Goal: Task Accomplishment & Management: Complete application form

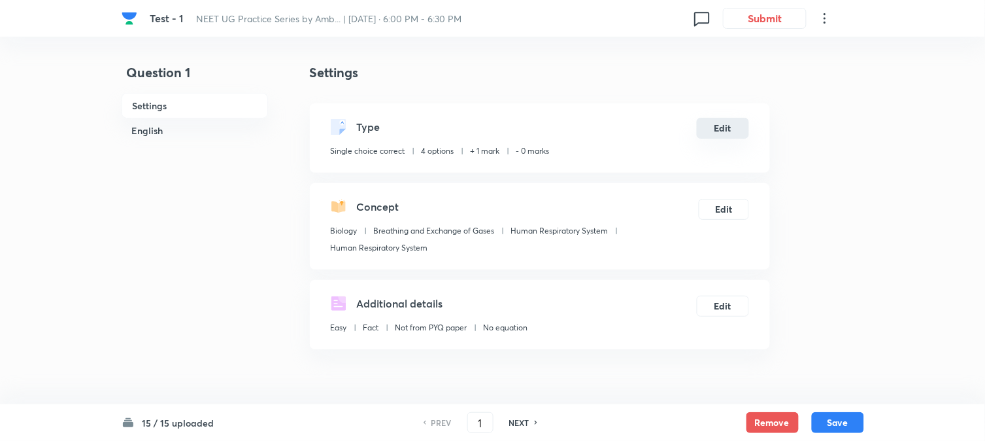
click at [745, 125] on button "Edit" at bounding box center [723, 128] width 52 height 21
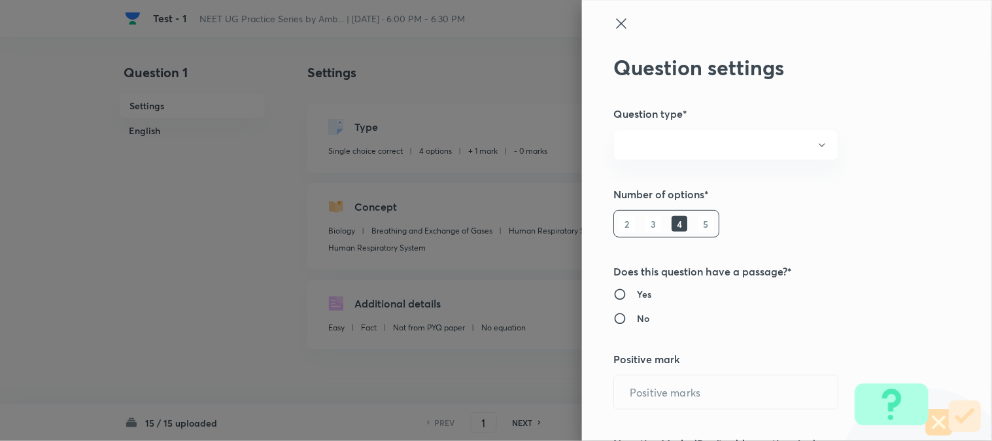
radio input "true"
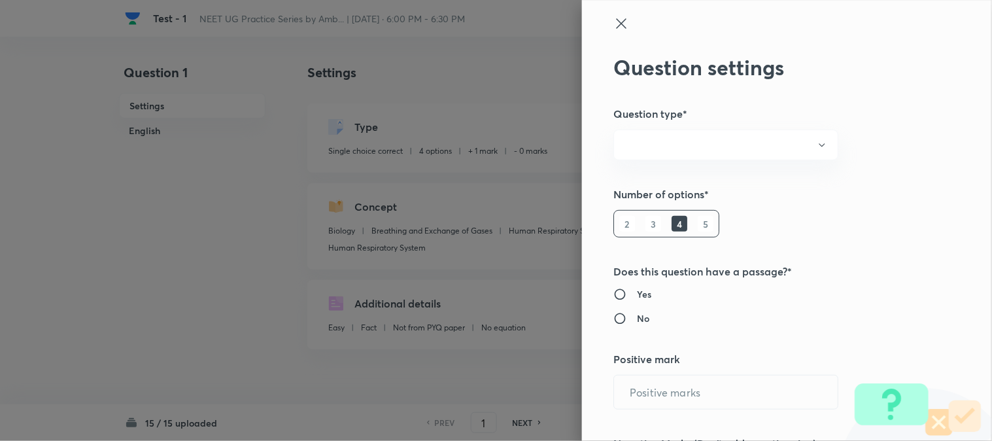
radio input "true"
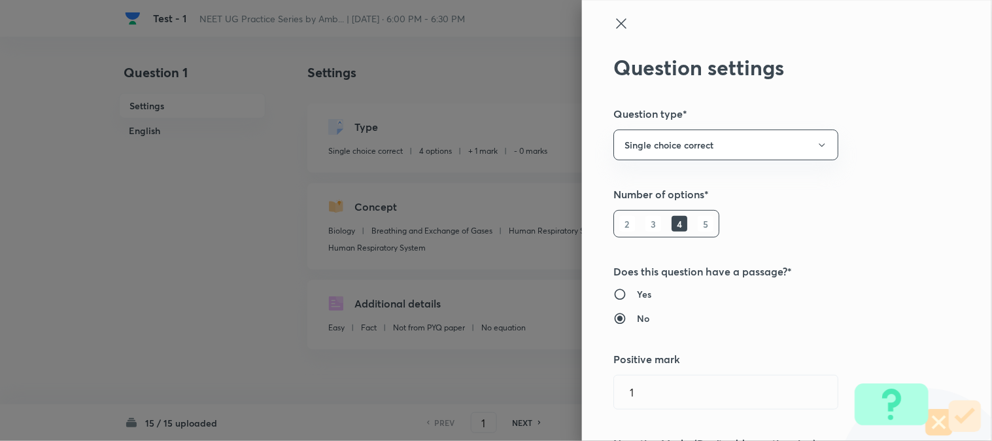
type input "1"
type input "0"
type input "Biology"
type input "Breathing and Exchange of Gases"
type input "Human Respiratory System"
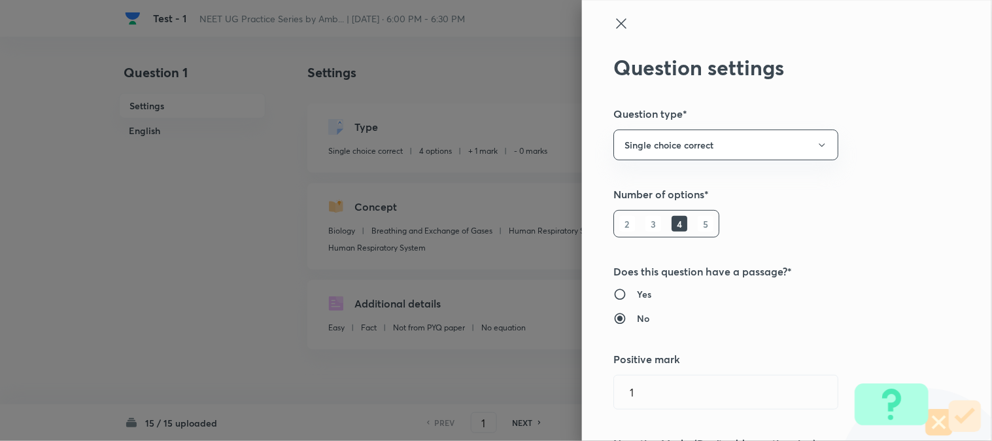
type input "Human Respiratory System"
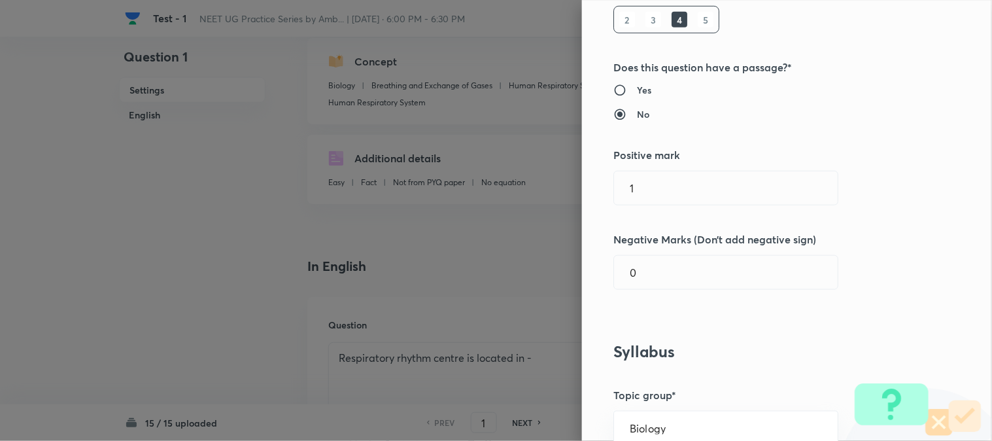
scroll to position [218, 0]
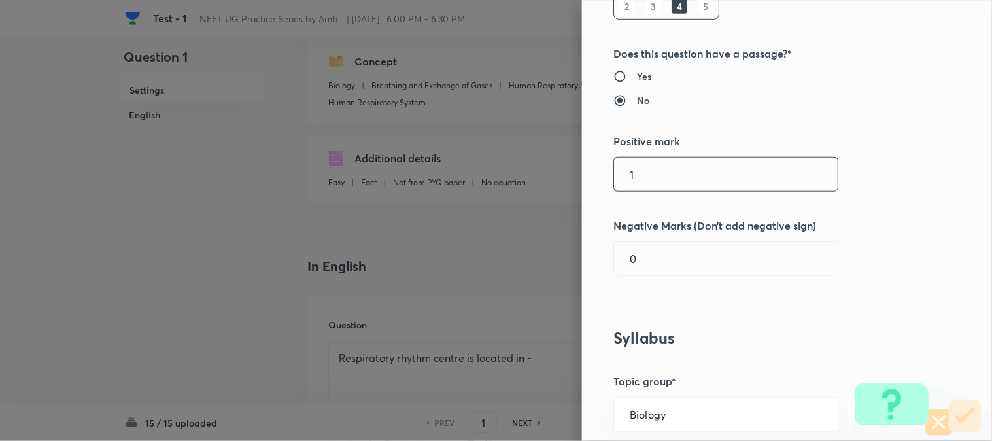
click at [658, 173] on input "1" at bounding box center [726, 174] width 224 height 33
type input "4"
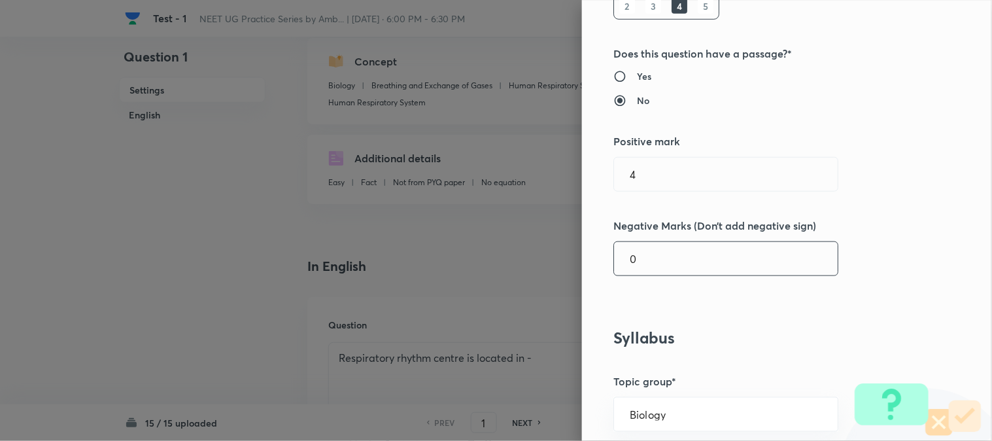
click at [656, 255] on input "0" at bounding box center [726, 258] width 224 height 33
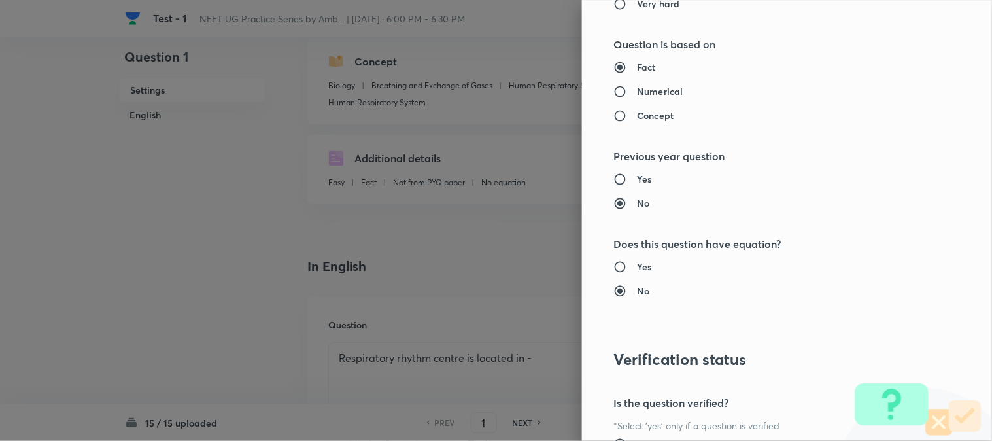
scroll to position [1341, 0]
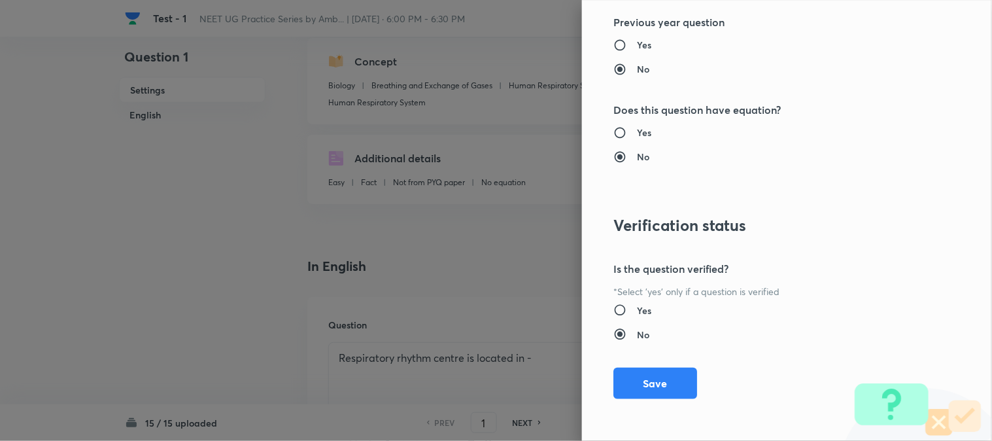
type input "1"
click at [654, 393] on button "Save" at bounding box center [655, 382] width 84 height 31
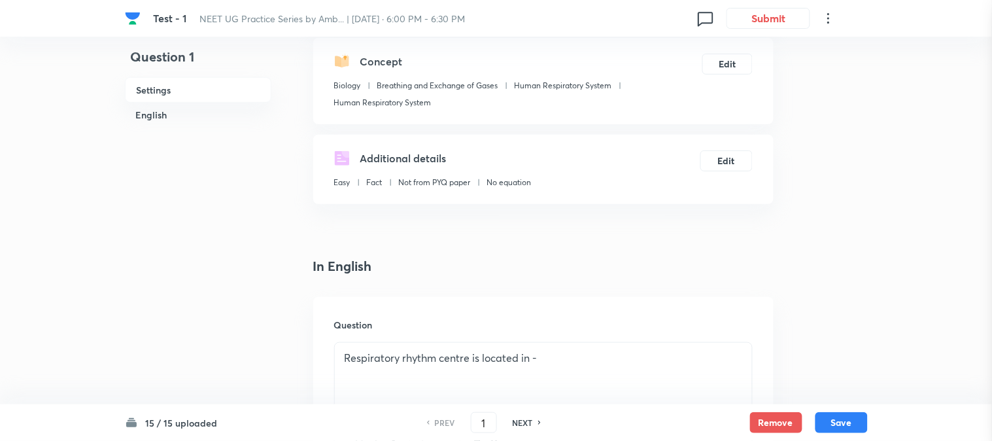
scroll to position [0, 0]
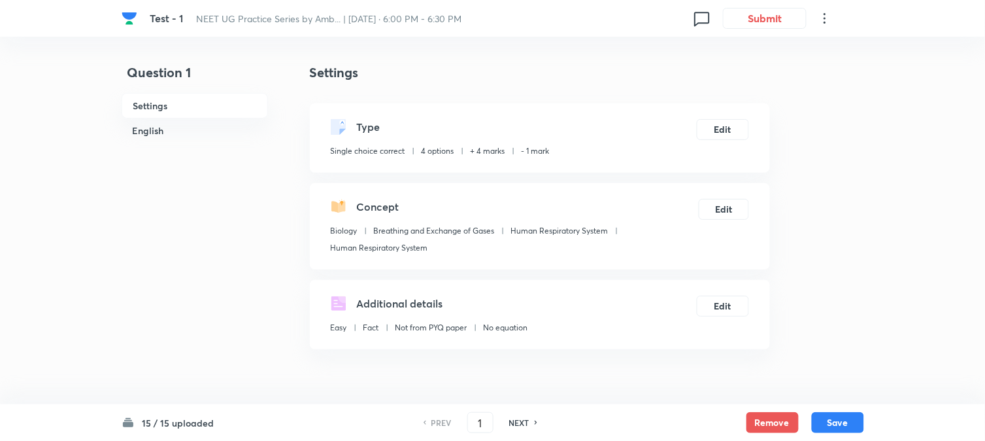
click at [852, 427] on button "Save" at bounding box center [838, 422] width 52 height 21
type input "2"
checkbox input "false"
checkbox input "true"
click at [721, 131] on button "Edit" at bounding box center [723, 128] width 52 height 21
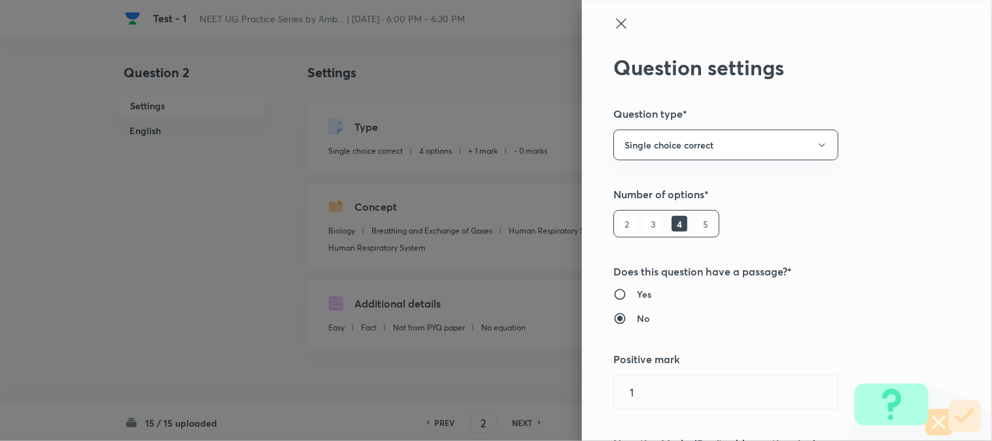
type input "1"
type input "0"
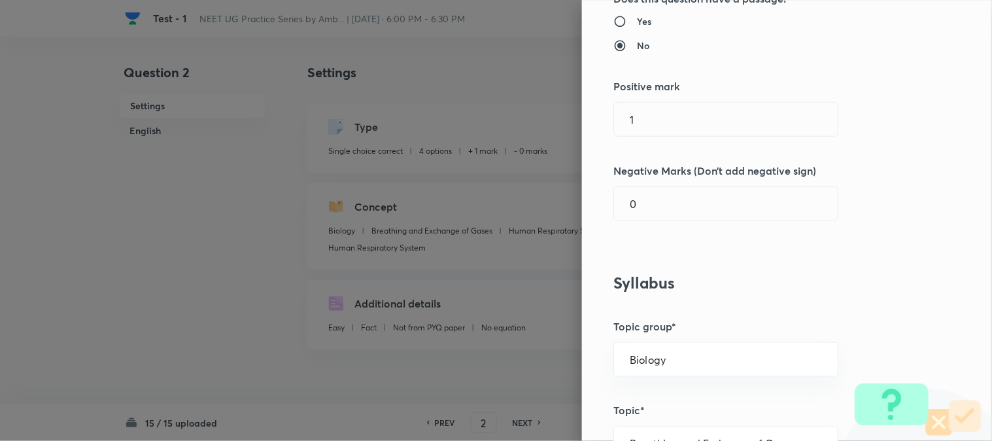
scroll to position [290, 0]
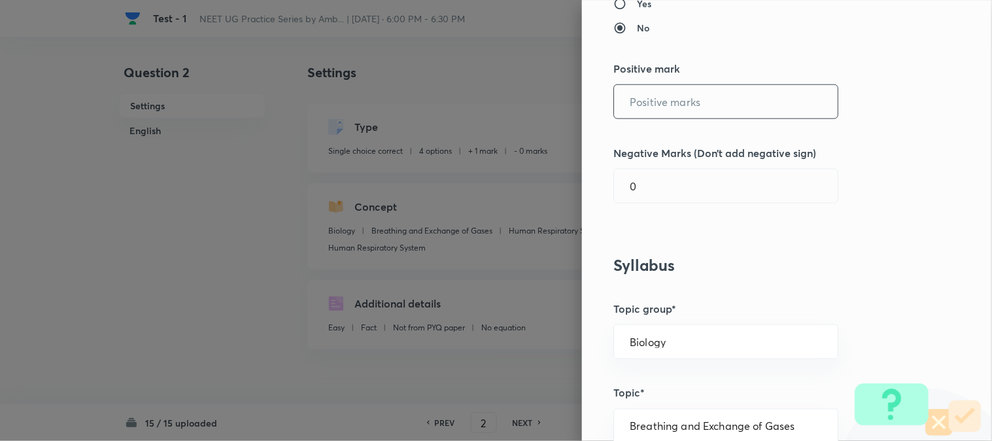
click at [648, 115] on input "text" at bounding box center [726, 101] width 224 height 33
type input "4"
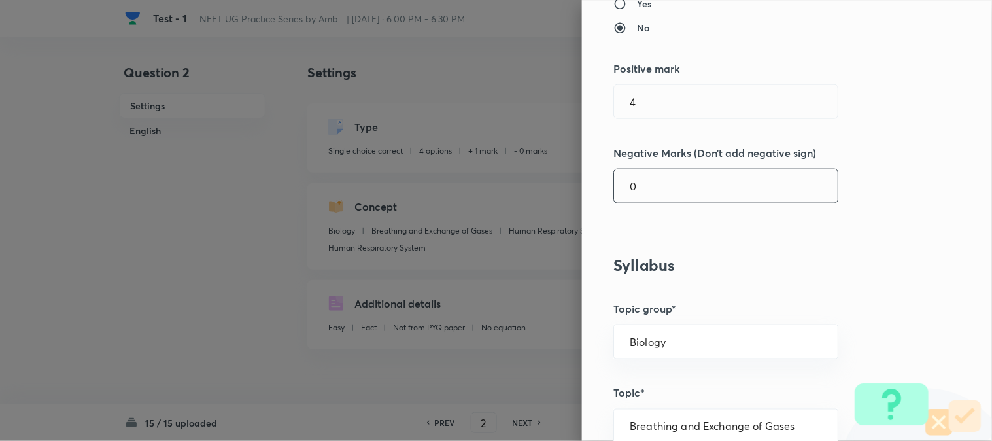
click at [648, 188] on input "0" at bounding box center [726, 185] width 224 height 33
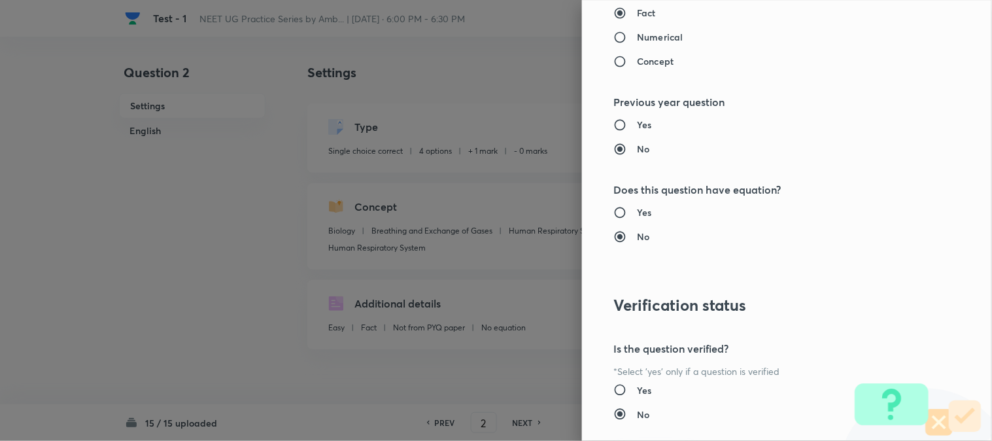
scroll to position [1341, 0]
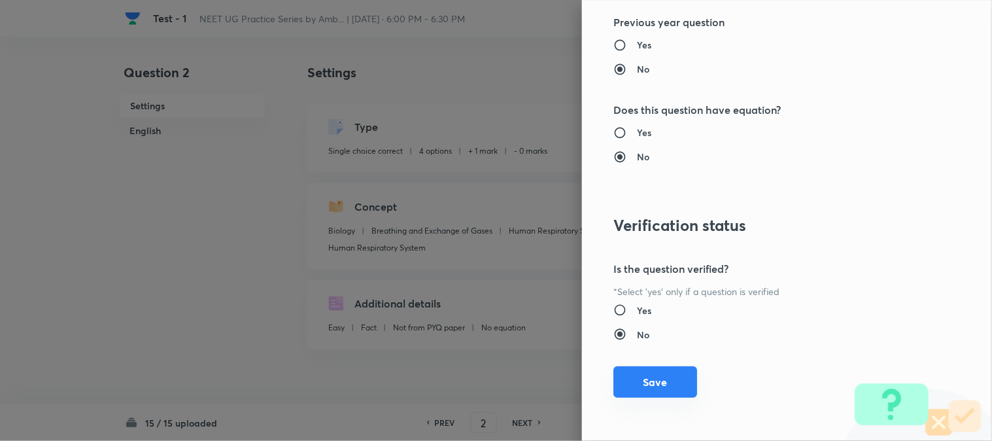
type input "1"
click at [637, 388] on button "Save" at bounding box center [655, 381] width 84 height 31
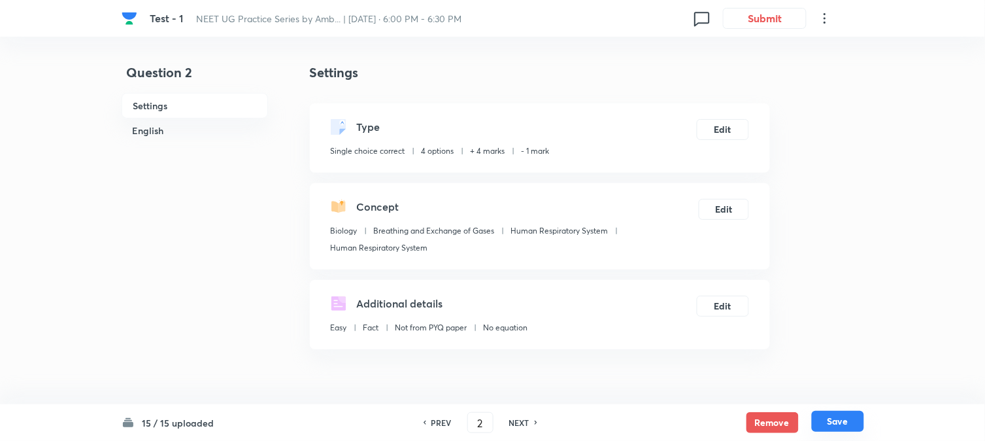
click at [834, 423] on button "Save" at bounding box center [838, 420] width 52 height 21
click at [731, 123] on button "Edit" at bounding box center [723, 128] width 52 height 21
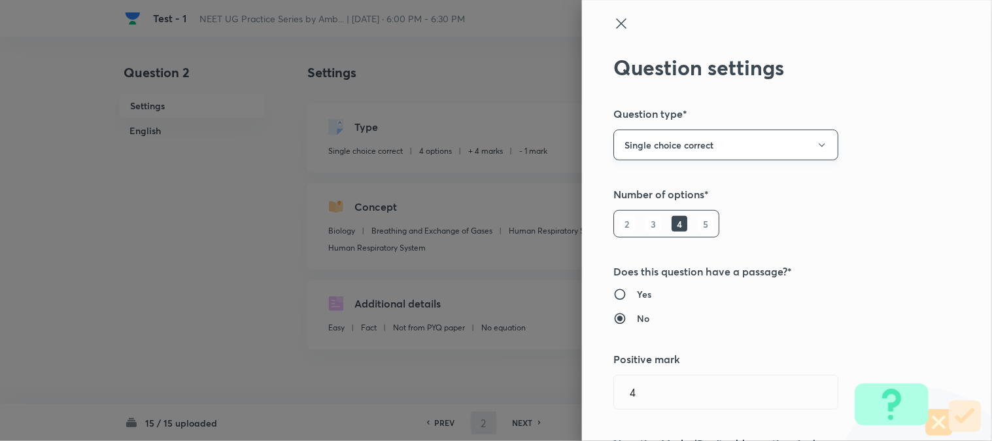
type input "3"
checkbox input "false"
checkbox input "true"
type input "1"
type input "0"
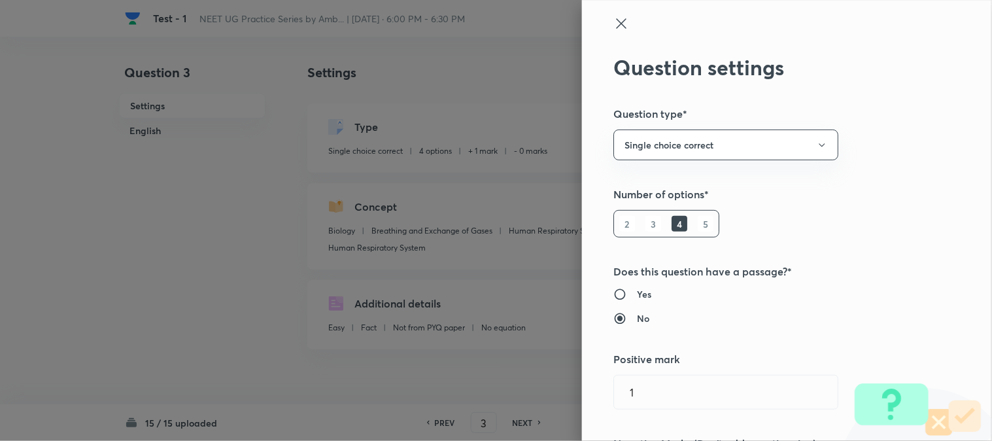
scroll to position [218, 0]
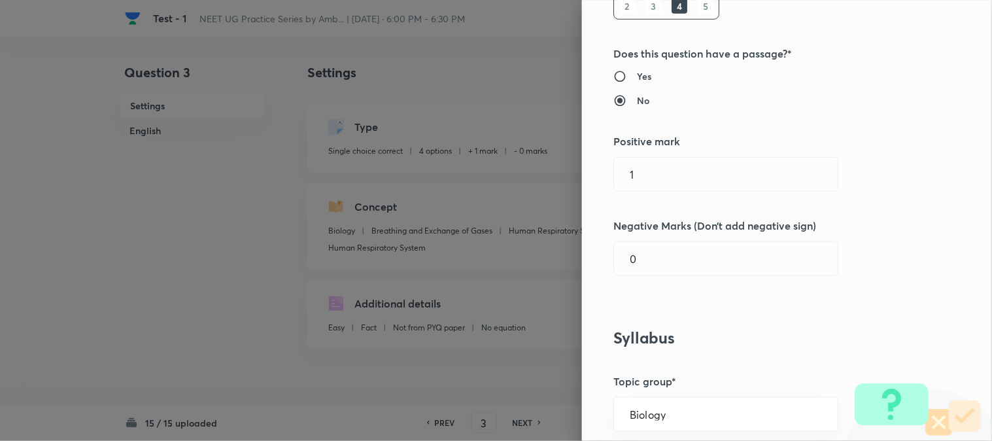
click at [676, 207] on div "Question settings Question type* Single choice correct Number of options* 2 3 4…" at bounding box center [787, 220] width 410 height 441
click at [682, 183] on input "1" at bounding box center [726, 174] width 224 height 33
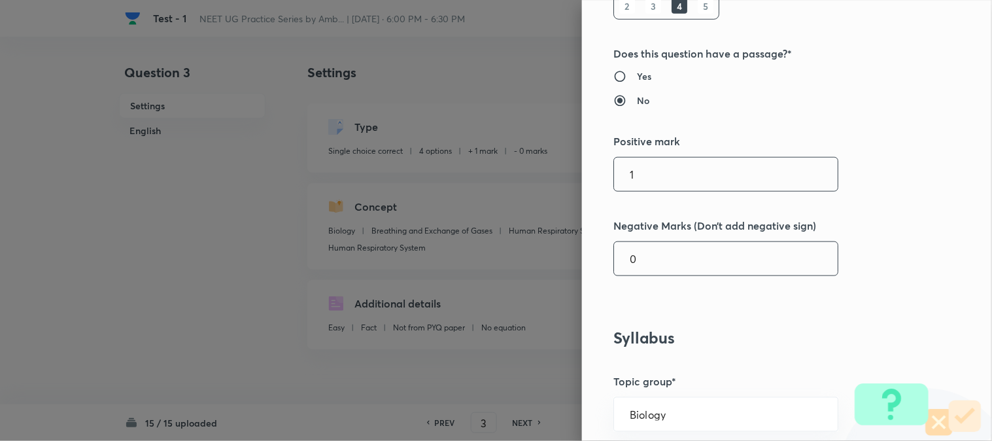
click at [650, 243] on input "0" at bounding box center [726, 258] width 224 height 33
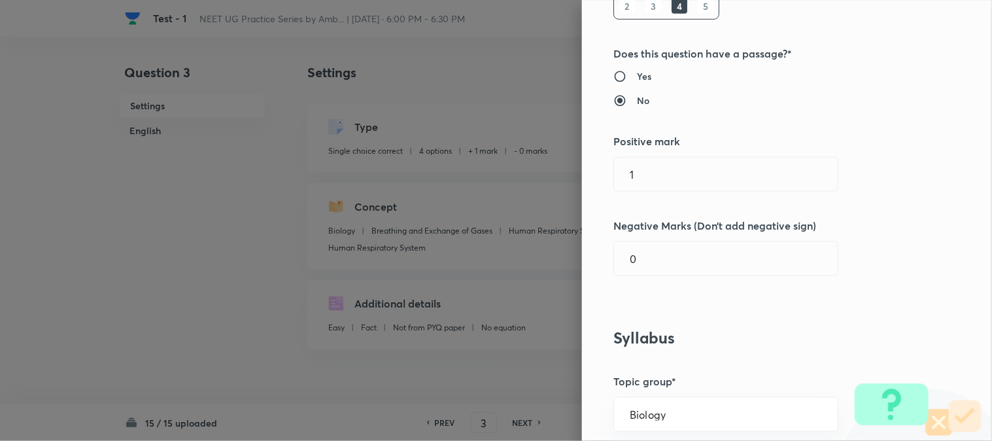
click at [662, 121] on div "Question settings Question type* Single choice correct Number of options* 2 3 4…" at bounding box center [787, 220] width 410 height 441
click at [662, 185] on input "1" at bounding box center [726, 174] width 224 height 33
type input "4"
click at [654, 234] on div "Question settings Question type* Single choice correct Number of options* 2 3 4…" at bounding box center [787, 220] width 410 height 441
click at [652, 270] on input "0" at bounding box center [726, 258] width 224 height 33
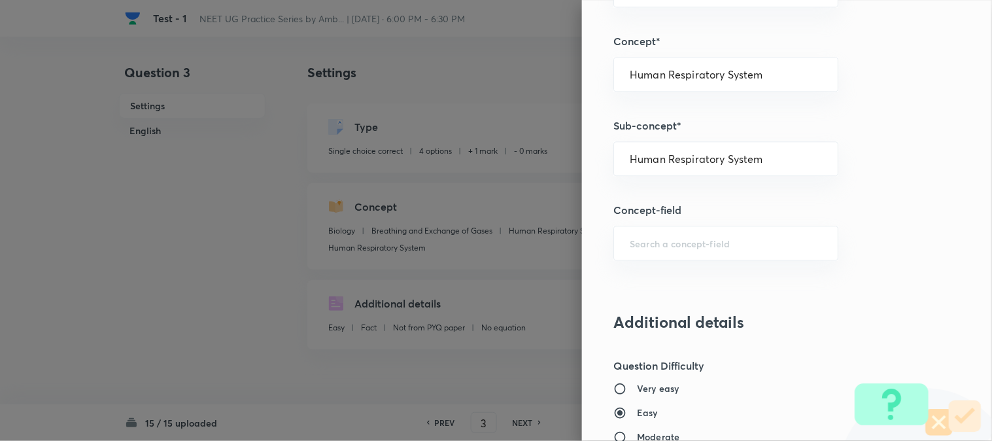
scroll to position [1341, 0]
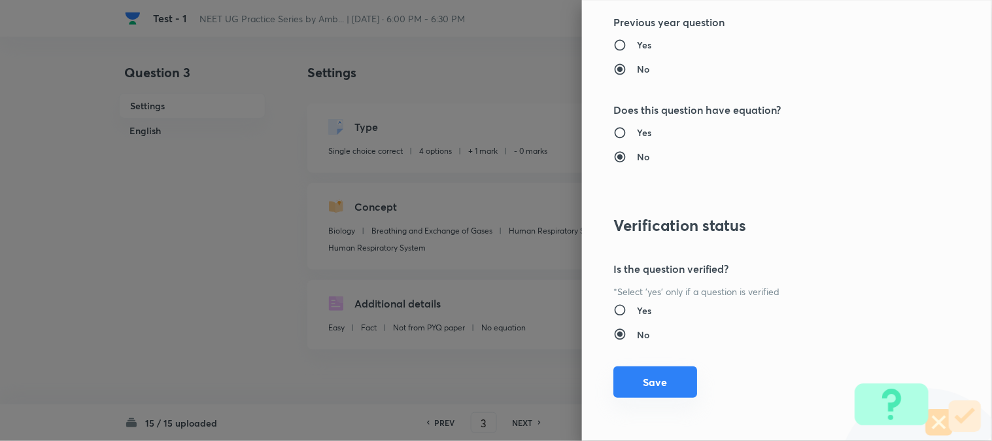
type input "1"
click at [652, 390] on button "Save" at bounding box center [655, 381] width 84 height 31
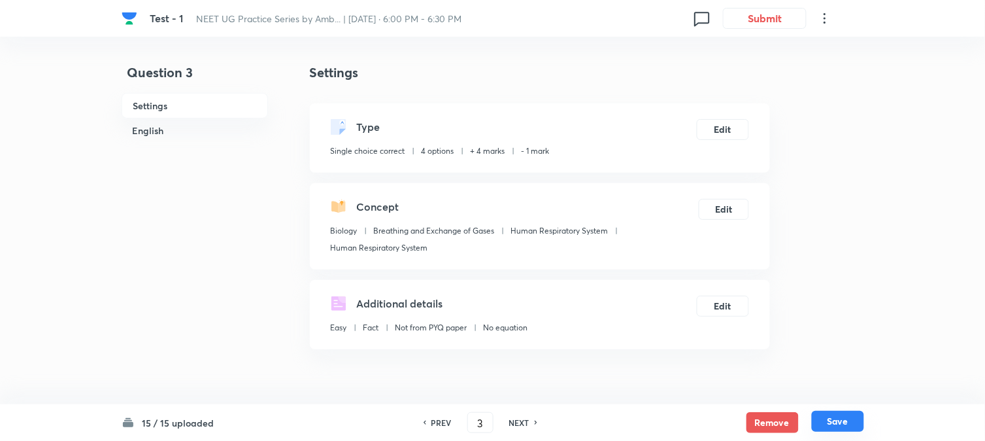
click at [841, 425] on button "Save" at bounding box center [838, 420] width 52 height 21
click at [733, 129] on button "Edit" at bounding box center [723, 128] width 52 height 21
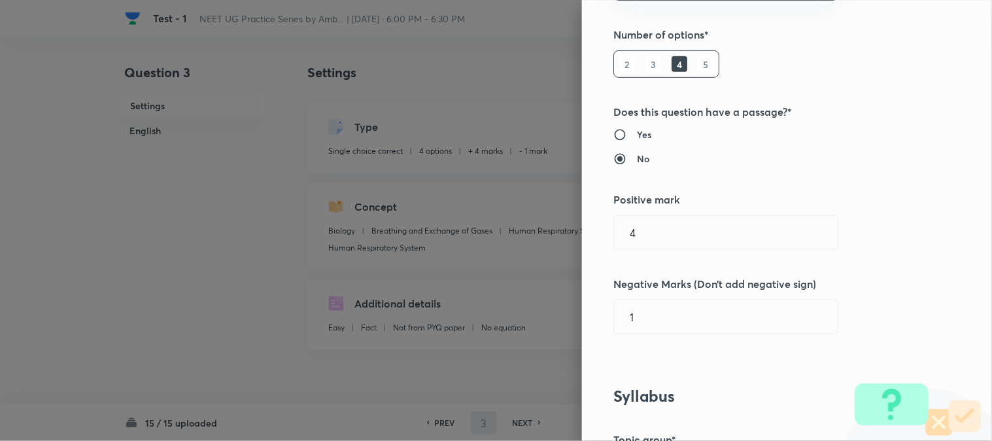
scroll to position [290, 0]
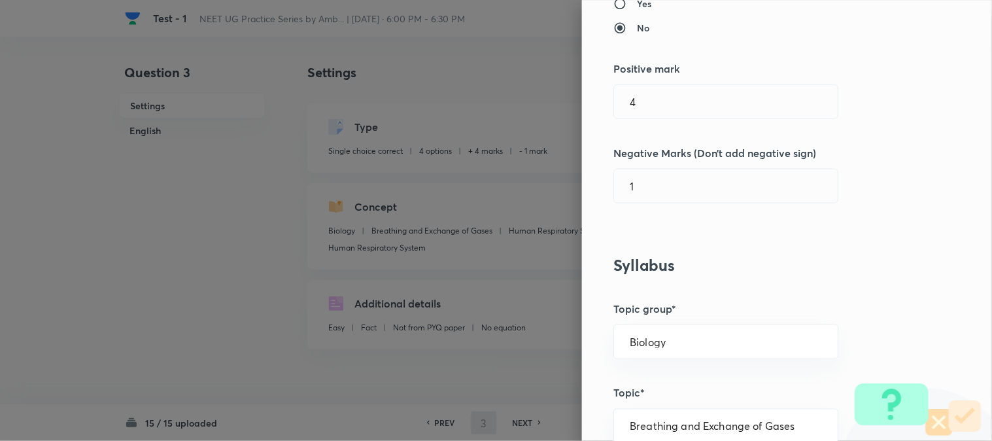
click at [652, 83] on div "Question settings Question type* Single choice correct Number of options* 2 3 4…" at bounding box center [787, 220] width 410 height 441
click at [656, 105] on input "4" at bounding box center [726, 101] width 224 height 33
type input "4"
checkbox input "false"
checkbox input "true"
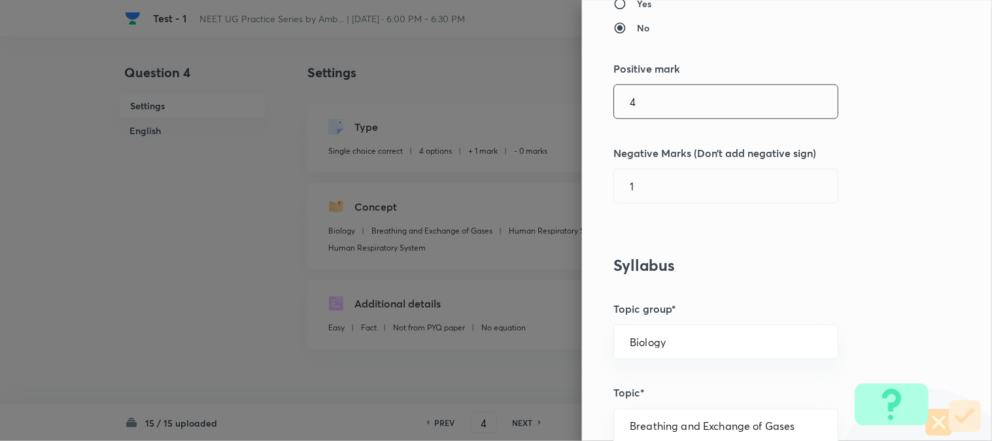
type input "1"
type input "0"
click at [669, 120] on div "Question settings Question type* Single choice correct Number of options* 2 3 4…" at bounding box center [787, 220] width 410 height 441
click at [670, 107] on input "744" at bounding box center [726, 101] width 224 height 33
type input "7"
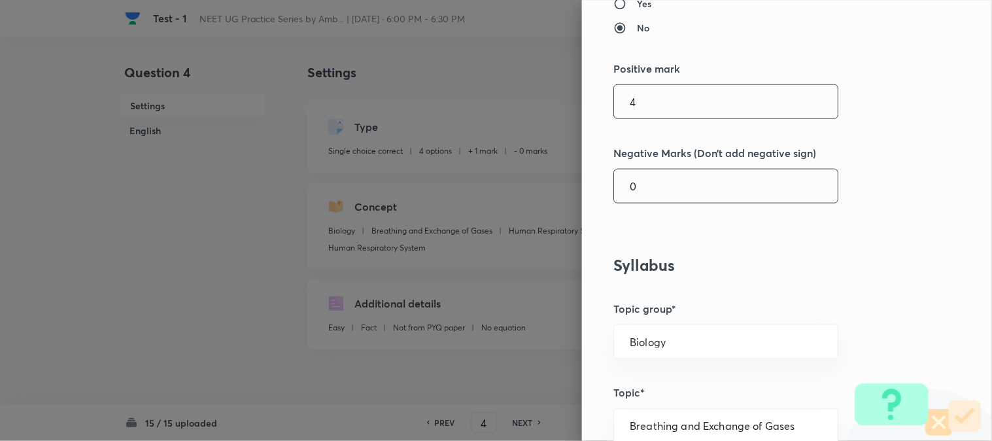
type input "4"
click at [657, 190] on input "1" at bounding box center [726, 185] width 224 height 33
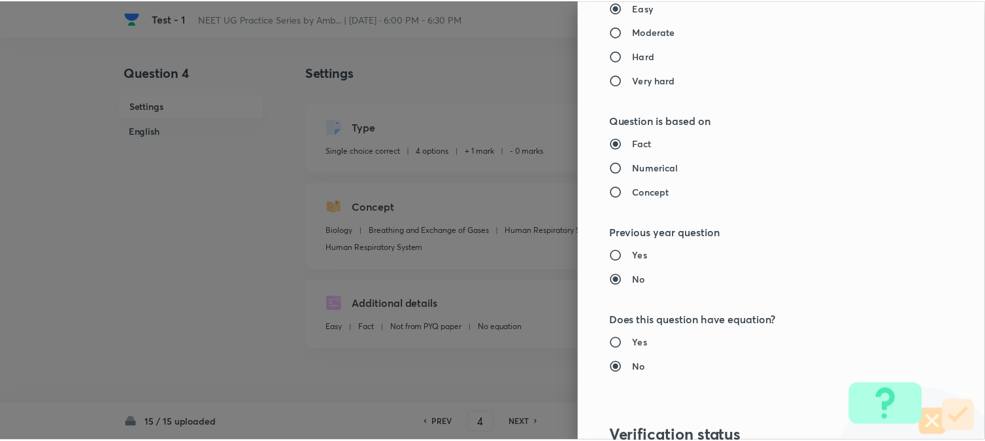
scroll to position [1341, 0]
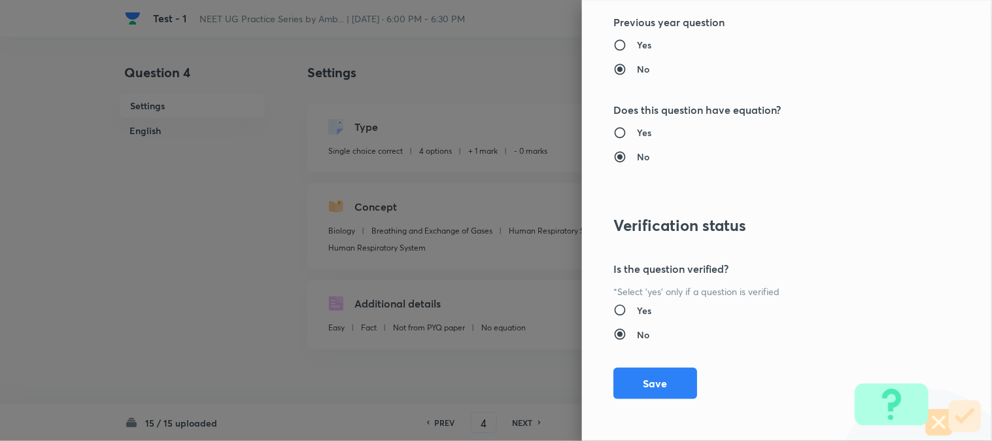
type input "1"
drag, startPoint x: 629, startPoint y: 410, endPoint x: 662, endPoint y: 387, distance: 40.3
click at [629, 412] on div "Question settings Question type* Single choice correct Number of options* 2 3 4…" at bounding box center [787, 220] width 410 height 441
click at [667, 382] on button "Save" at bounding box center [655, 381] width 84 height 31
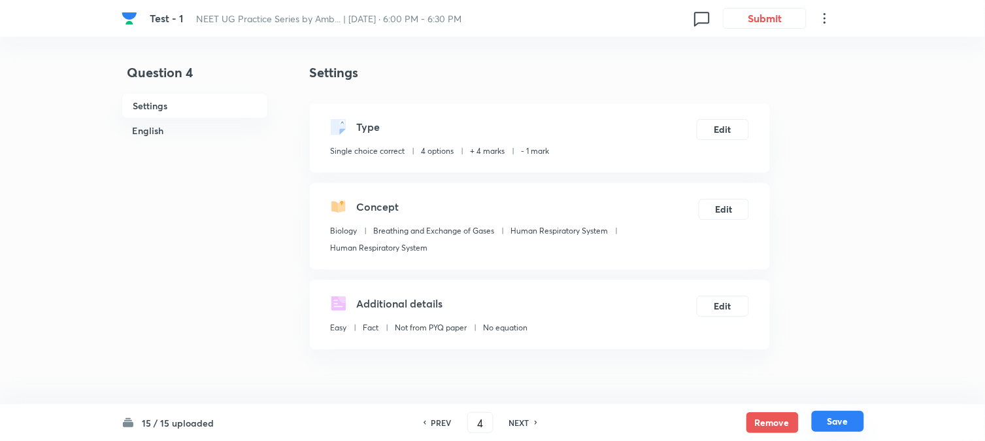
click at [852, 420] on button "Save" at bounding box center [838, 420] width 52 height 21
click at [716, 125] on button "Edit" at bounding box center [723, 128] width 52 height 21
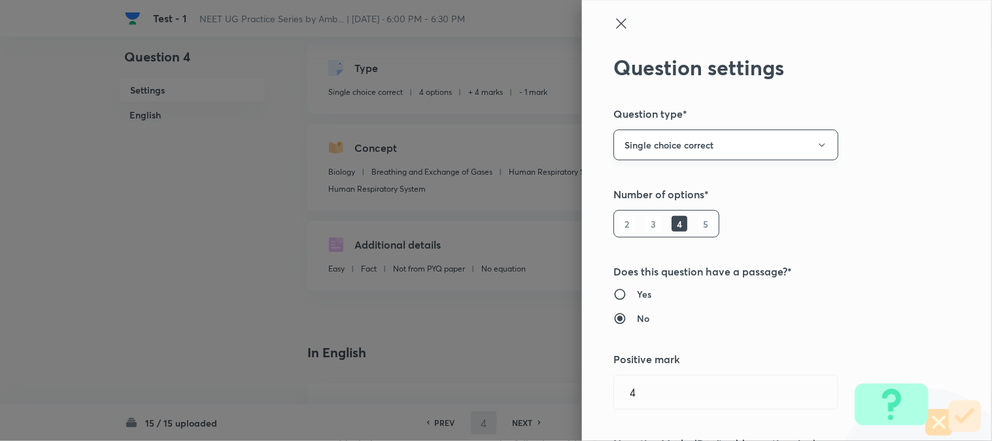
scroll to position [145, 0]
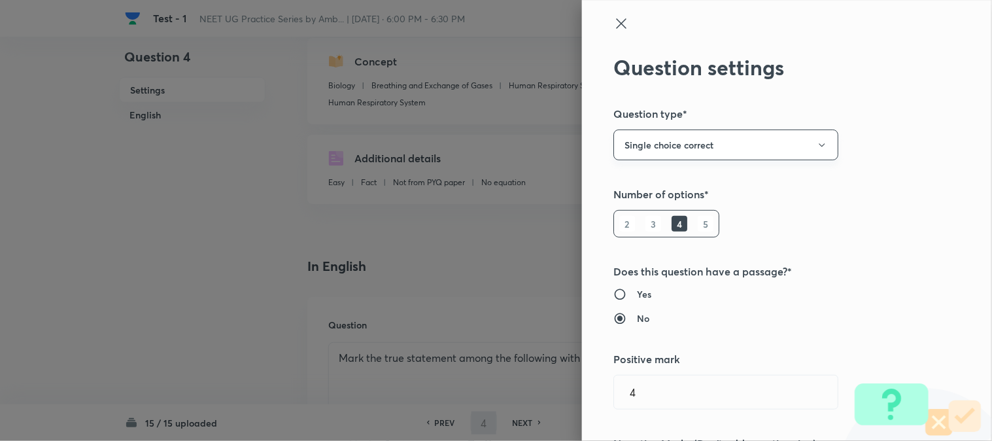
type input "5"
checkbox input "false"
checkbox input "true"
type input "1"
type input "0"
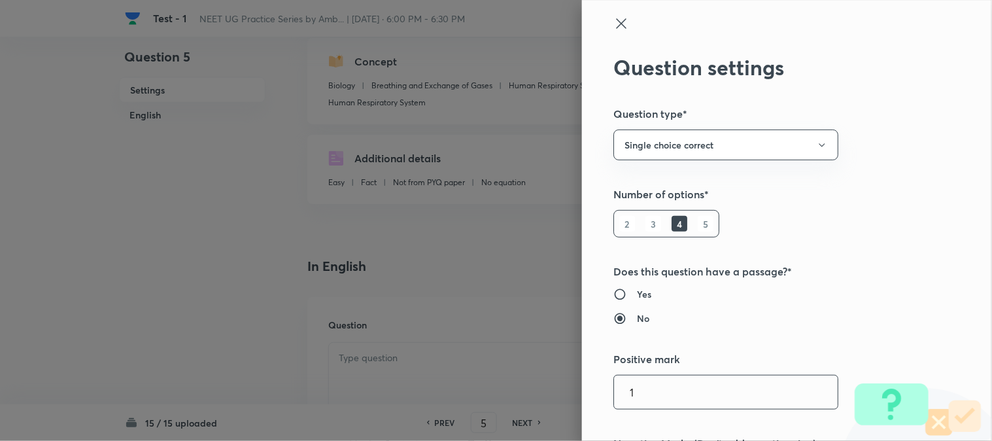
scroll to position [290, 0]
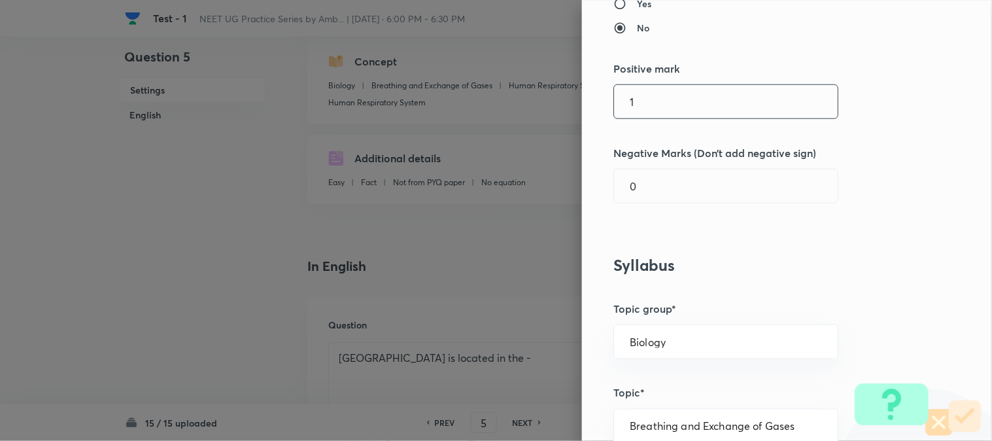
click at [645, 110] on input "1" at bounding box center [726, 101] width 224 height 33
type input "4"
click at [639, 165] on div "Question settings Question type* Single choice correct Number of options* 2 3 4…" at bounding box center [787, 220] width 410 height 441
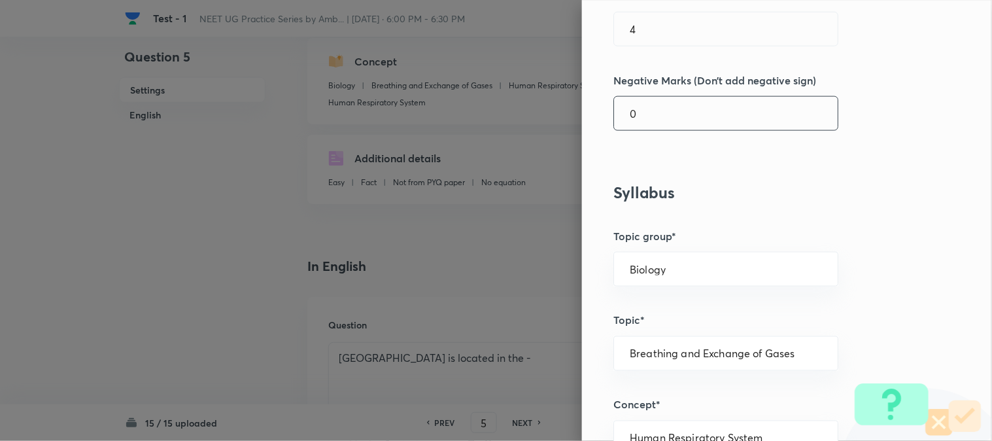
click at [659, 123] on input "0" at bounding box center [726, 113] width 224 height 33
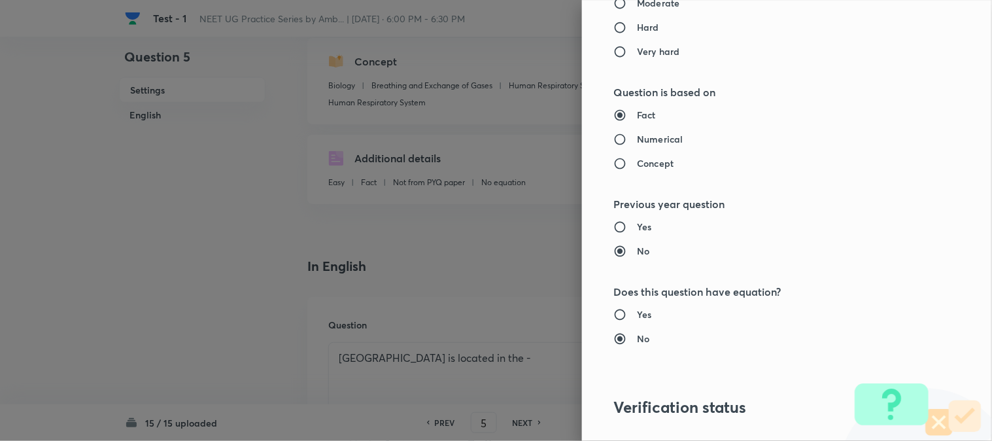
scroll to position [1341, 0]
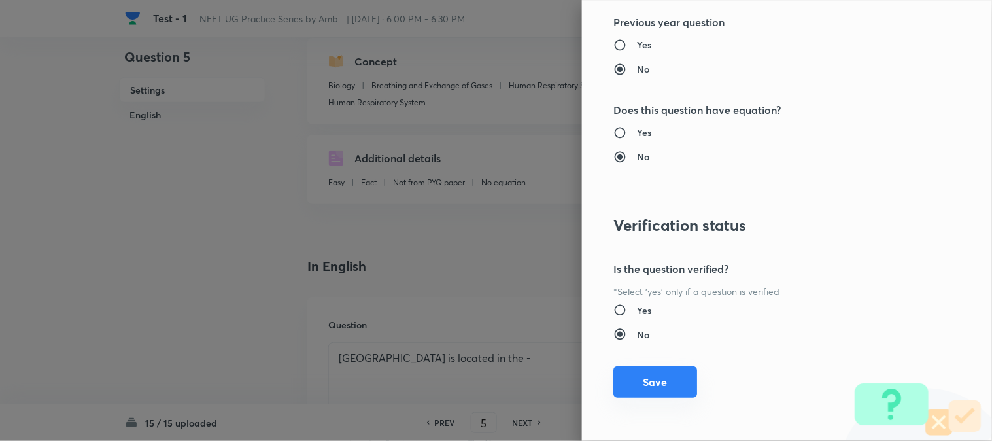
type input "1"
click at [654, 384] on button "Save" at bounding box center [655, 381] width 84 height 31
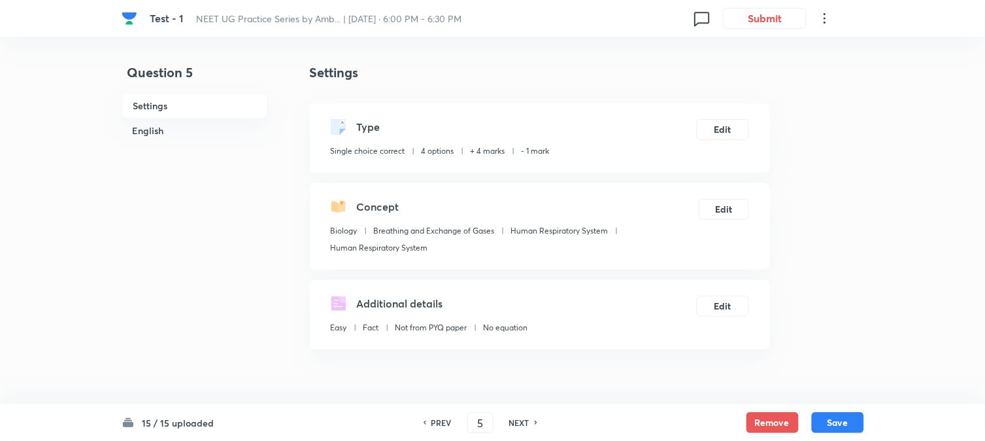
drag, startPoint x: 846, startPoint y: 422, endPoint x: 789, endPoint y: 335, distance: 104.4
click at [846, 422] on button "Save" at bounding box center [838, 422] width 52 height 21
click at [725, 129] on button "Edit" at bounding box center [723, 128] width 52 height 21
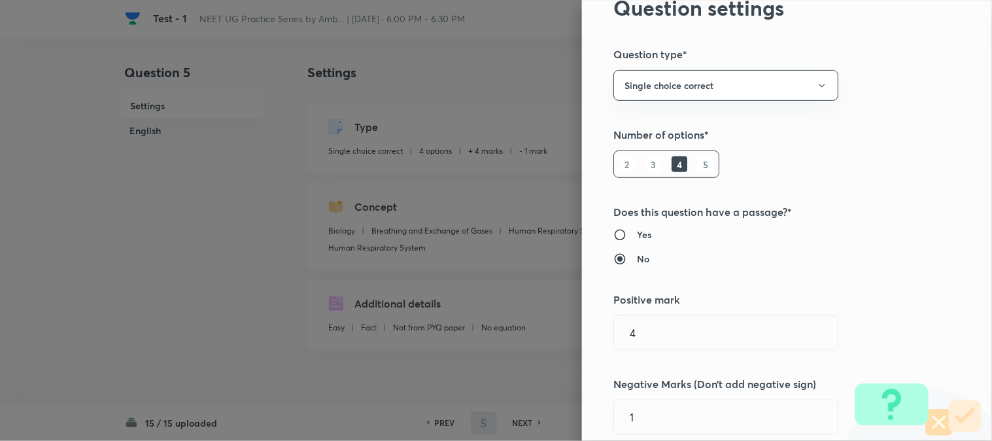
type input "6"
checkbox input "true"
type input "1"
type input "0"
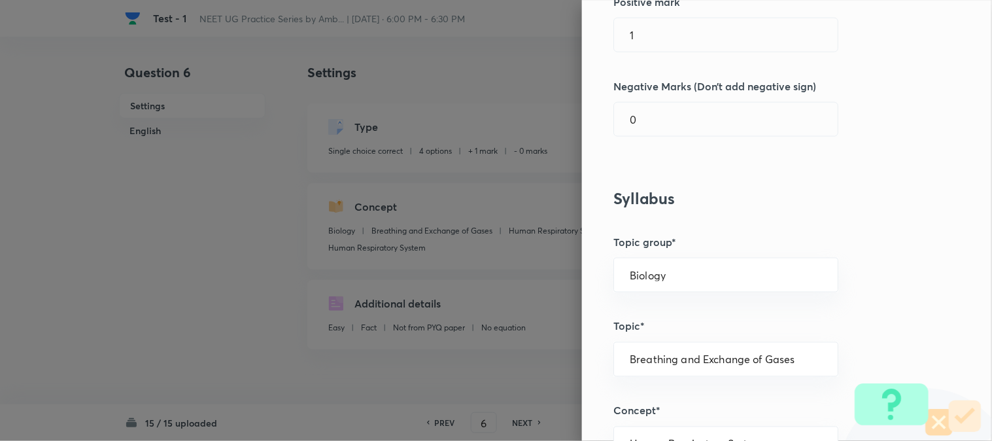
scroll to position [363, 0]
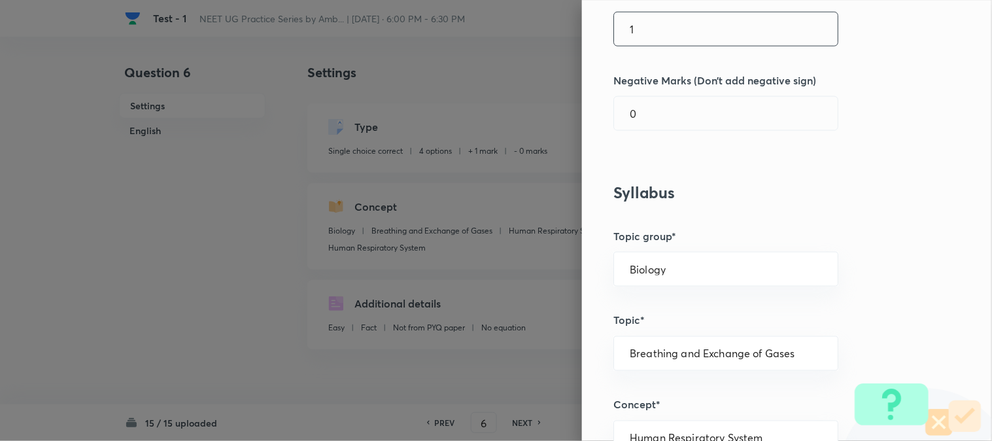
click at [658, 28] on input "1" at bounding box center [726, 28] width 224 height 33
type input "4"
click at [642, 107] on input "0" at bounding box center [726, 113] width 224 height 33
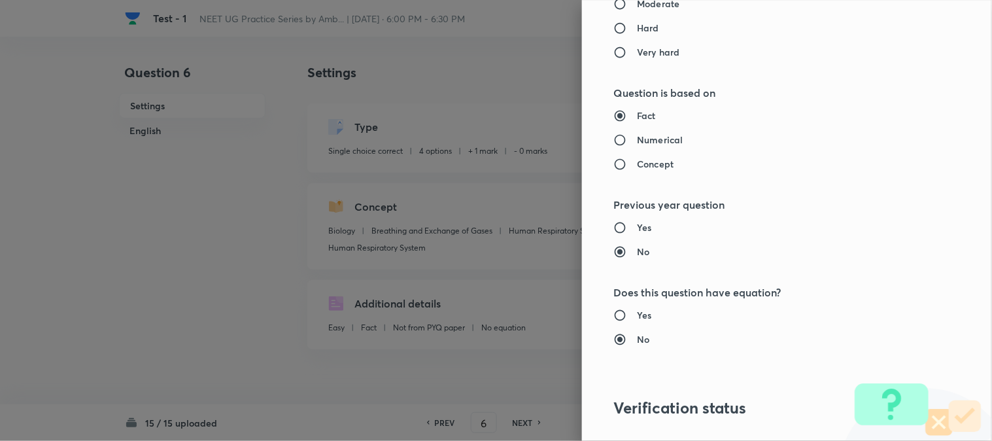
scroll to position [1341, 0]
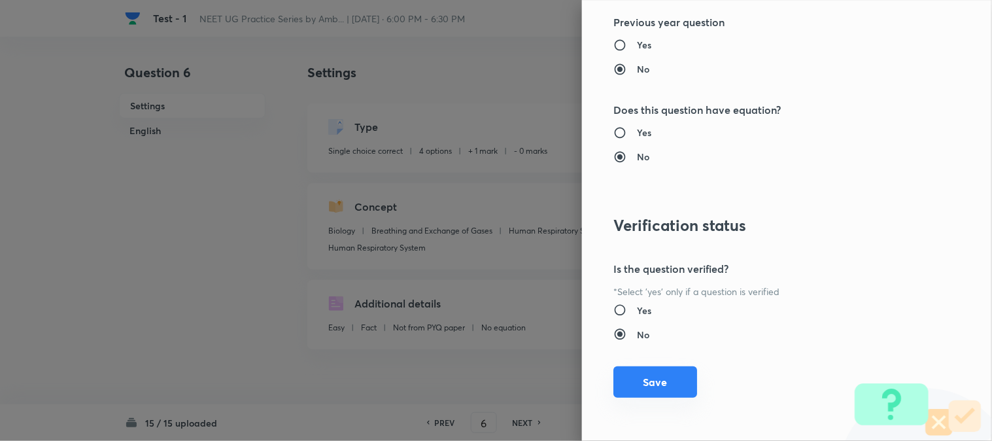
type input "1"
click at [659, 378] on button "Save" at bounding box center [655, 381] width 84 height 31
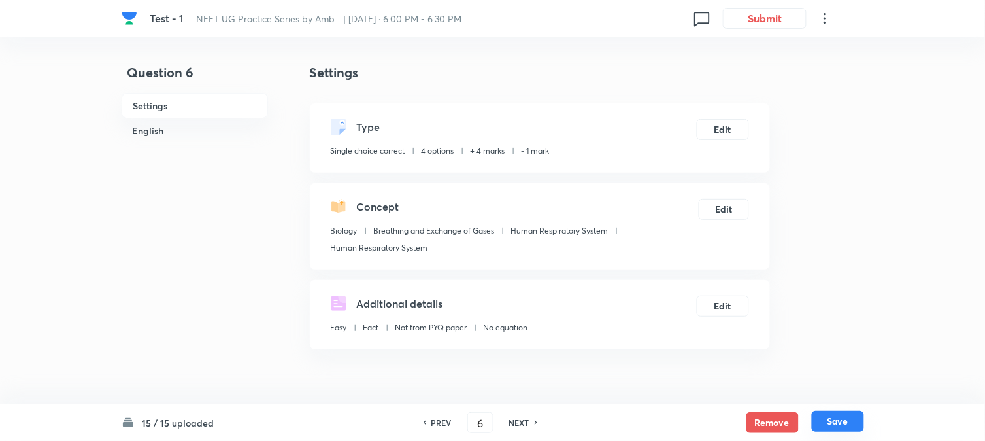
click at [820, 421] on button "Save" at bounding box center [838, 420] width 52 height 21
click at [720, 126] on button "Edit" at bounding box center [723, 128] width 52 height 21
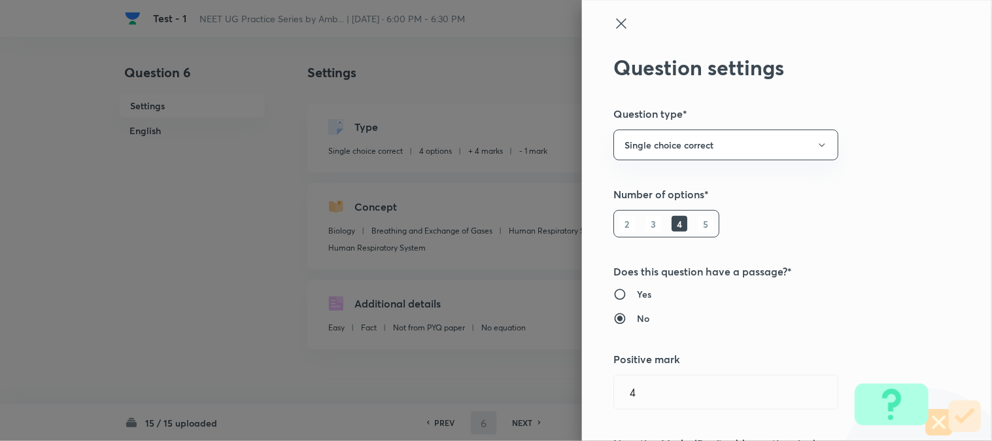
type input "7"
checkbox input "true"
type input "1"
type input "0"
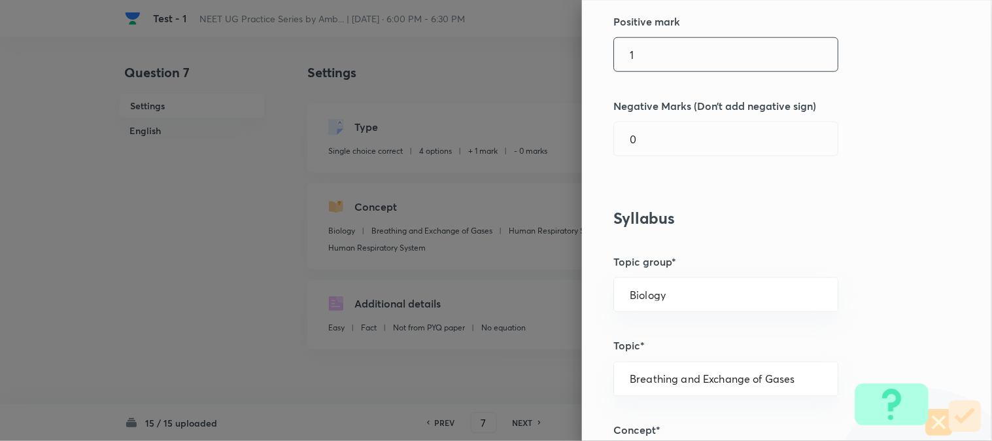
scroll to position [363, 0]
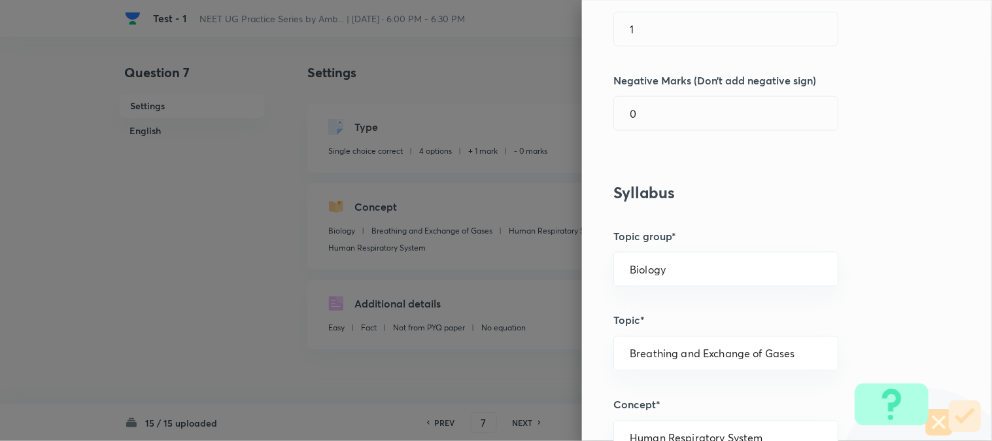
click at [662, 9] on div "Question settings Question type* Single choice correct Number of options* 2 3 4…" at bounding box center [787, 220] width 410 height 441
click at [661, 27] on input "text" at bounding box center [726, 28] width 224 height 33
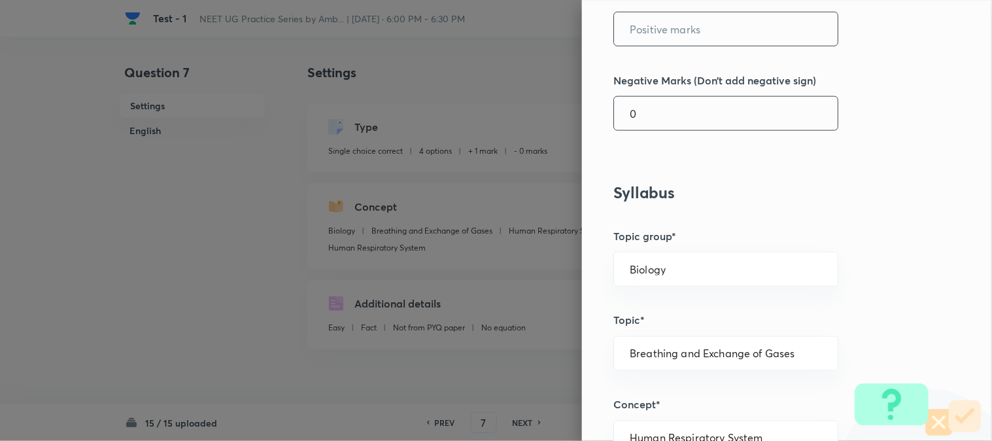
click at [648, 108] on input "0" at bounding box center [726, 113] width 224 height 33
type input "4"
click at [662, 48] on div "Question settings Question type* Single choice correct Number of options* 2 3 4…" at bounding box center [787, 220] width 410 height 441
click at [662, 47] on div "Question settings Question type* Single choice correct Number of options* 2 3 4…" at bounding box center [787, 220] width 410 height 441
click at [667, 28] on input "text" at bounding box center [726, 28] width 224 height 33
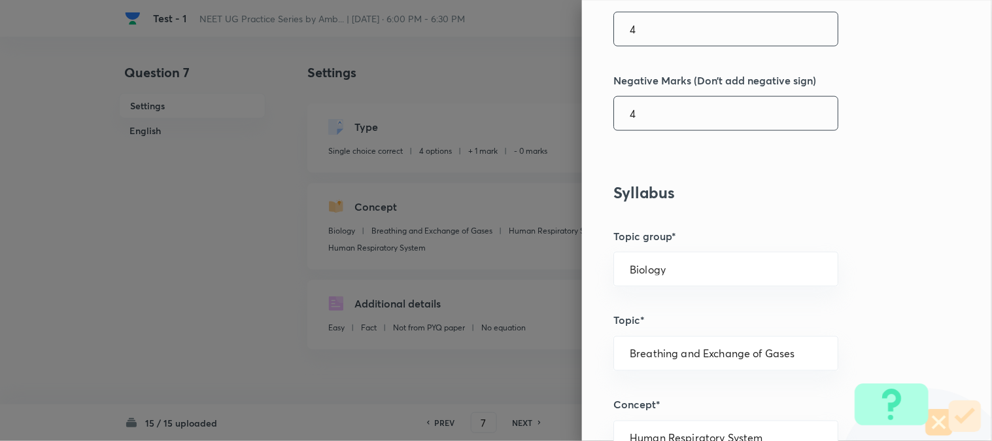
type input "4"
click at [658, 108] on input "4" at bounding box center [726, 113] width 224 height 33
type input "1"
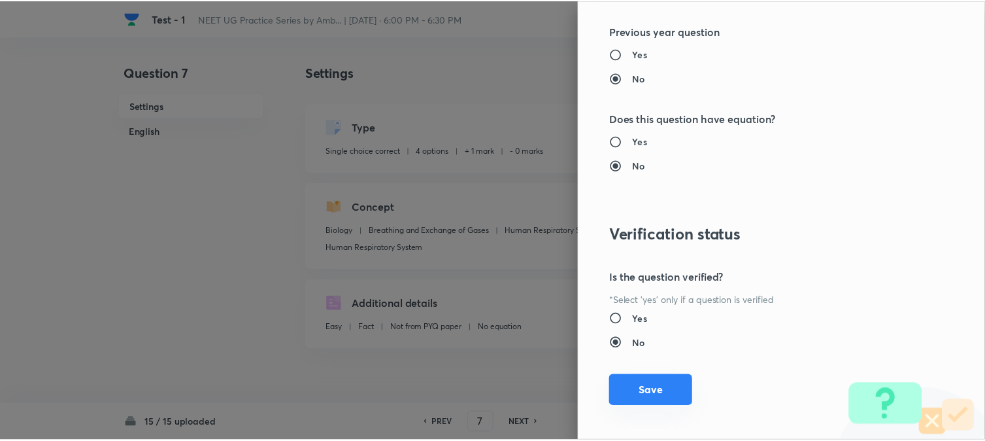
scroll to position [1341, 0]
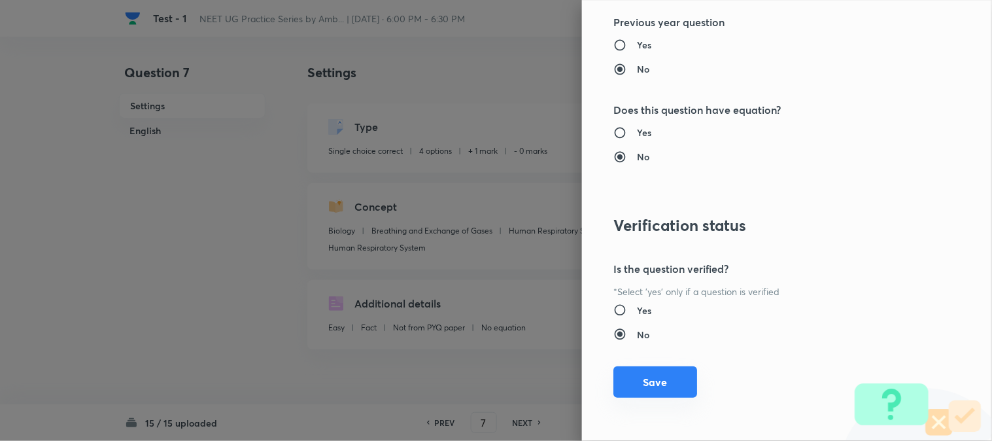
click at [656, 394] on button "Save" at bounding box center [655, 381] width 84 height 31
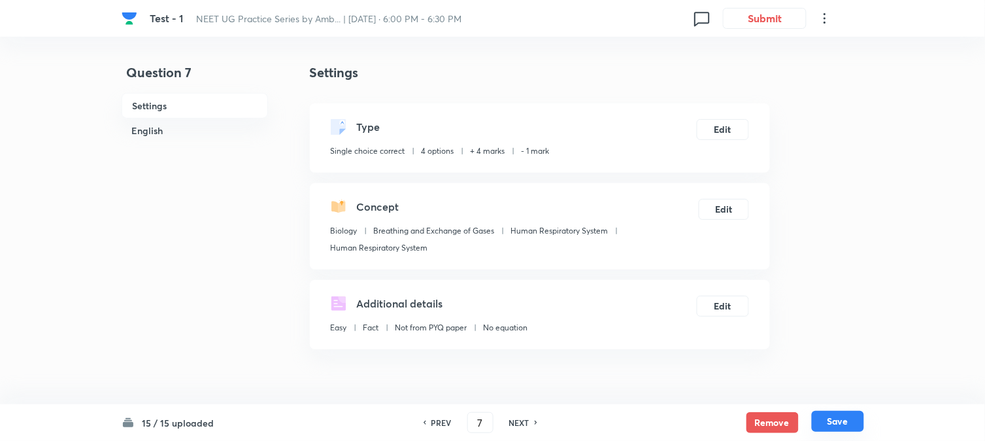
click at [861, 422] on button "Save" at bounding box center [838, 420] width 52 height 21
click at [730, 132] on button "Edit" at bounding box center [723, 128] width 52 height 21
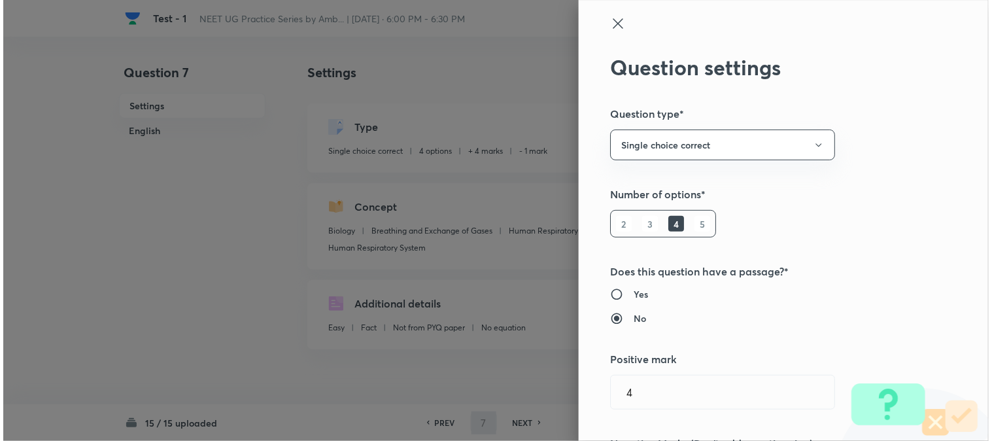
scroll to position [290, 0]
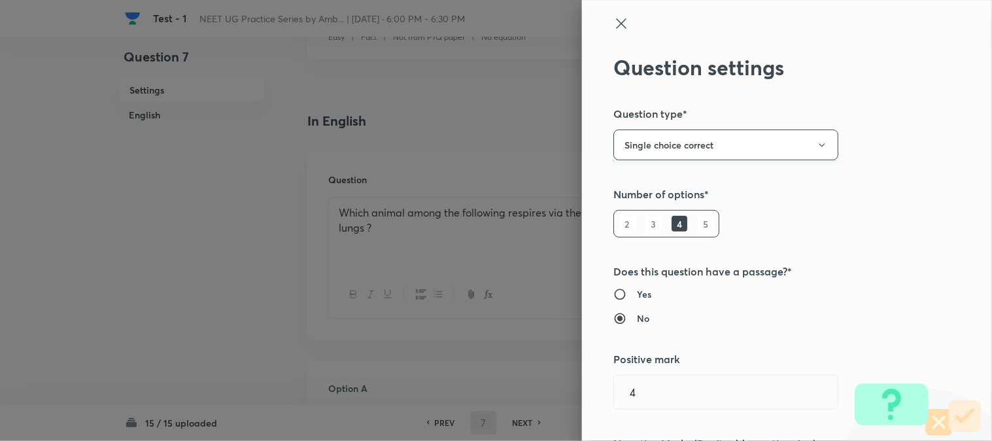
type input "8"
checkbox input "false"
checkbox input "true"
type input "1"
type input "0"
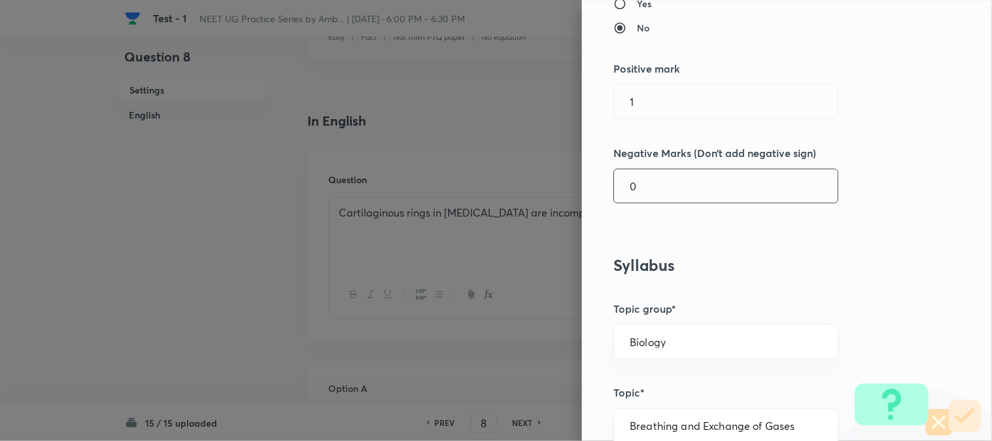
scroll to position [363, 0]
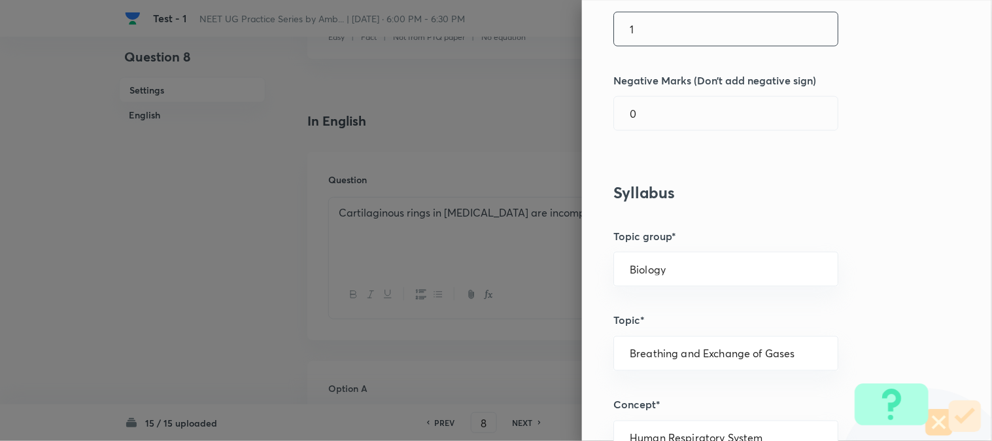
click at [680, 33] on input "1" at bounding box center [726, 28] width 224 height 33
type input "4"
click at [672, 116] on input "0" at bounding box center [726, 113] width 224 height 33
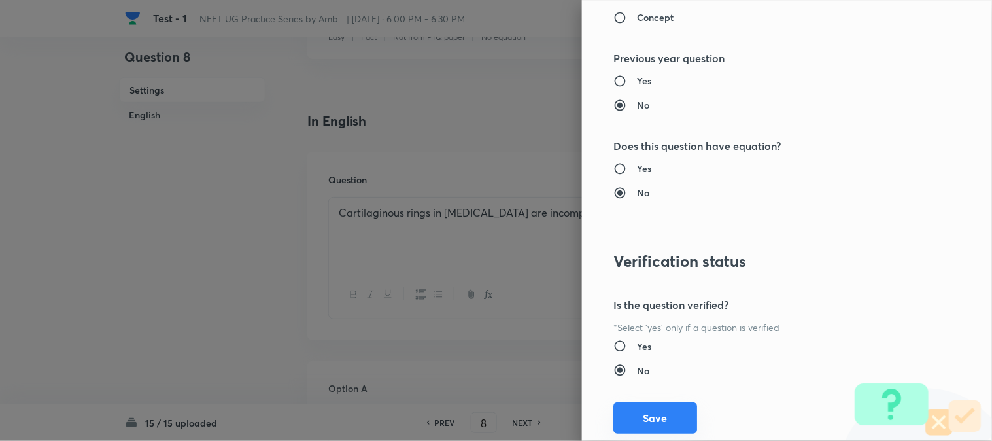
scroll to position [1341, 0]
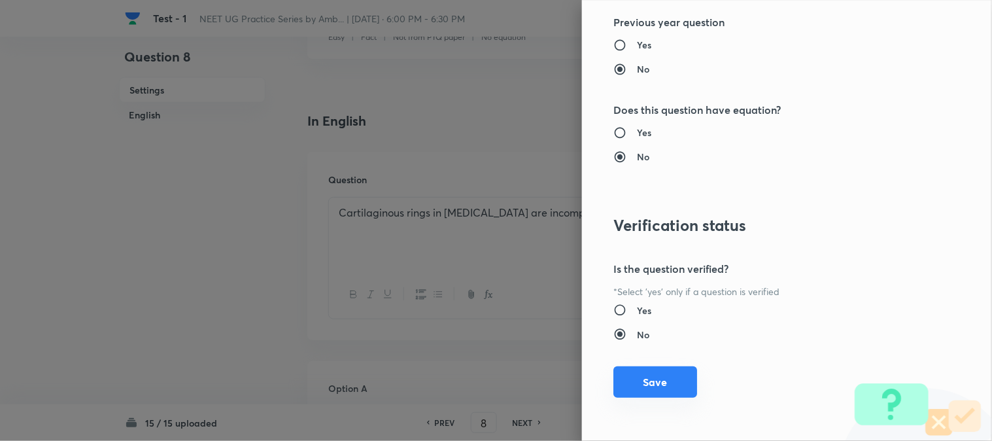
type input "1"
click at [665, 382] on button "Save" at bounding box center [655, 381] width 84 height 31
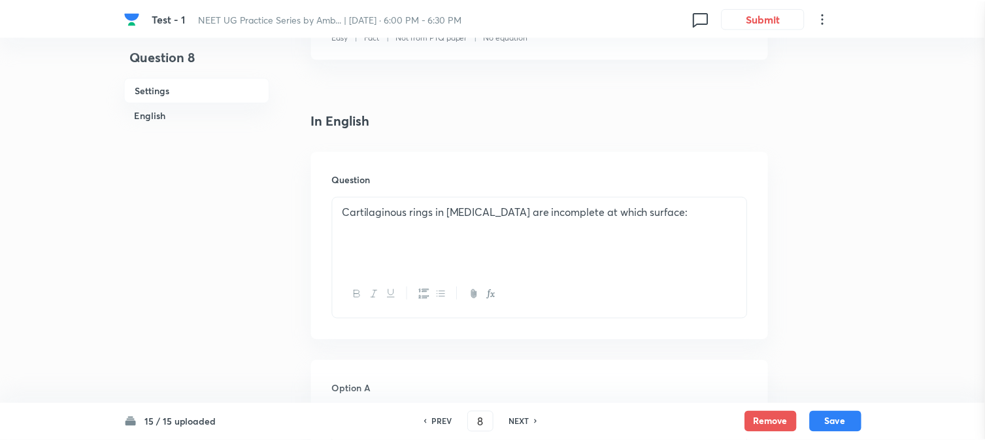
scroll to position [0, 0]
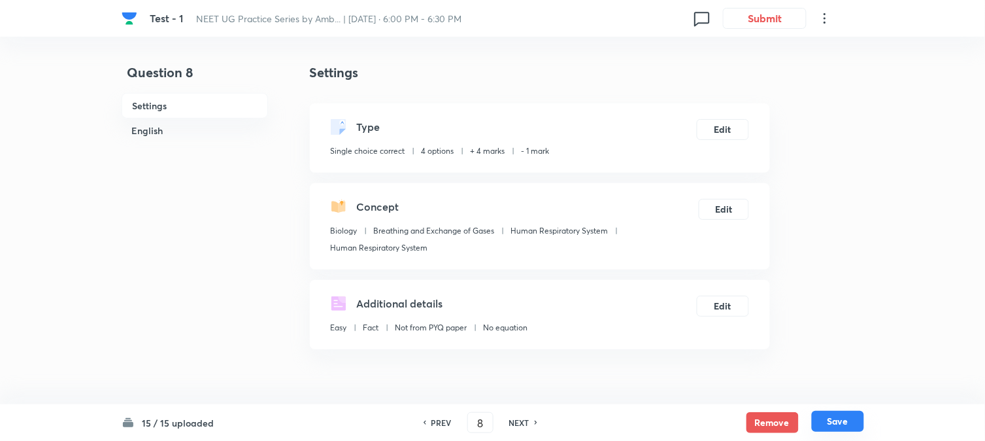
click at [835, 420] on button "Save" at bounding box center [838, 420] width 52 height 21
type input "9"
click at [716, 134] on button "Edit" at bounding box center [723, 128] width 52 height 21
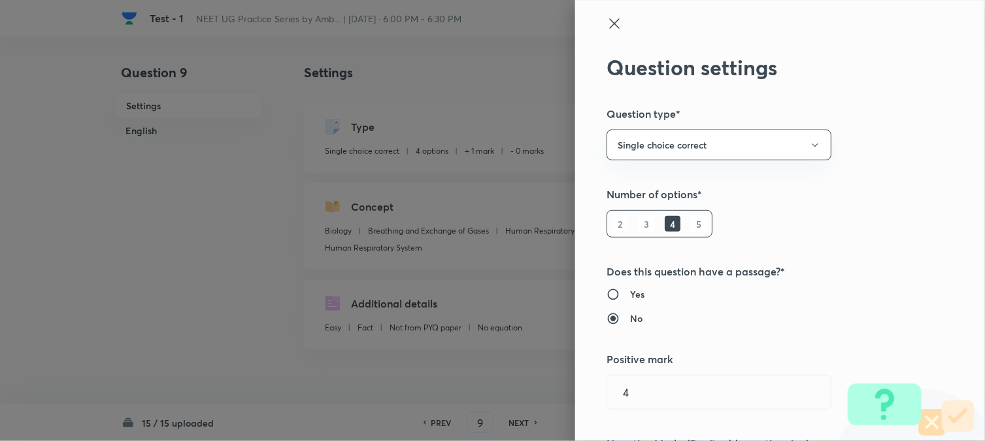
checkbox input "false"
checkbox input "true"
type input "Biology"
type input "Breathing and Exchange of Gases"
type input "Human Respiratory System"
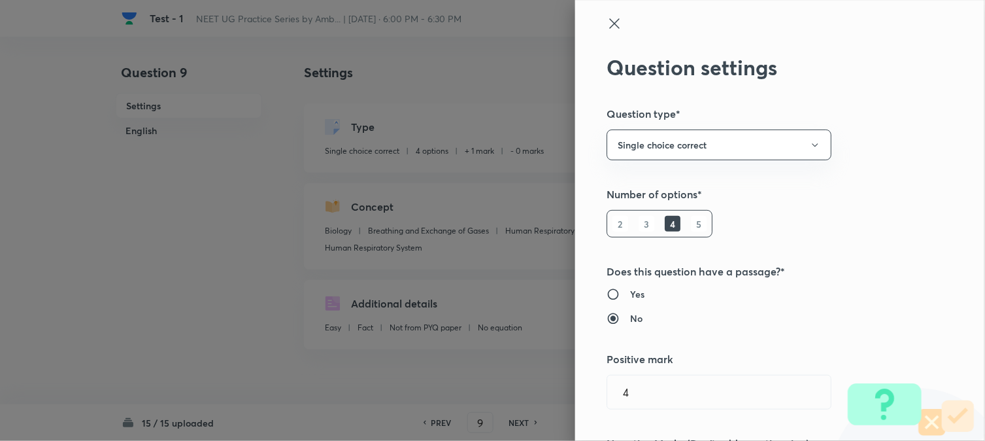
type input "Human Respiratory System"
type input "1"
type input "0"
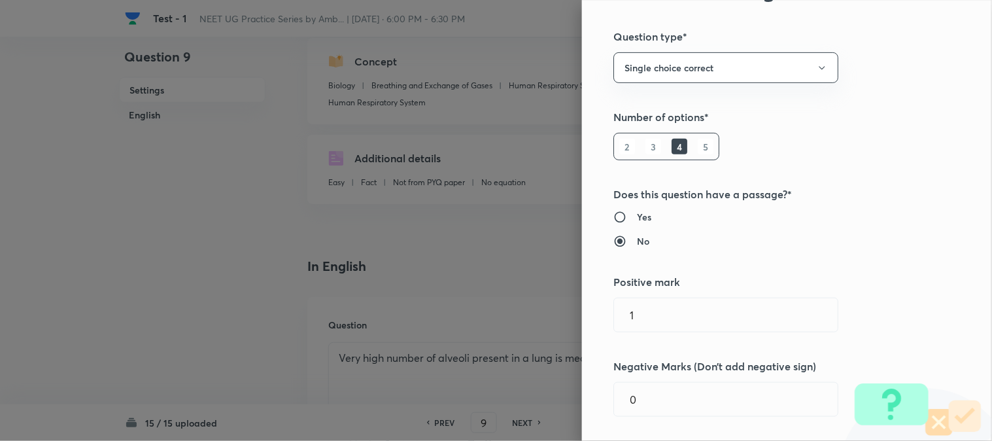
scroll to position [218, 0]
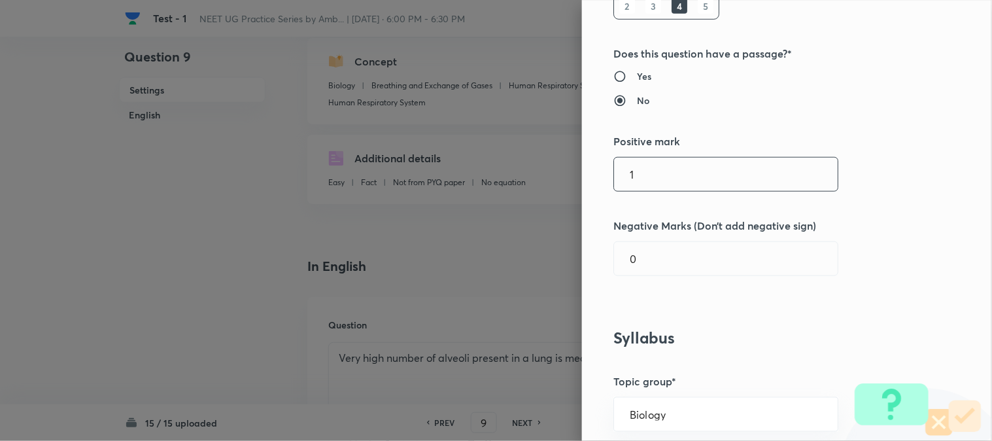
click at [643, 184] on input "1" at bounding box center [726, 174] width 224 height 33
type input "4"
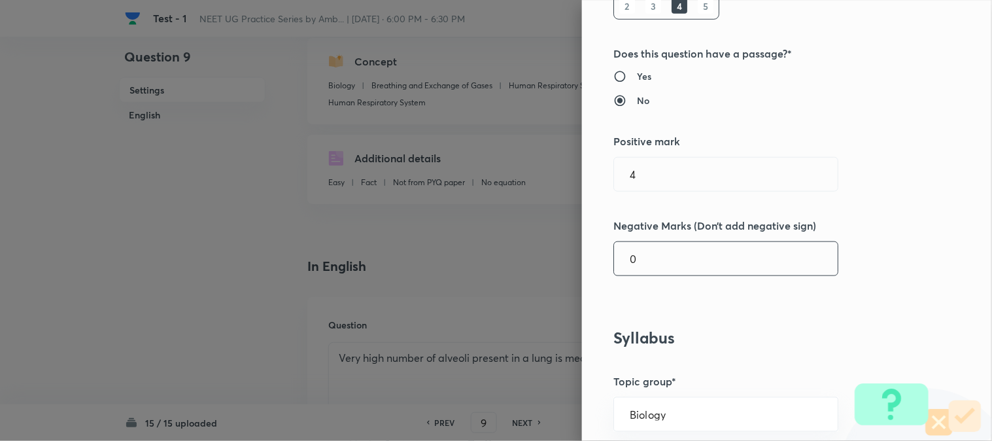
click at [645, 255] on input "0" at bounding box center [726, 258] width 224 height 33
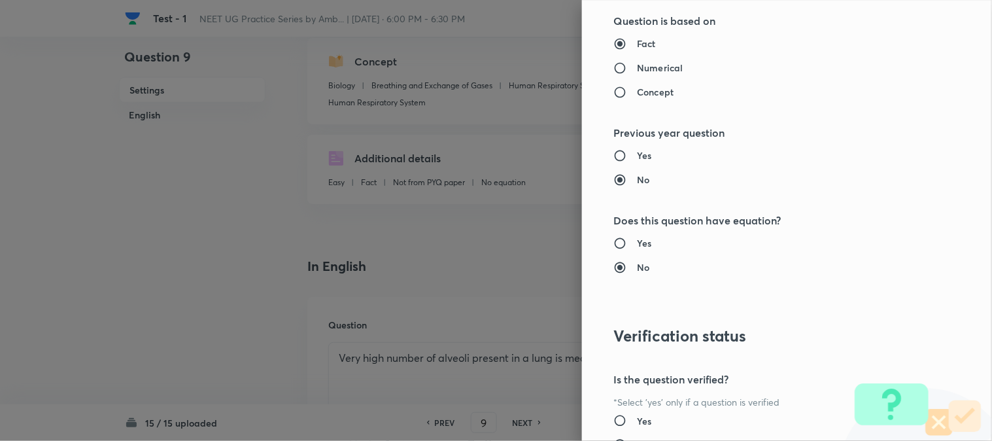
scroll to position [1307, 0]
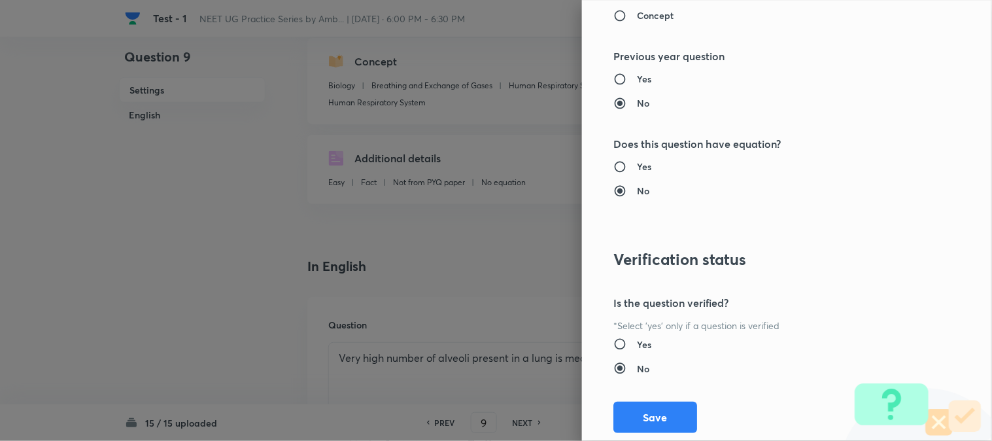
type input "1"
click at [649, 413] on button "Save" at bounding box center [655, 416] width 84 height 31
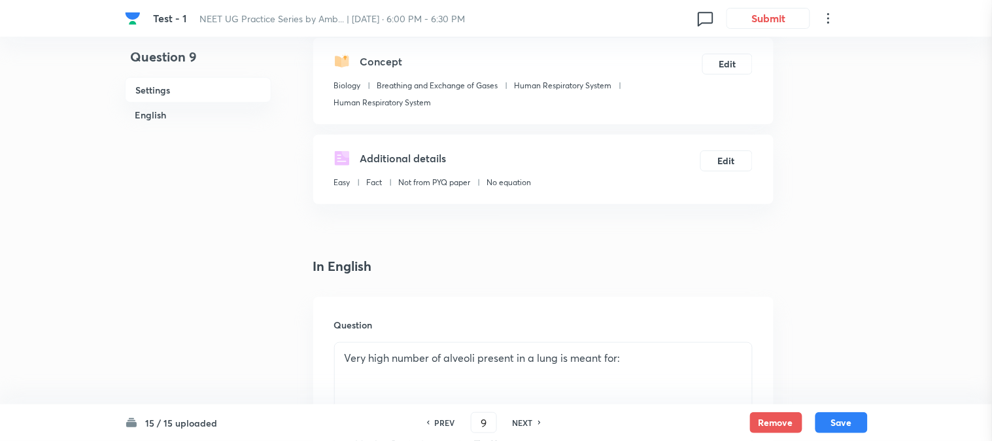
scroll to position [0, 0]
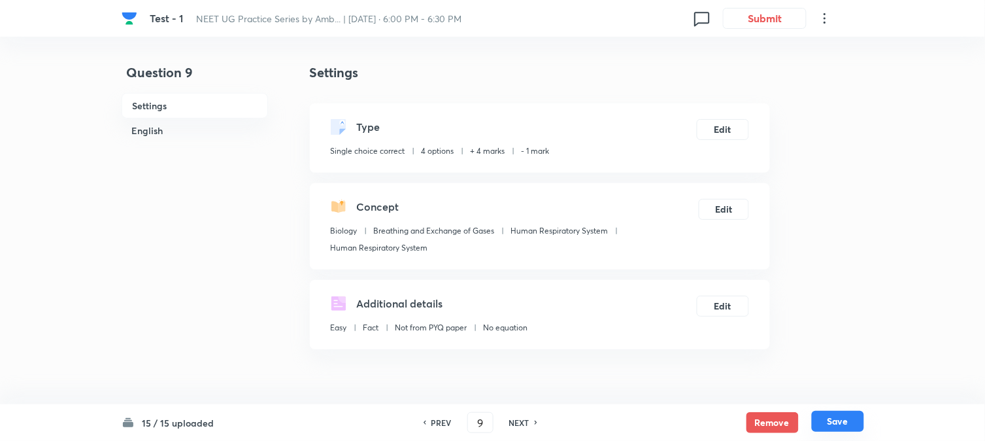
click at [831, 420] on button "Save" at bounding box center [838, 420] width 52 height 21
click at [731, 123] on button "Edit" at bounding box center [723, 128] width 52 height 21
type input "10"
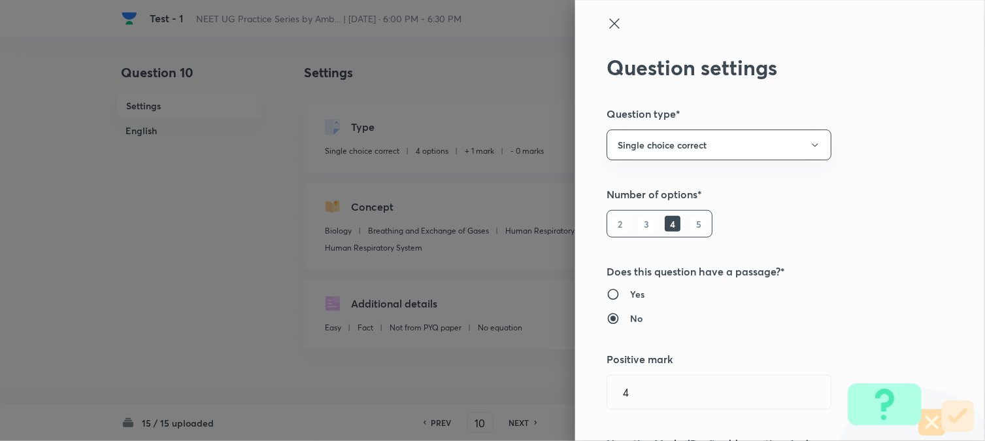
checkbox input "false"
checkbox input "true"
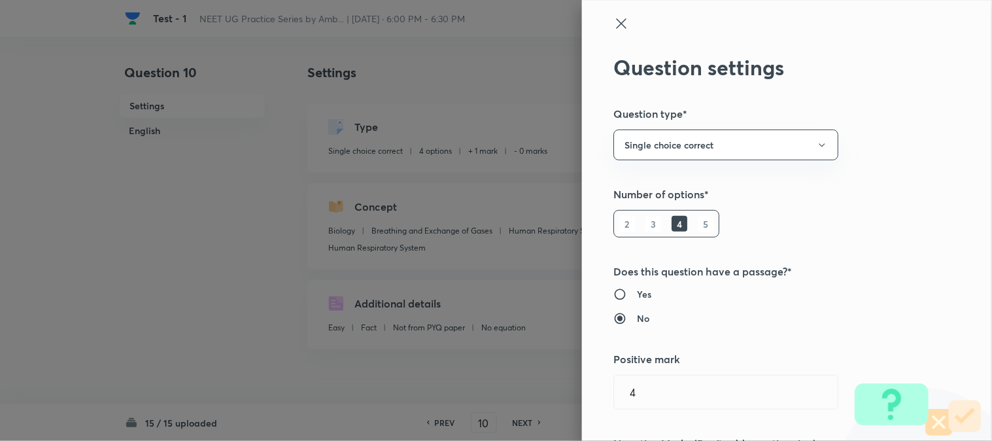
type input "1"
type input "0"
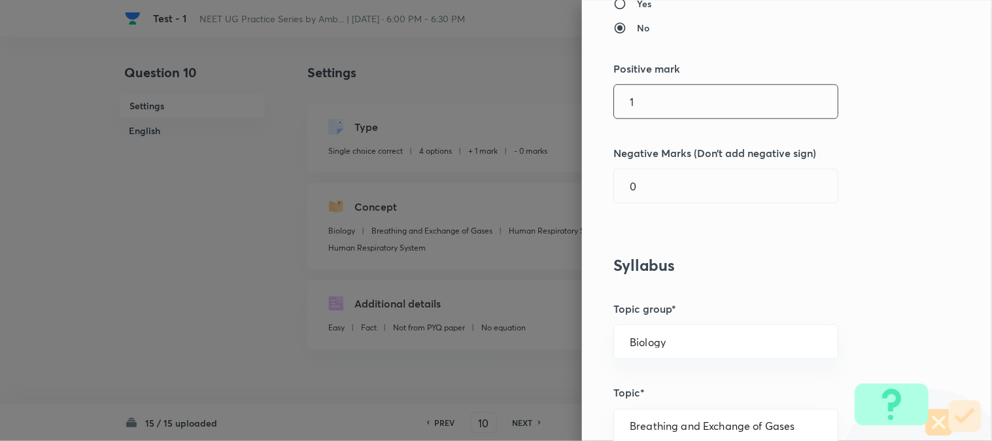
click at [650, 110] on input "1" at bounding box center [726, 101] width 224 height 33
type input "4"
click at [654, 197] on input "0" at bounding box center [726, 185] width 224 height 33
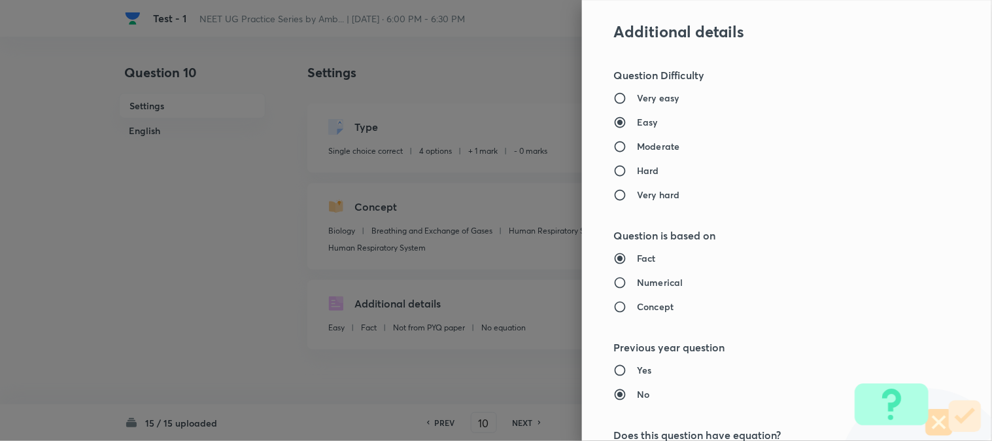
scroll to position [1341, 0]
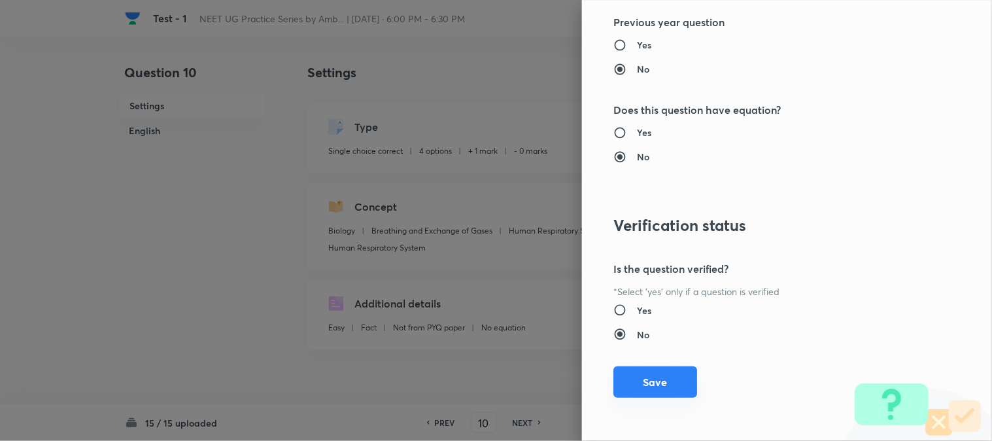
type input "1"
drag, startPoint x: 662, startPoint y: 380, endPoint x: 729, endPoint y: 381, distance: 66.7
click at [662, 380] on button "Save" at bounding box center [655, 382] width 84 height 31
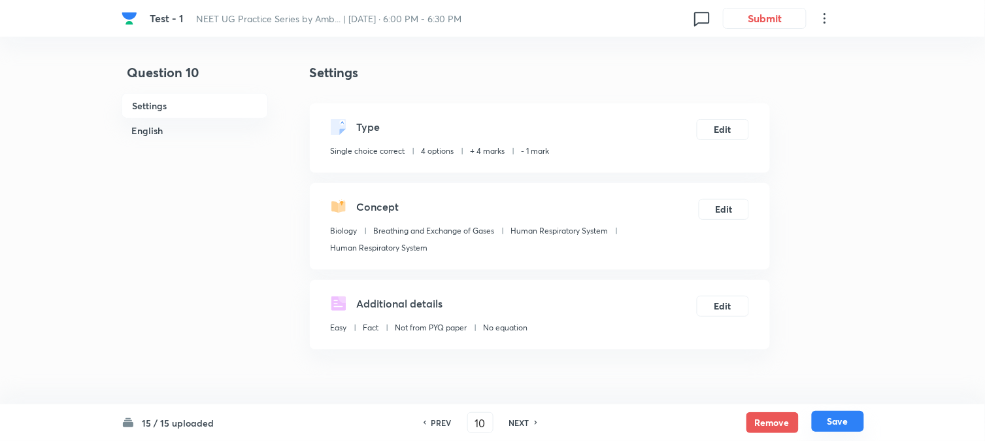
click at [842, 420] on button "Save" at bounding box center [838, 420] width 52 height 21
click at [724, 131] on button "Edit" at bounding box center [723, 128] width 52 height 21
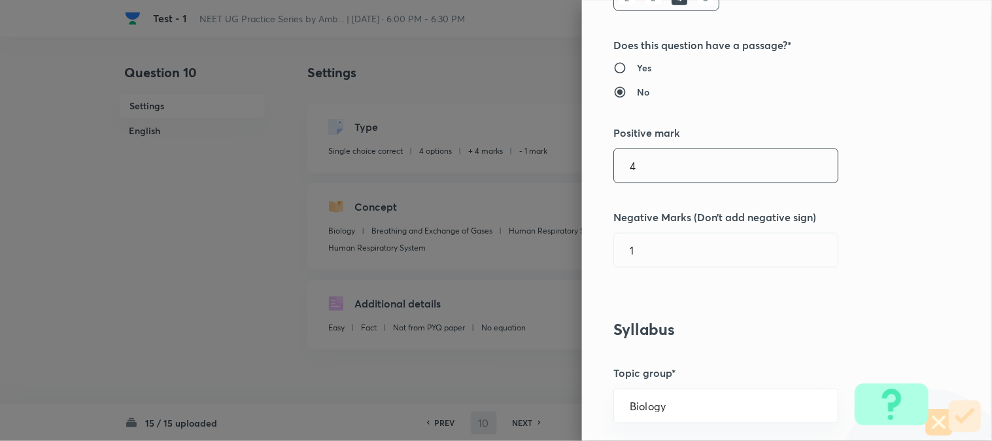
type input "11"
checkbox input "false"
checkbox input "true"
type input "1"
type input "0"
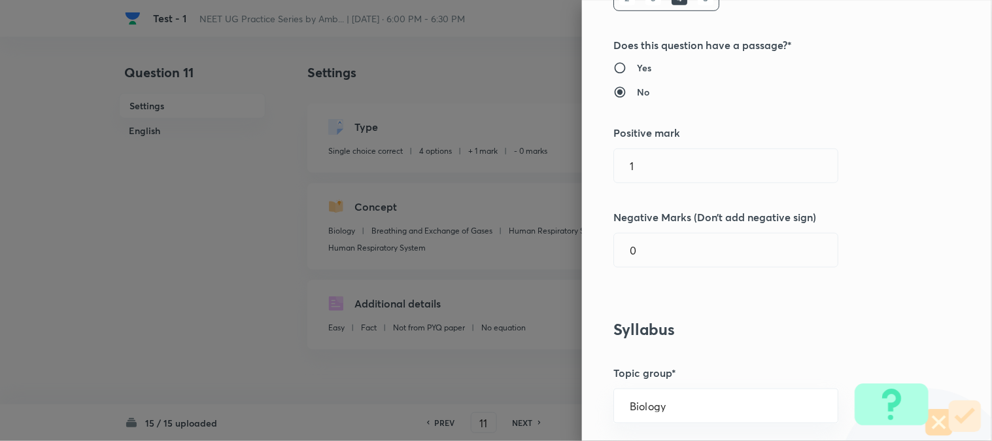
scroll to position [290, 0]
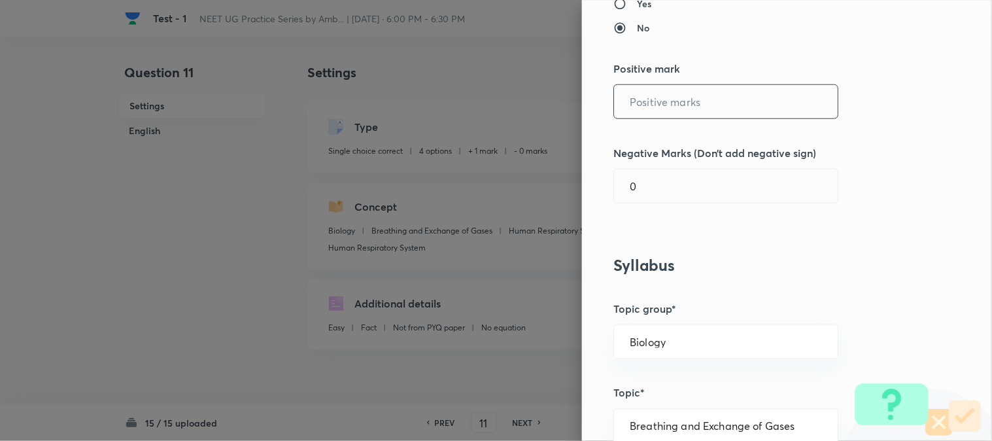
click at [658, 108] on input "text" at bounding box center [726, 101] width 224 height 33
type input "4"
click at [651, 175] on input "0" at bounding box center [726, 185] width 224 height 33
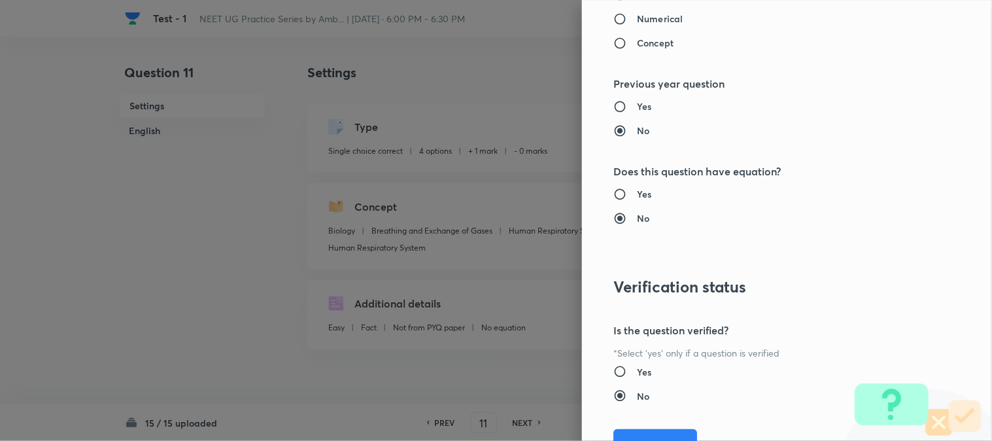
scroll to position [1341, 0]
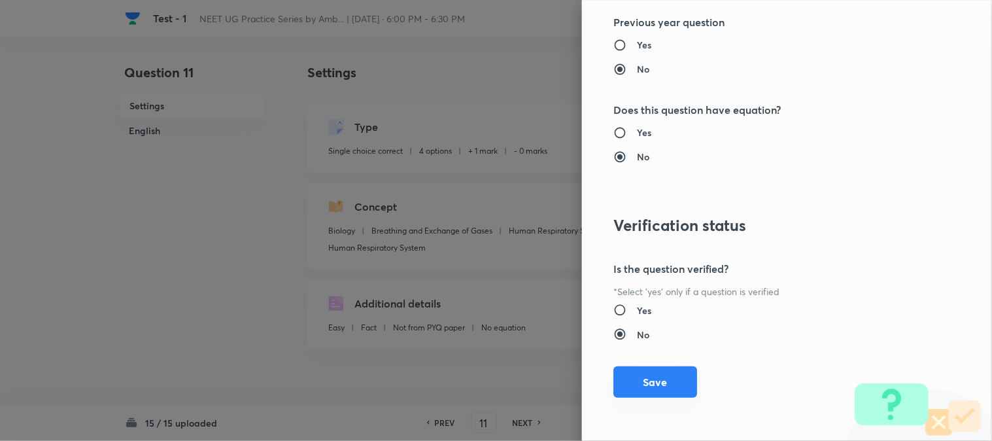
type input "1"
click at [657, 388] on button "Save" at bounding box center [655, 381] width 84 height 31
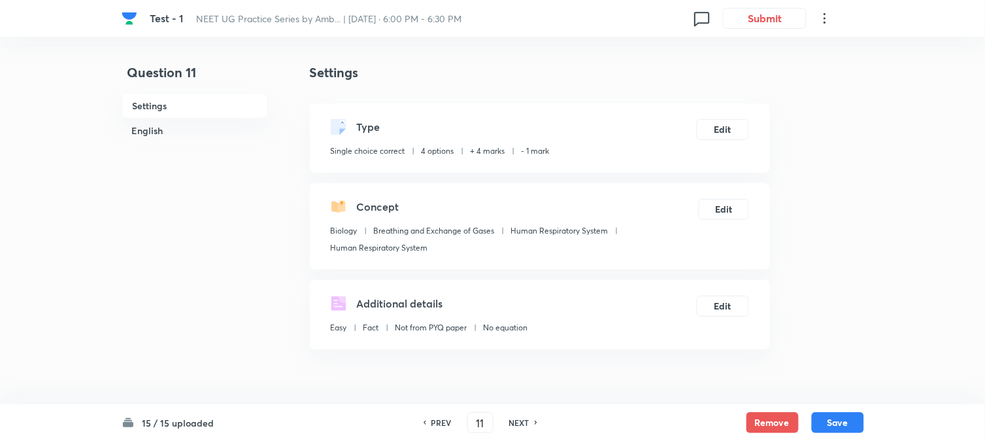
drag, startPoint x: 827, startPoint y: 424, endPoint x: 786, endPoint y: 294, distance: 135.8
click at [828, 424] on button "Save" at bounding box center [838, 422] width 52 height 21
click at [735, 126] on button "Edit" at bounding box center [723, 128] width 52 height 21
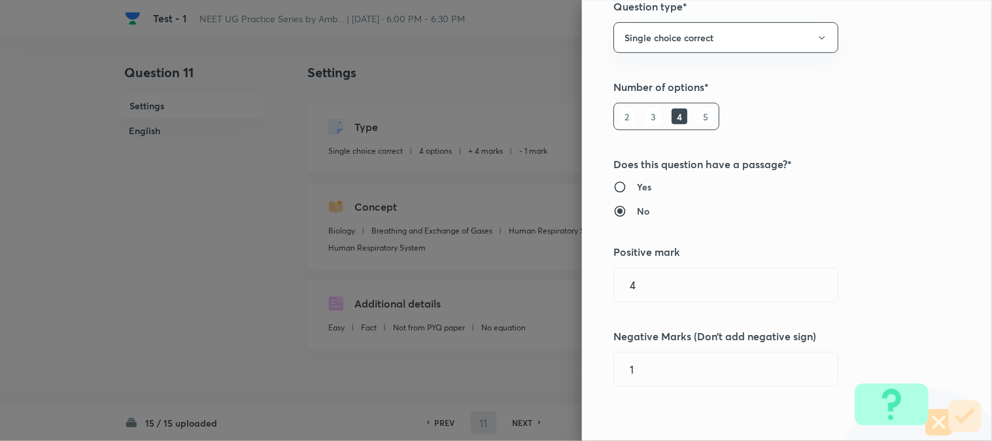
type input "12"
checkbox input "false"
checkbox input "true"
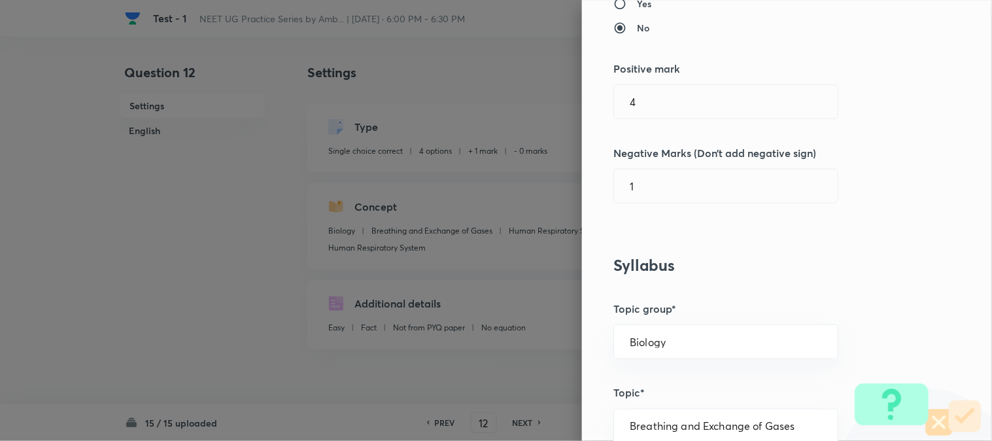
type input "1"
type input "0"
click at [650, 101] on input "1" at bounding box center [726, 101] width 224 height 33
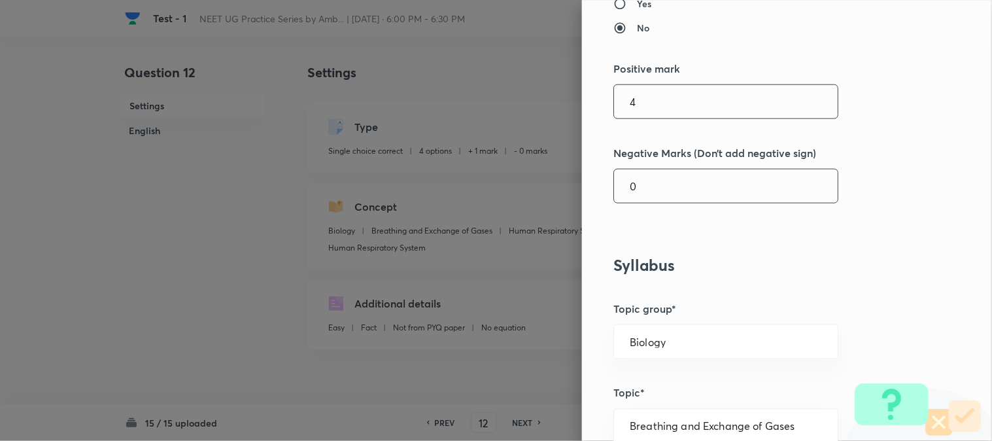
type input "4"
click at [650, 187] on input "0" at bounding box center [726, 185] width 224 height 33
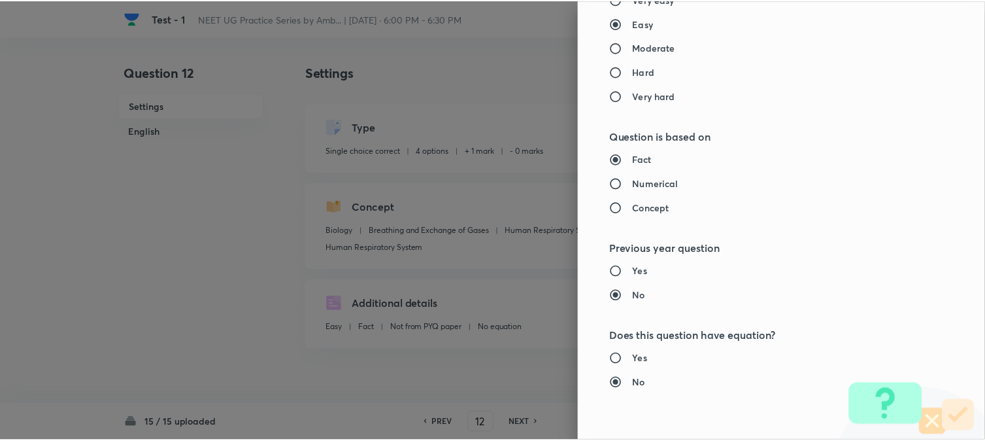
scroll to position [1341, 0]
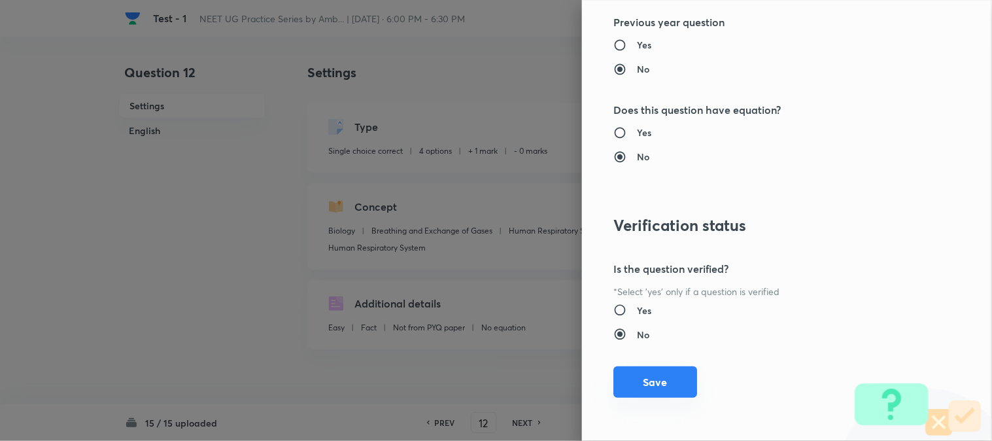
type input "1"
click at [656, 393] on button "Save" at bounding box center [655, 381] width 84 height 31
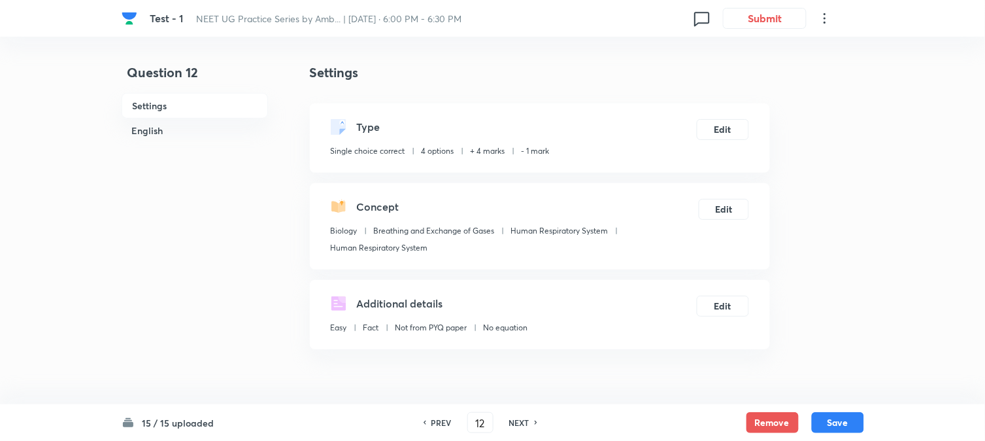
drag, startPoint x: 854, startPoint y: 426, endPoint x: 801, endPoint y: 305, distance: 132.6
click at [853, 425] on button "Save" at bounding box center [838, 422] width 52 height 21
type input "13"
checkbox input "false"
click at [731, 131] on button "Edit" at bounding box center [723, 128] width 52 height 21
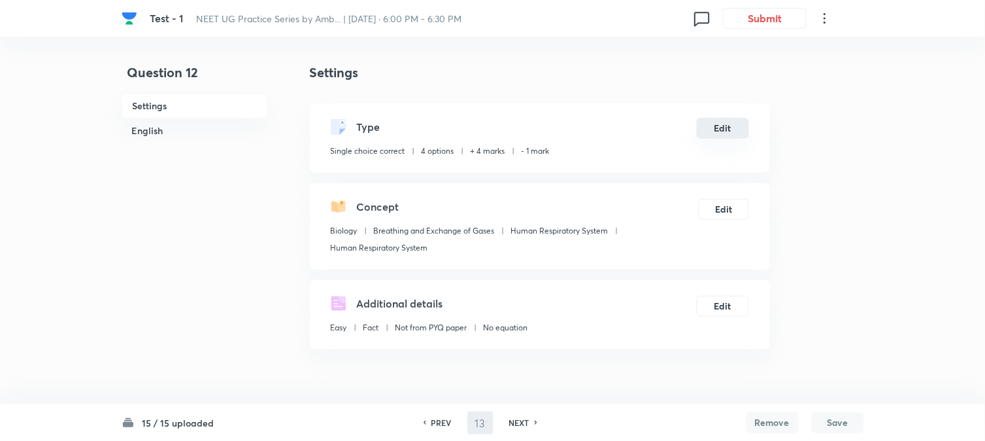
checkbox input "true"
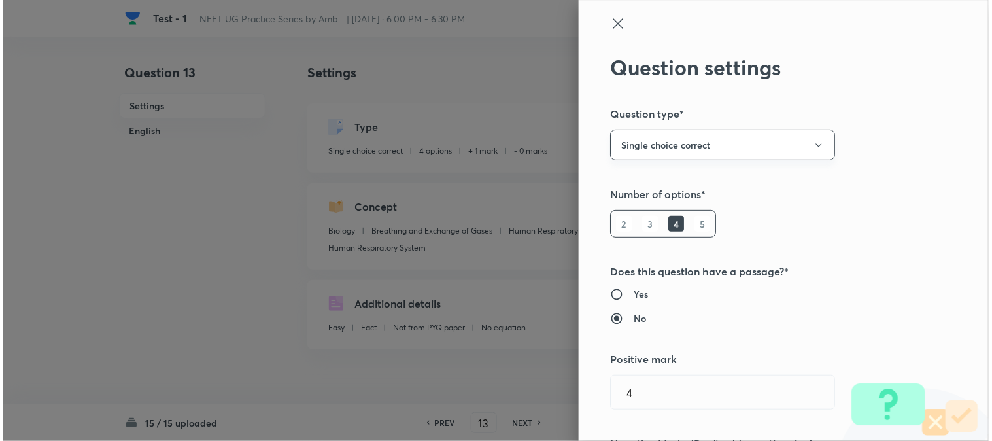
scroll to position [73, 0]
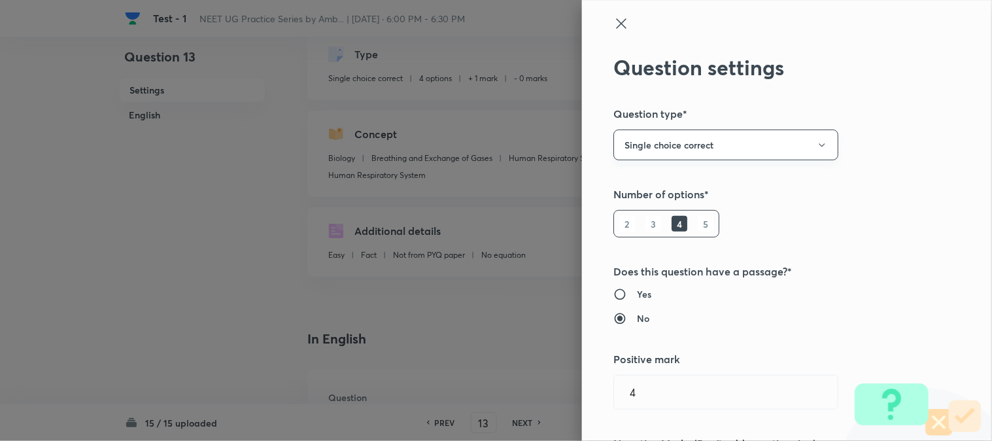
type input "1"
type input "0"
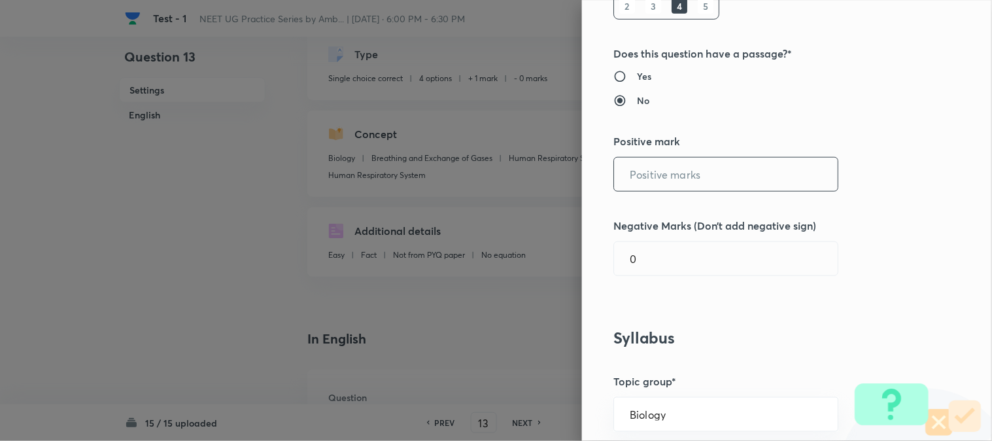
click at [650, 180] on input "text" at bounding box center [726, 174] width 224 height 33
type input "4"
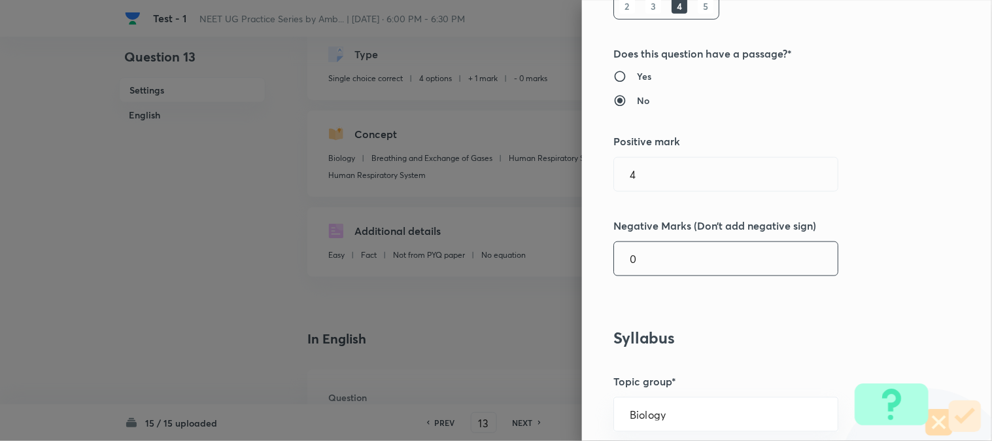
click at [658, 259] on input "0" at bounding box center [726, 258] width 224 height 33
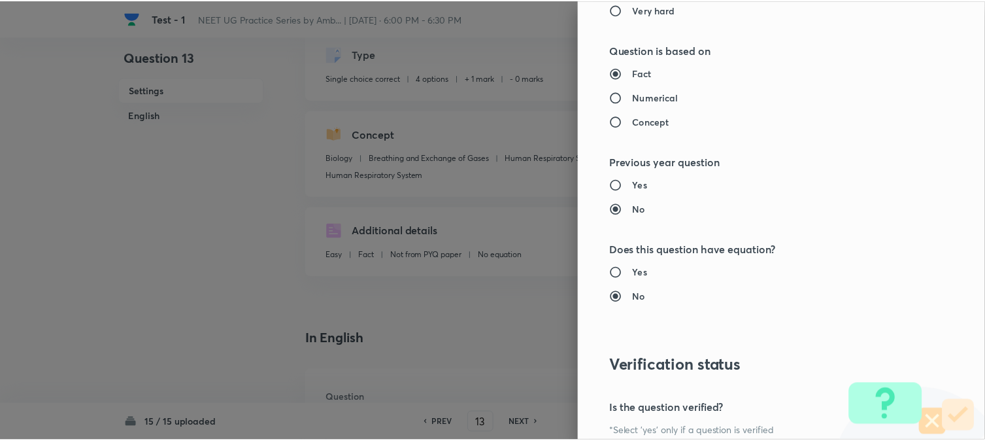
scroll to position [1341, 0]
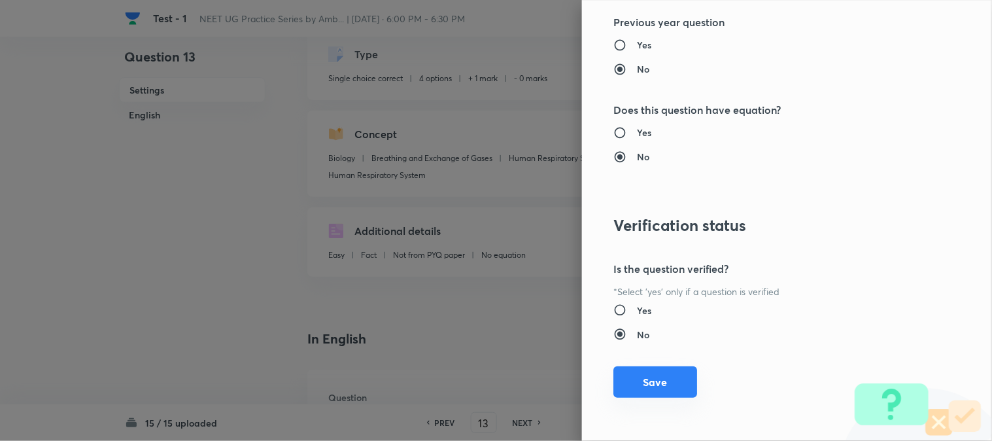
type input "1"
drag, startPoint x: 630, startPoint y: 397, endPoint x: 658, endPoint y: 382, distance: 31.3
click at [632, 399] on div "Question settings Question type* Single choice correct Number of options* 2 3 4…" at bounding box center [787, 220] width 410 height 441
click at [663, 389] on button "Save" at bounding box center [655, 381] width 84 height 31
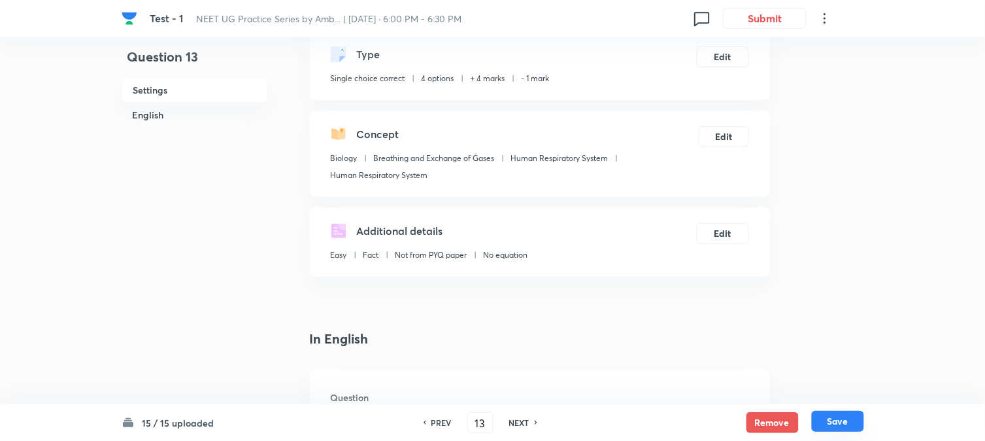
click at [843, 422] on button "Save" at bounding box center [838, 420] width 52 height 21
type input "14"
checkbox input "true"
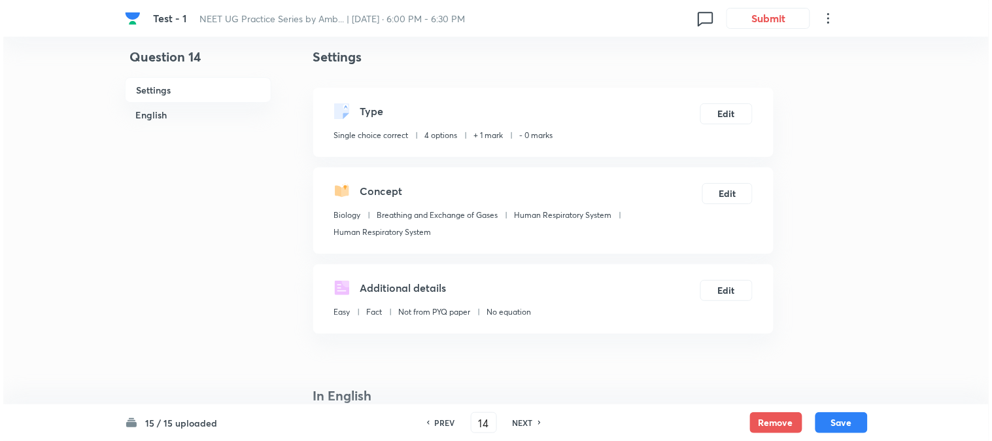
scroll to position [0, 0]
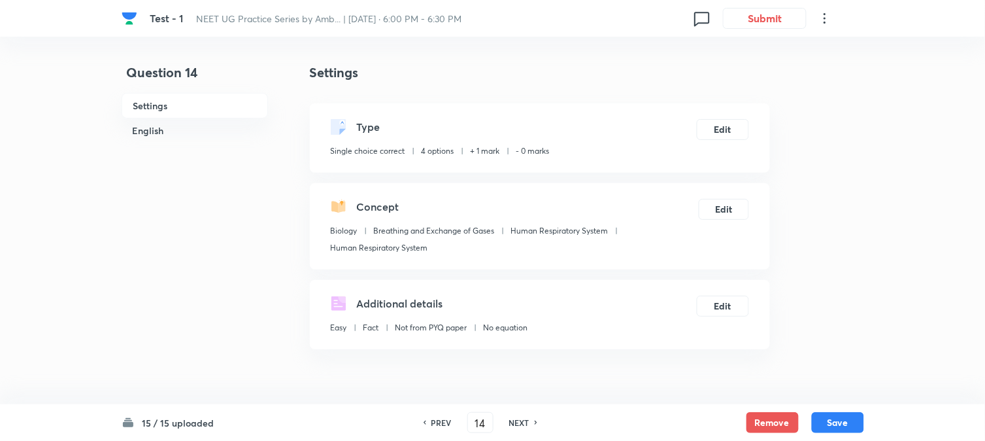
click at [724, 141] on div "Type Single choice correct 4 options + 1 mark - 0 marks Edit" at bounding box center [540, 137] width 460 height 69
click at [724, 135] on button "Edit" at bounding box center [723, 128] width 52 height 21
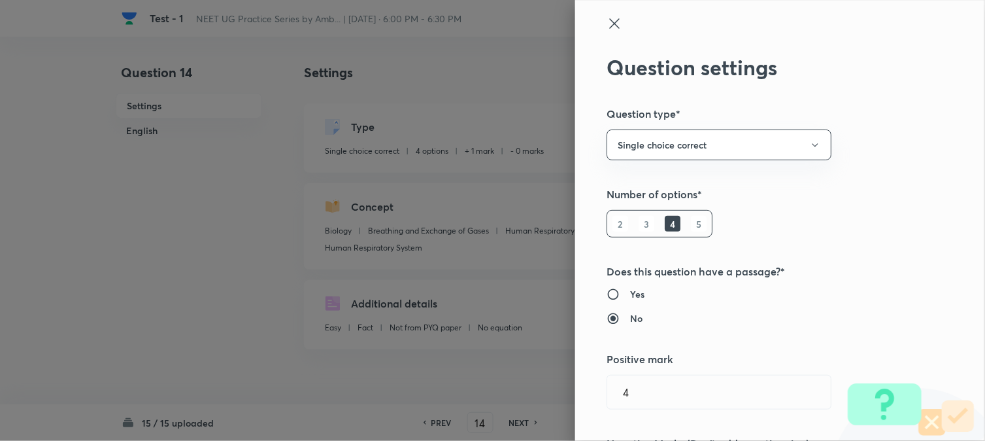
type input "Biology"
type input "Breathing and Exchange of Gases"
type input "Human Respiratory System"
type input "1"
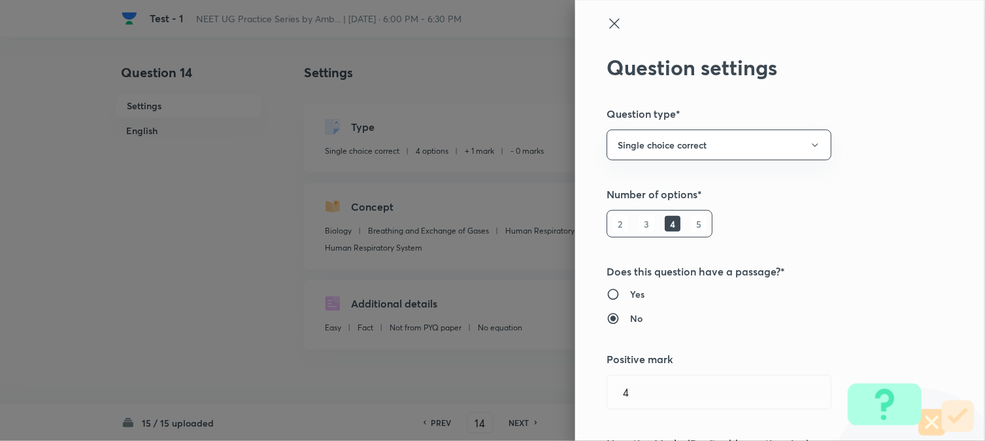
type input "0"
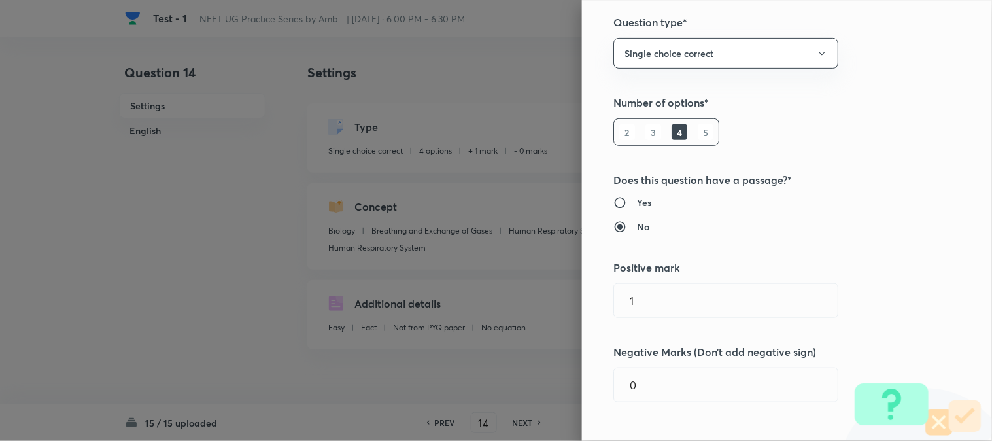
scroll to position [290, 0]
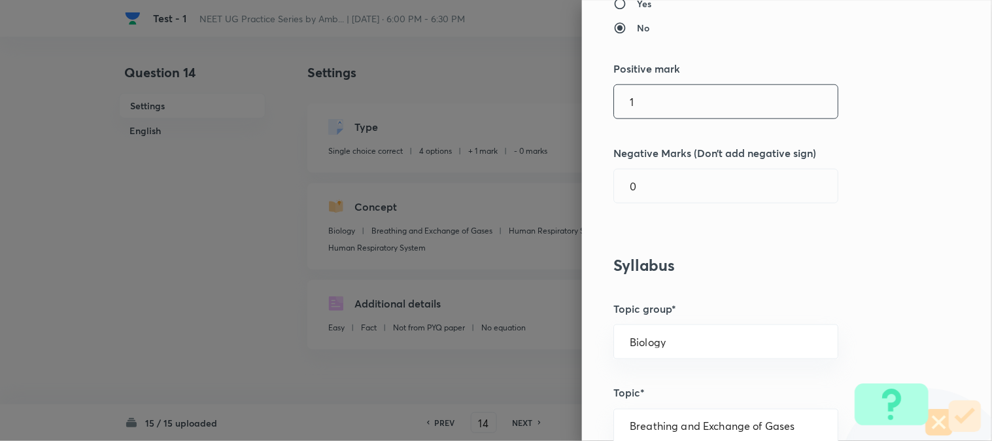
click at [658, 101] on input "1" at bounding box center [726, 101] width 224 height 33
type input "4"
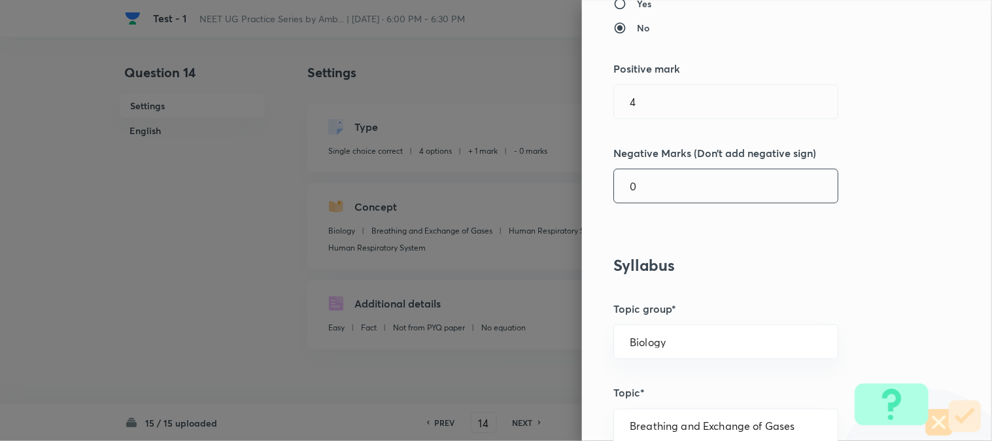
click at [646, 186] on input "0" at bounding box center [726, 185] width 224 height 33
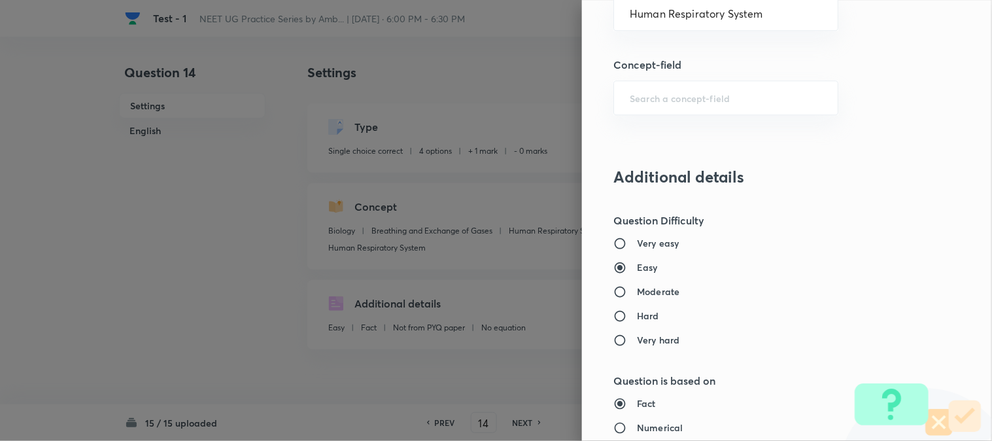
scroll to position [1341, 0]
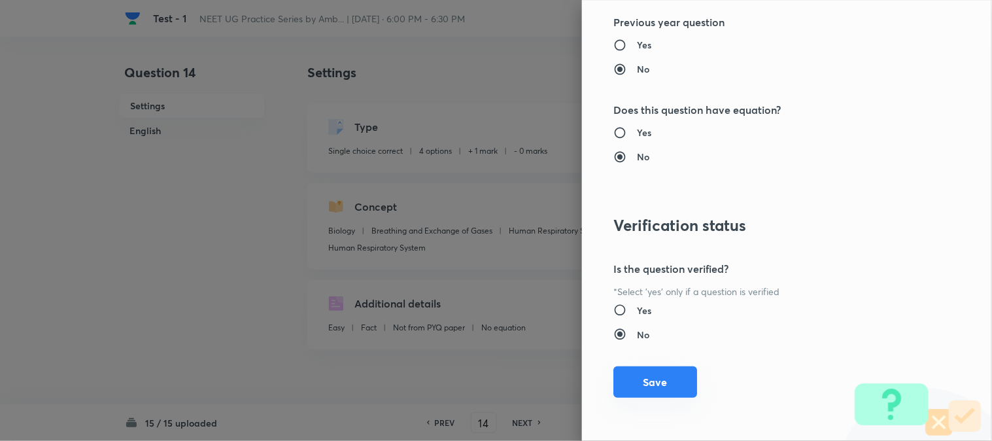
type input "1"
click at [667, 376] on button "Save" at bounding box center [655, 381] width 84 height 31
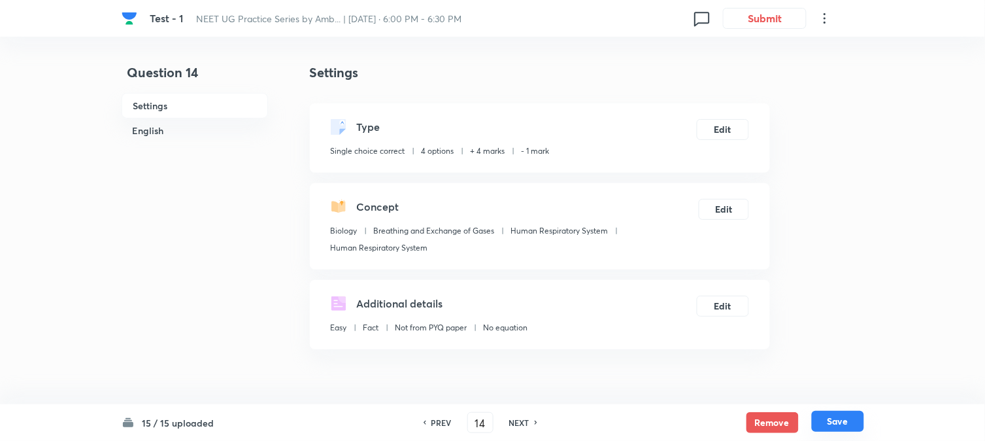
click at [850, 426] on button "Save" at bounding box center [838, 420] width 52 height 21
type input "15"
click at [722, 123] on button "Edit" at bounding box center [723, 128] width 52 height 21
checkbox input "false"
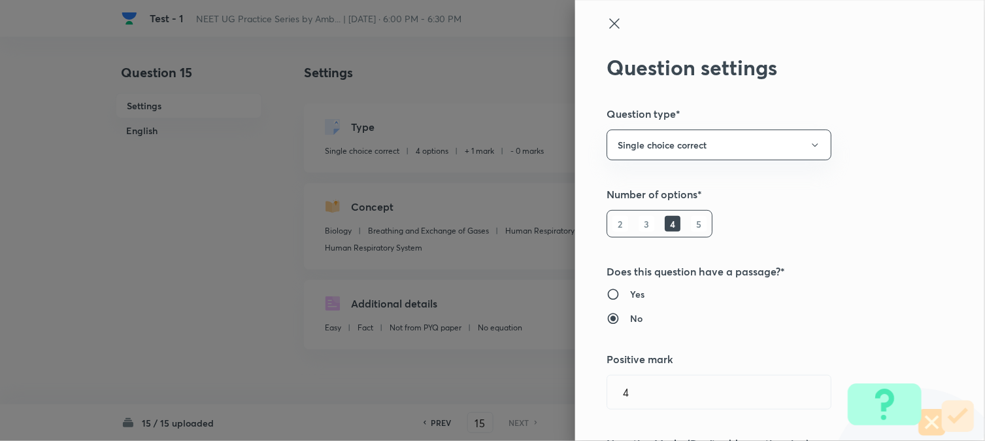
checkbox input "true"
type input "1"
type input "0"
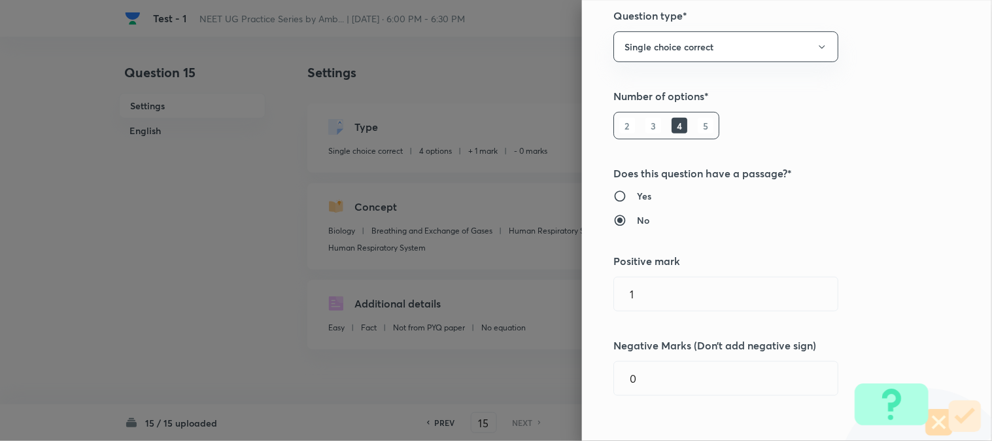
scroll to position [0, 0]
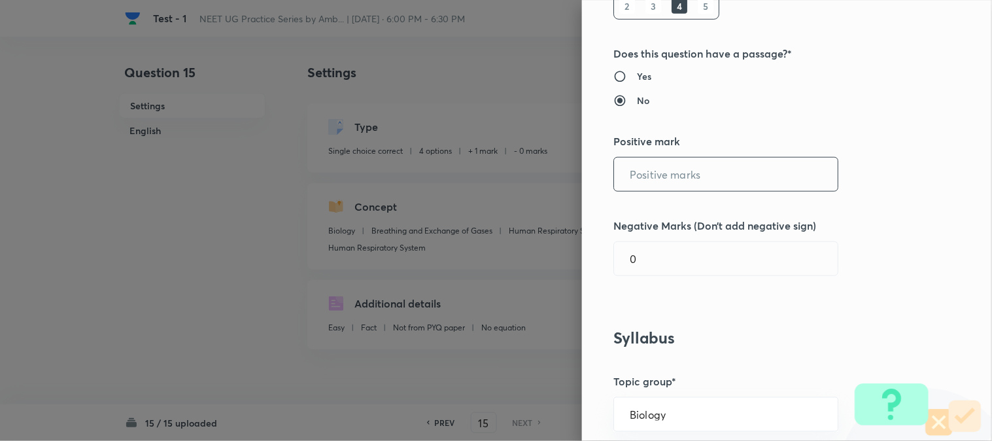
click at [643, 179] on input "text" at bounding box center [726, 174] width 224 height 33
type input "4"
click at [661, 263] on input "0" at bounding box center [726, 258] width 224 height 33
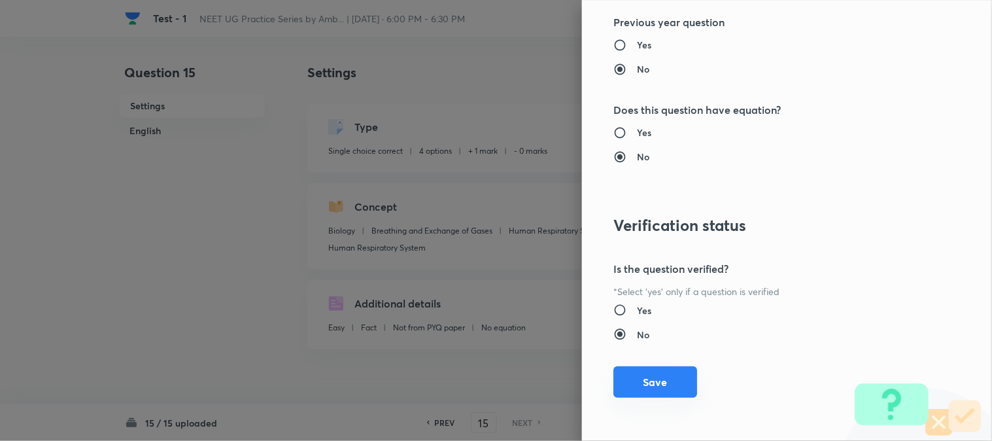
type input "1"
click at [654, 377] on button "Save" at bounding box center [655, 381] width 84 height 31
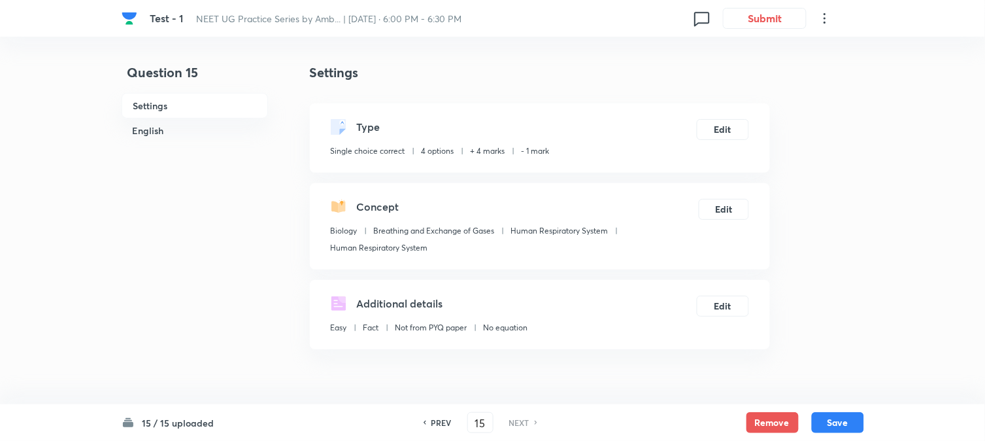
click at [826, 423] on button "Save" at bounding box center [838, 422] width 52 height 21
checkbox input "true"
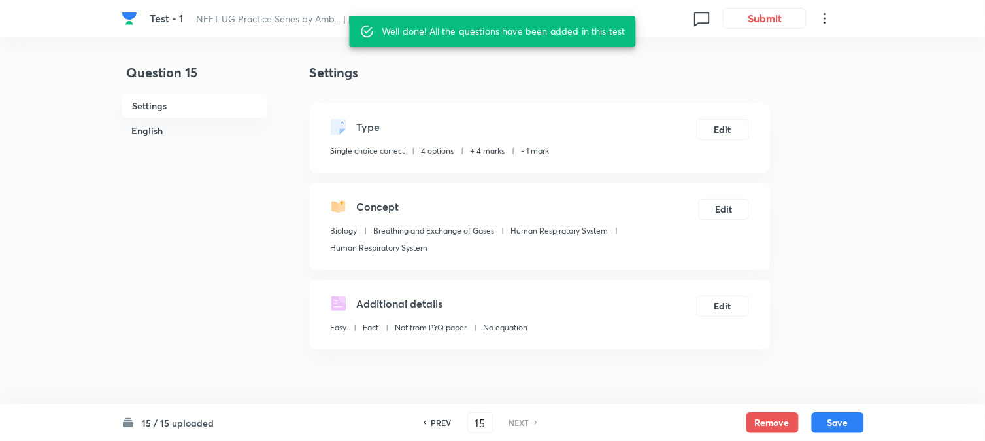
click at [431, 425] on h6 "PREV" at bounding box center [441, 422] width 20 height 12
type input "14"
checkbox input "false"
checkbox input "true"
click at [431, 425] on h6 "PREV" at bounding box center [441, 422] width 20 height 12
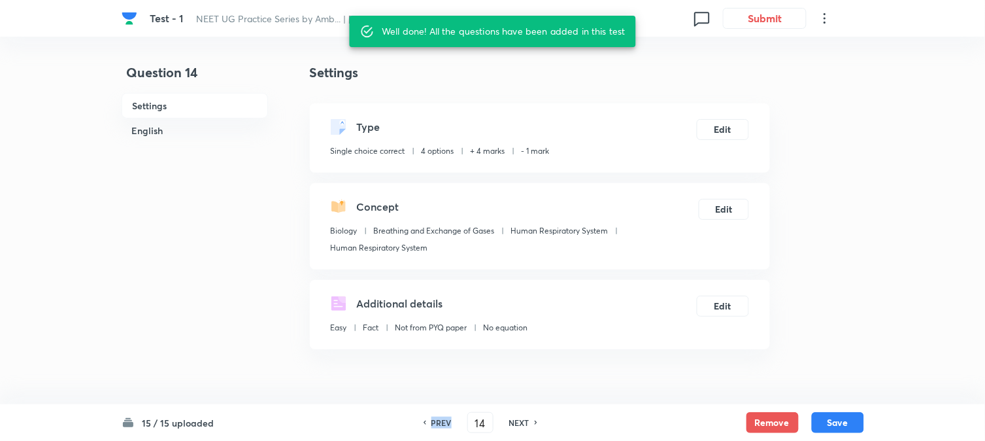
type input "13"
checkbox input "true"
click at [431, 426] on h6 "PREV" at bounding box center [441, 422] width 20 height 12
type input "12"
checkbox input "false"
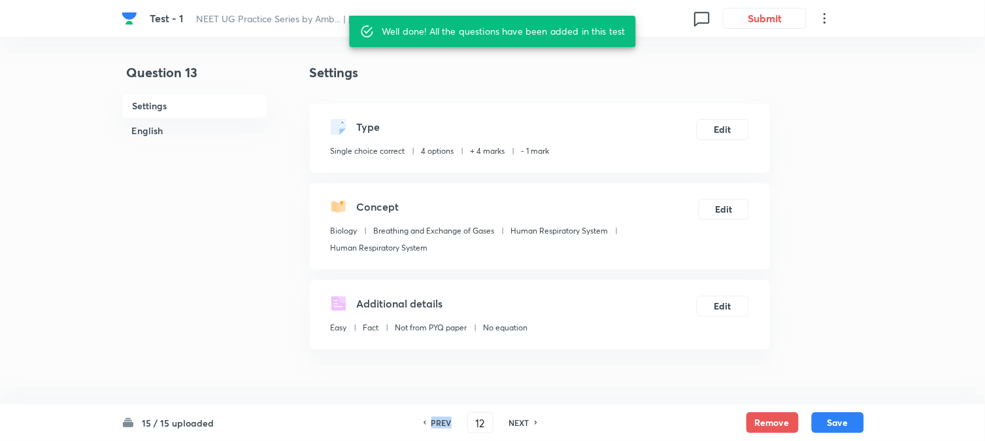
checkbox input "true"
click at [431, 426] on h6 "PREV" at bounding box center [441, 422] width 20 height 12
type input "11"
checkbox input "false"
checkbox input "true"
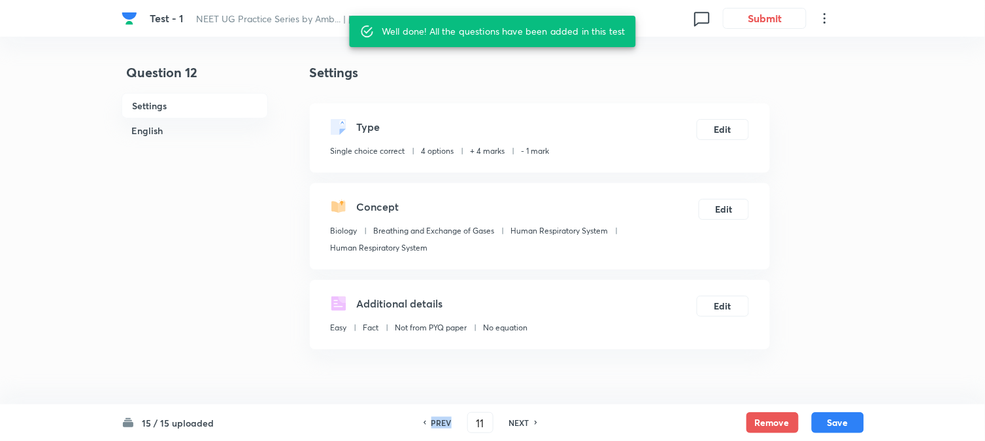
click at [431, 426] on h6 "PREV" at bounding box center [441, 422] width 20 height 12
type input "10"
checkbox input "false"
checkbox input "true"
click at [431, 426] on h6 "PREV" at bounding box center [441, 422] width 20 height 12
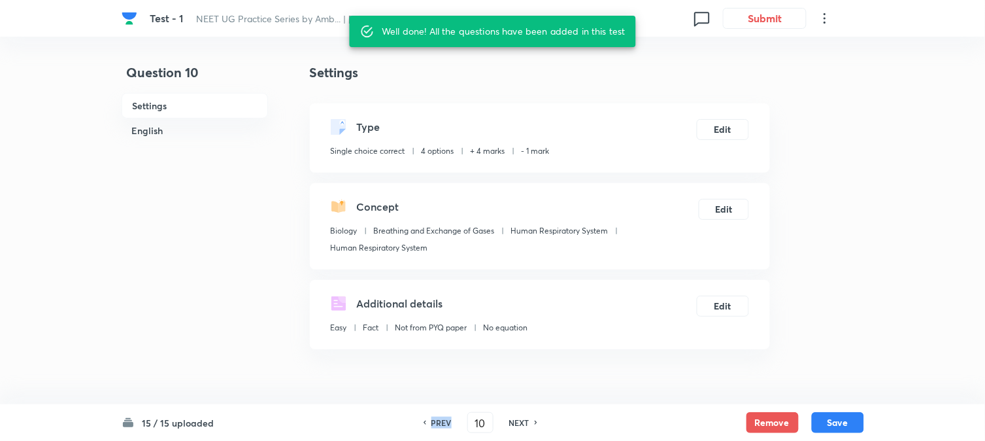
type input "9"
checkbox input "false"
checkbox input "true"
click at [431, 426] on h6 "PREV" at bounding box center [441, 422] width 20 height 12
type input "8"
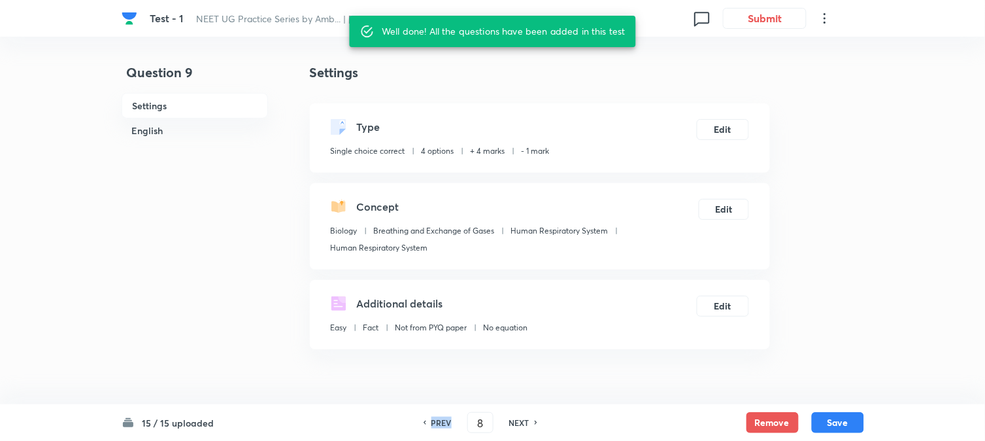
checkbox input "false"
checkbox input "true"
click at [431, 426] on h6 "PREV" at bounding box center [441, 422] width 20 height 12
type input "7"
checkbox input "false"
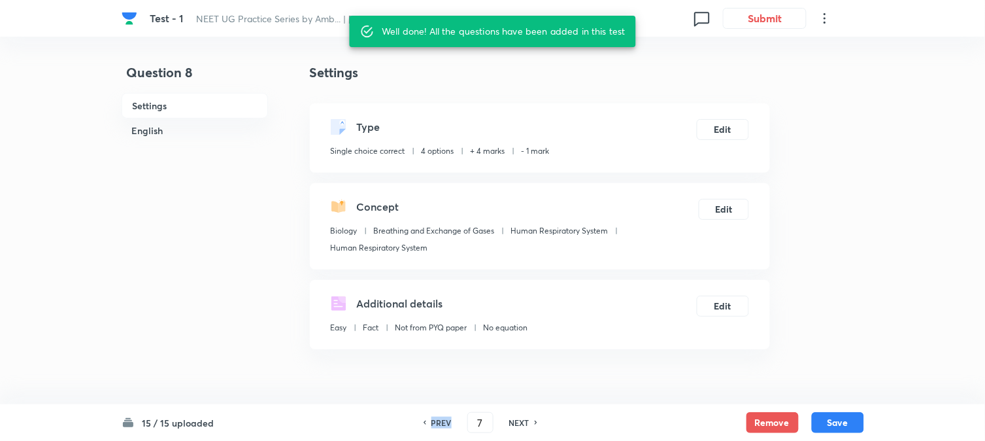
checkbox input "true"
click at [431, 426] on h6 "PREV" at bounding box center [441, 422] width 20 height 12
type input "6"
click at [431, 426] on h6 "PREV" at bounding box center [441, 422] width 20 height 12
checkbox input "true"
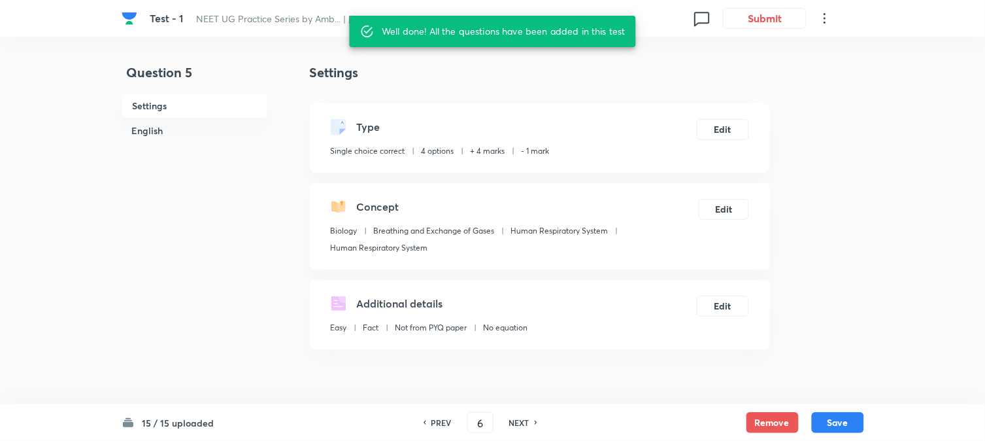
type input "5"
click at [431, 426] on h6 "PREV" at bounding box center [441, 422] width 20 height 12
checkbox input "true"
type input "4"
checkbox input "false"
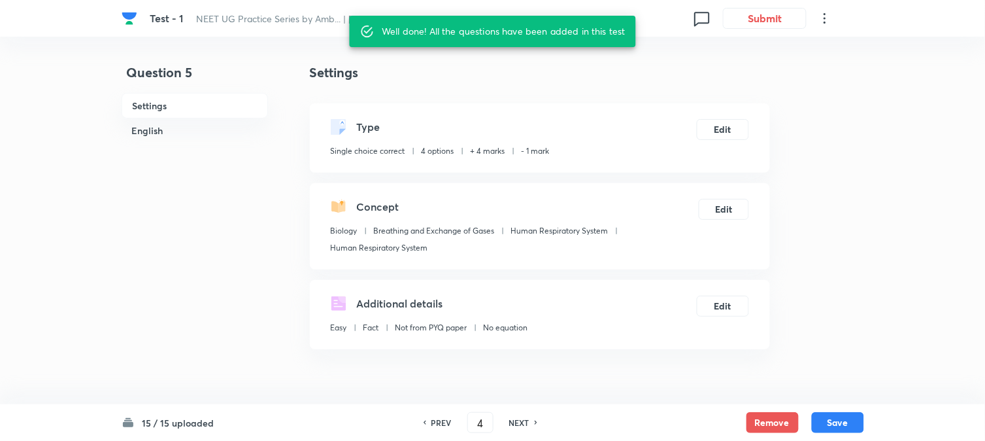
click at [431, 426] on h6 "PREV" at bounding box center [441, 422] width 20 height 12
checkbox input "true"
type input "3"
checkbox input "false"
click at [431, 426] on h6 "PREV" at bounding box center [441, 422] width 20 height 12
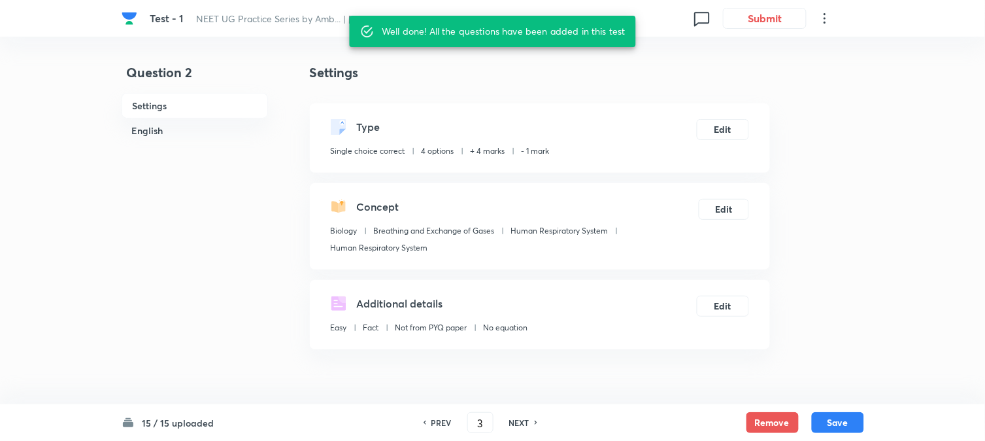
checkbox input "true"
type input "2"
checkbox input "false"
click at [431, 426] on h6 "PREV" at bounding box center [441, 422] width 20 height 12
checkbox input "true"
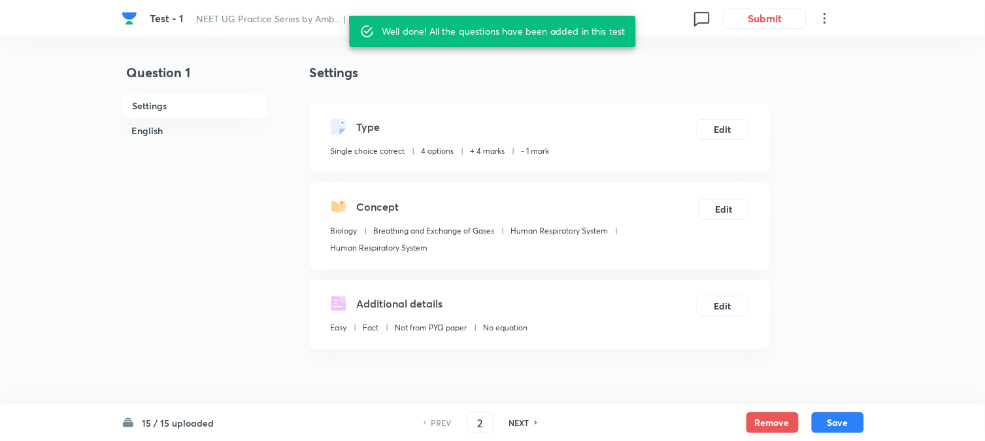
type input "1"
checkbox input "false"
checkbox input "true"
click at [431, 426] on h6 "PREV" at bounding box center [441, 422] width 20 height 12
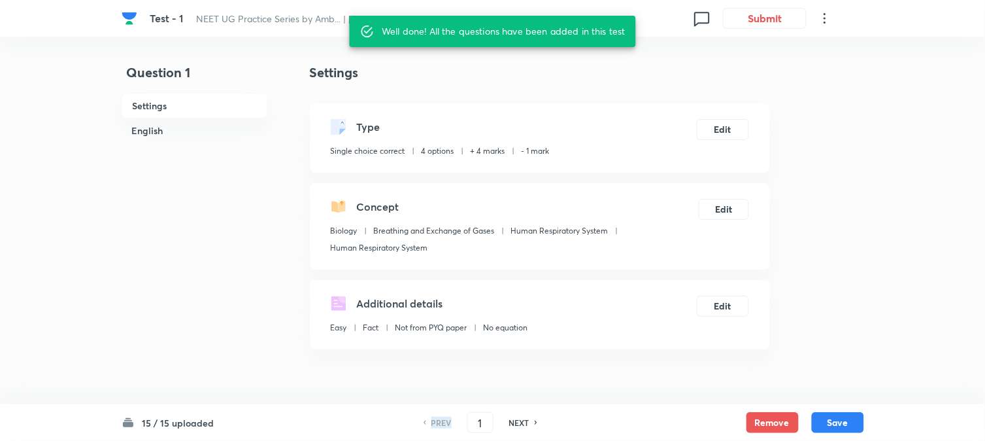
click at [431, 426] on h6 "PREV" at bounding box center [441, 422] width 20 height 12
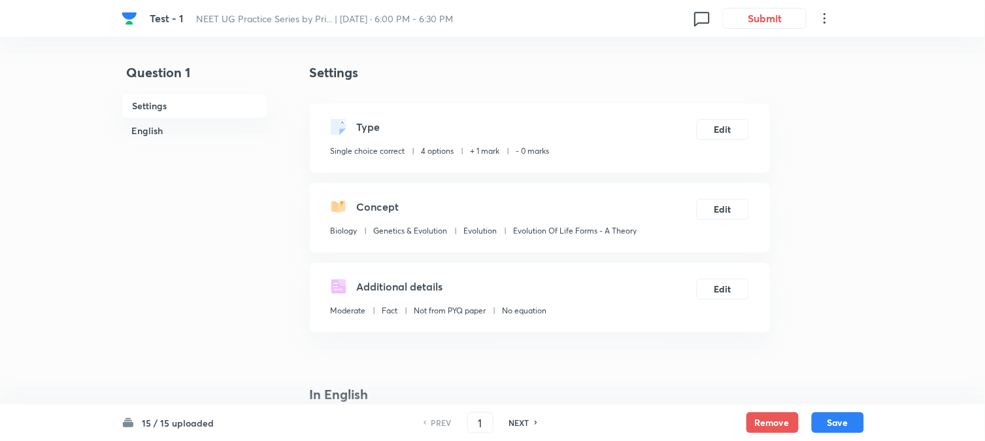
click at [731, 113] on div "Type Single choice correct 4 options + 1 mark - 0 marks Edit" at bounding box center [540, 137] width 460 height 69
click at [734, 116] on div "Type Single choice correct 4 options + 1 mark - 0 marks Edit" at bounding box center [540, 137] width 460 height 69
click at [724, 133] on button "Edit" at bounding box center [723, 128] width 52 height 21
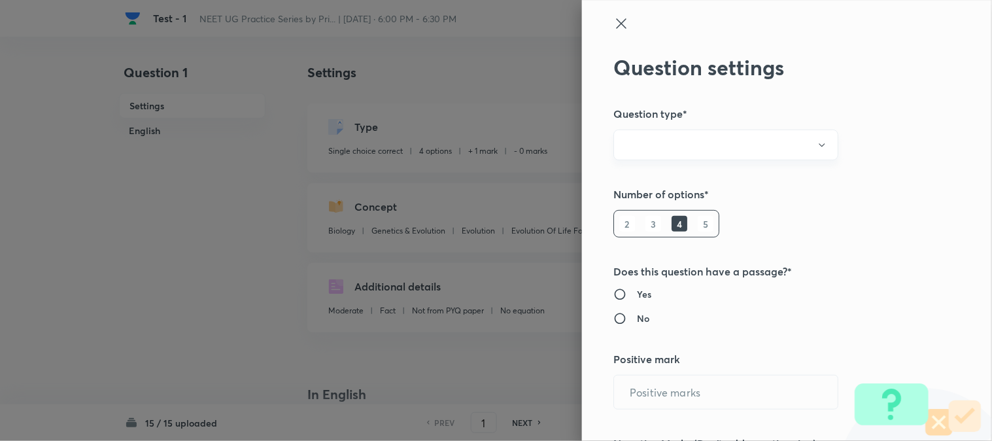
radio input "true"
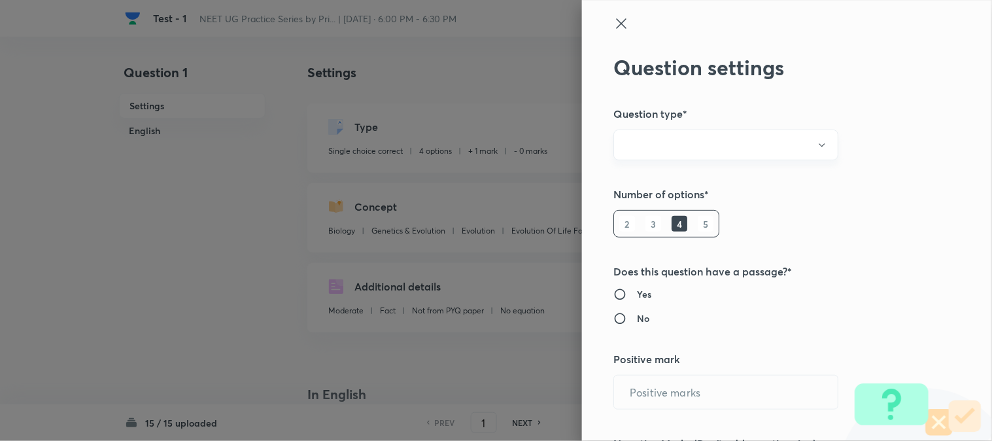
radio input "true"
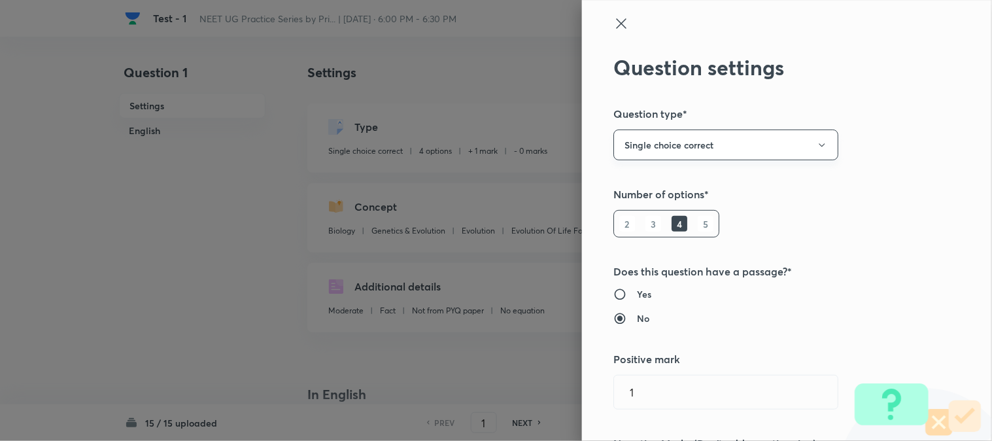
type input "1"
type input "0"
type input "Biology"
type input "Genetics & Evolution"
type input "Evolution"
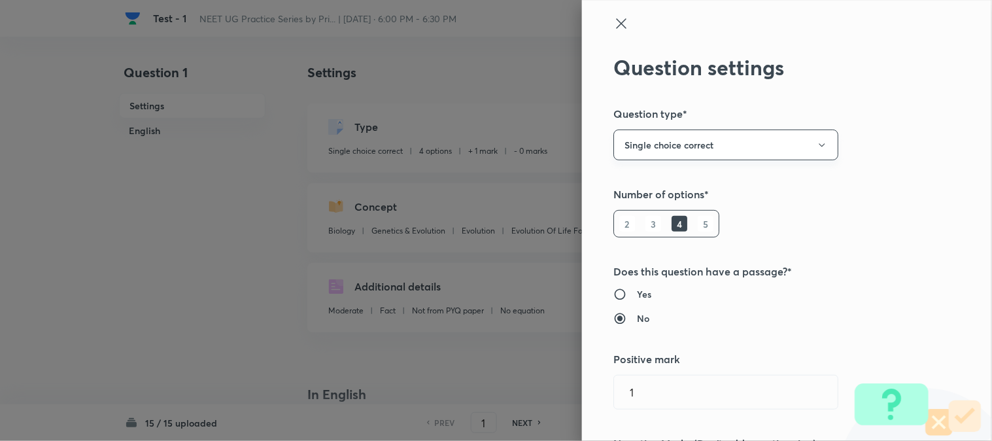
type input "Evolution Of Life Forms - A Theory"
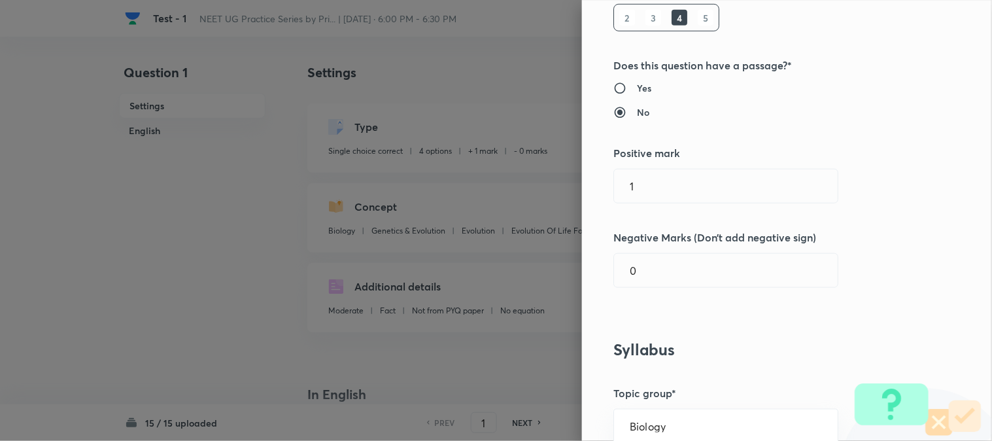
scroll to position [218, 0]
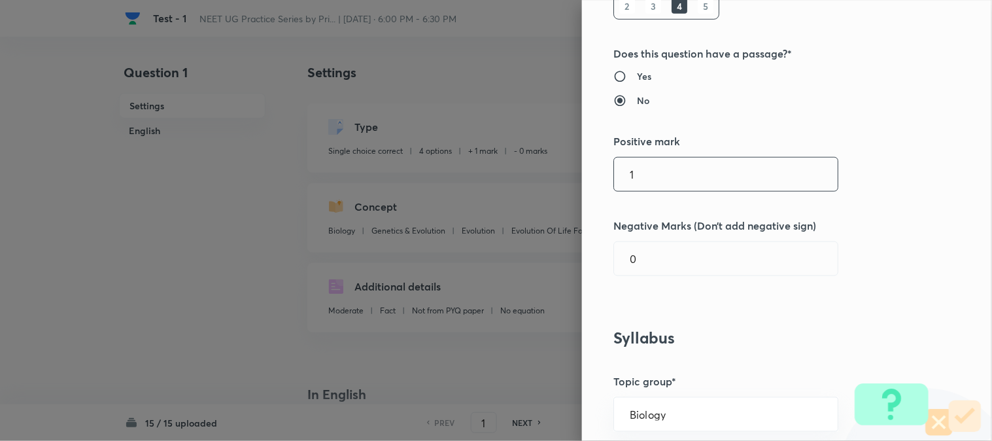
click at [646, 172] on input "1" at bounding box center [726, 174] width 224 height 33
type input "7"
click at [667, 146] on h5 "Positive mark" at bounding box center [764, 141] width 303 height 16
click at [660, 176] on input "7" at bounding box center [726, 174] width 224 height 33
click at [658, 180] on input "text" at bounding box center [726, 174] width 224 height 33
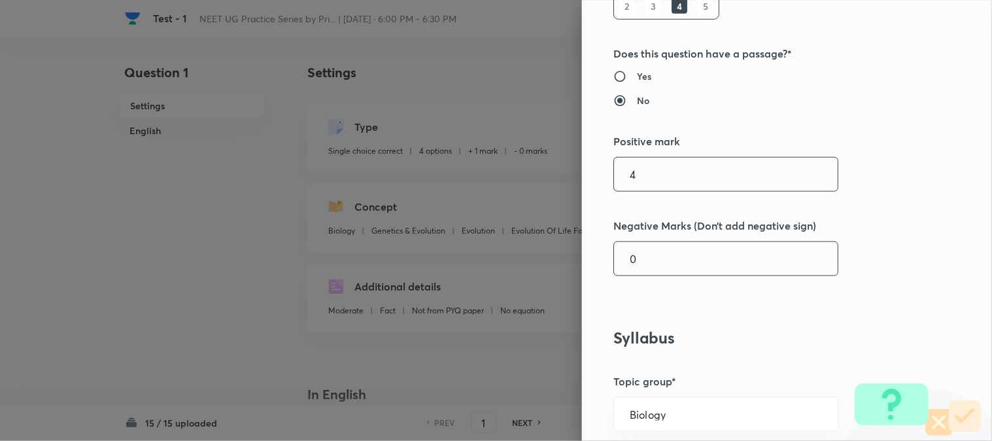
type input "4"
click at [656, 258] on input "0" at bounding box center [726, 258] width 224 height 33
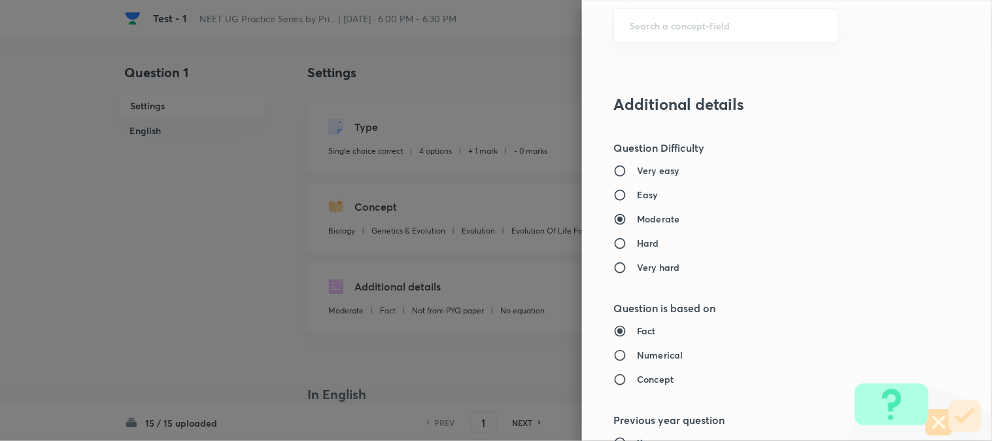
scroll to position [1341, 0]
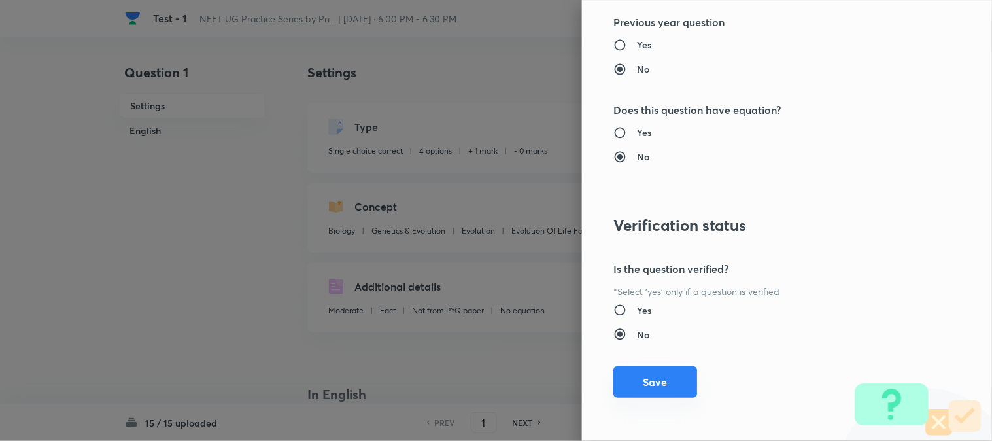
type input "1"
drag, startPoint x: 649, startPoint y: 384, endPoint x: 819, endPoint y: 433, distance: 176.7
click at [649, 384] on button "Save" at bounding box center [655, 382] width 84 height 31
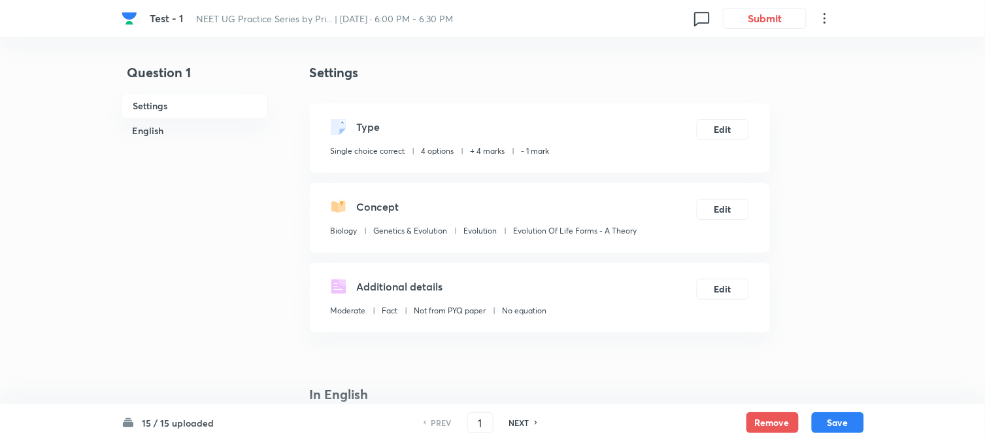
drag, startPoint x: 848, startPoint y: 426, endPoint x: 801, endPoint y: 310, distance: 125.7
click at [848, 425] on button "Save" at bounding box center [838, 422] width 52 height 21
click at [726, 125] on button "Edit" at bounding box center [723, 128] width 52 height 21
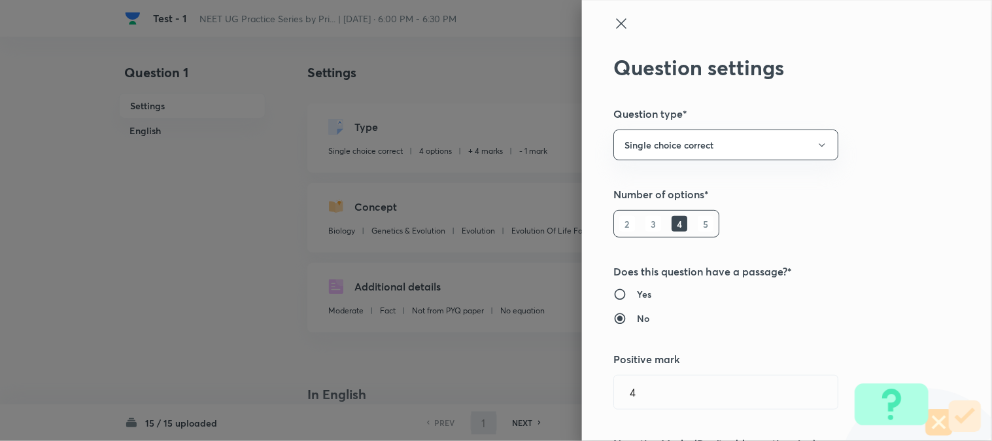
type input "2"
checkbox input "false"
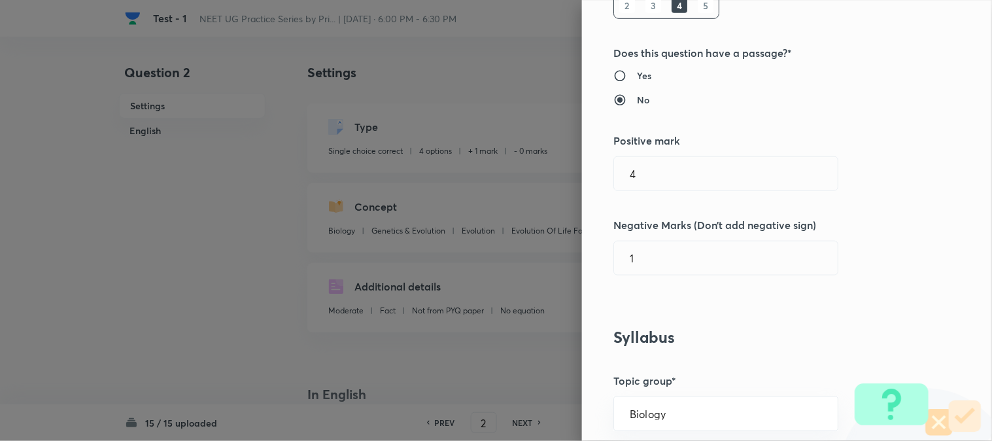
checkbox input "true"
type input "1"
type input "0"
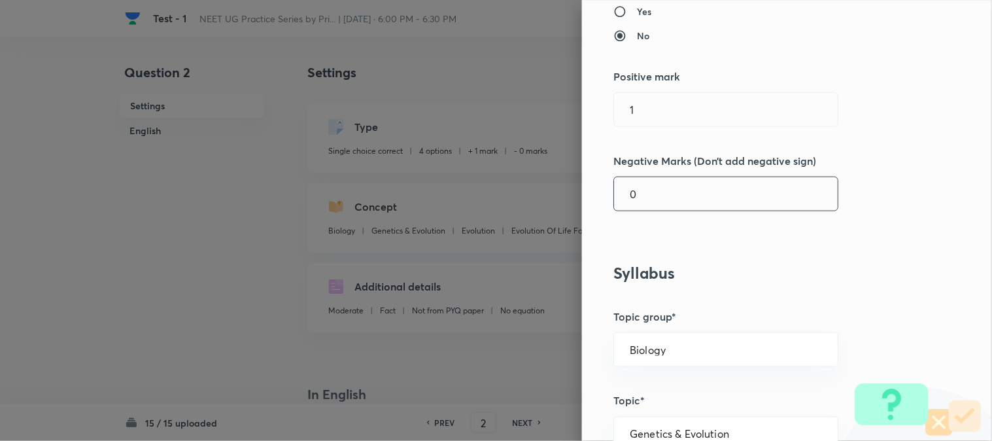
scroll to position [363, 0]
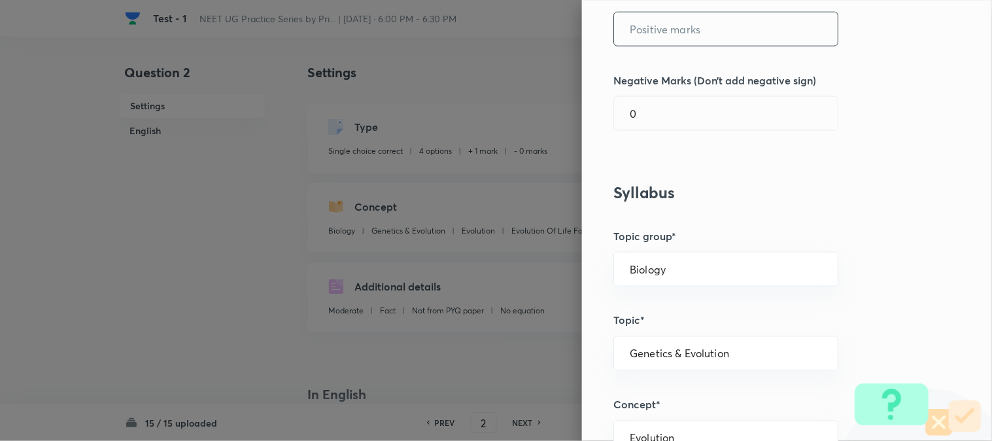
drag, startPoint x: 646, startPoint y: 42, endPoint x: 648, endPoint y: 33, distance: 9.5
click at [646, 41] on input "text" at bounding box center [726, 28] width 224 height 33
type input "74"
click at [647, 105] on input "0" at bounding box center [726, 113] width 224 height 33
type input "1"
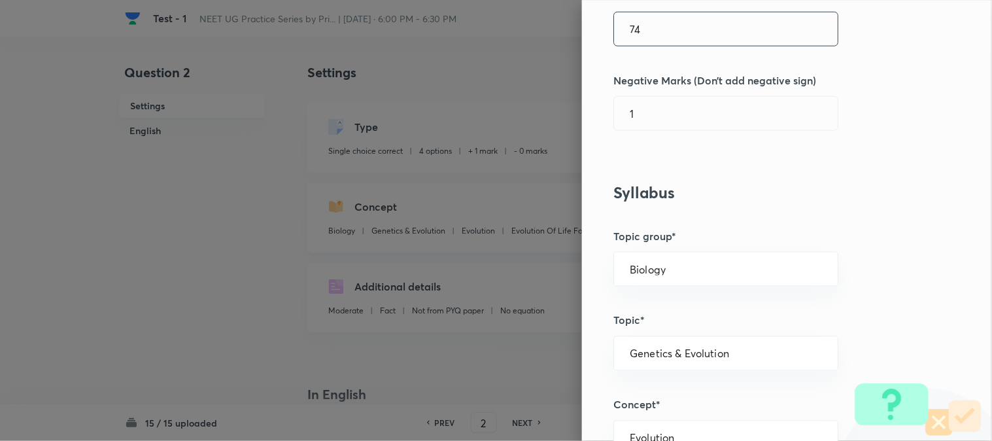
type input "7"
click at [658, 36] on input "7" at bounding box center [726, 28] width 224 height 33
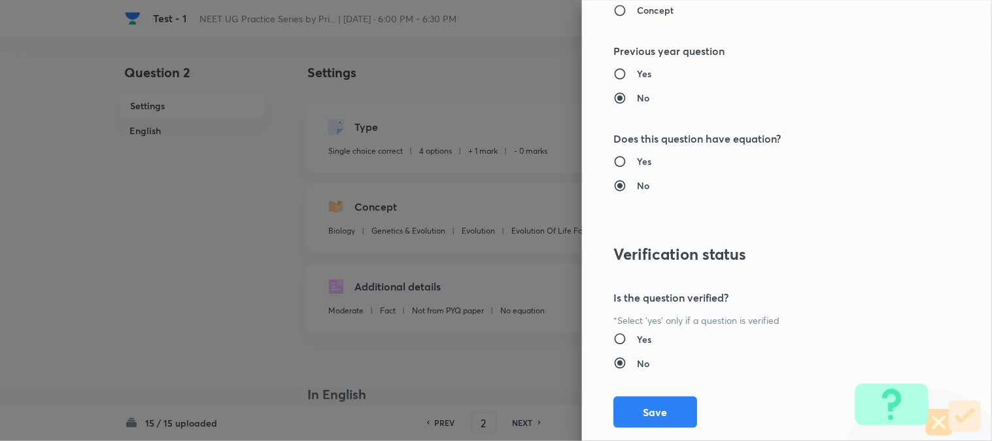
scroll to position [1341, 0]
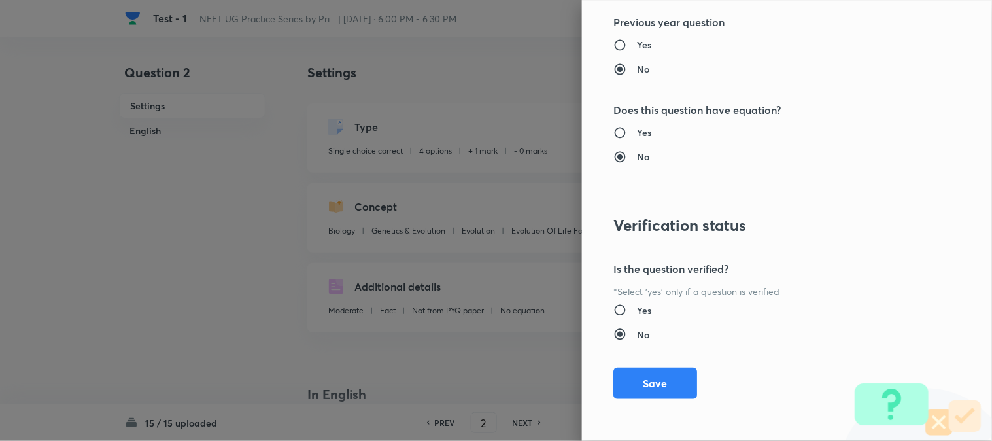
type input "4"
click at [659, 377] on button "Save" at bounding box center [655, 382] width 84 height 31
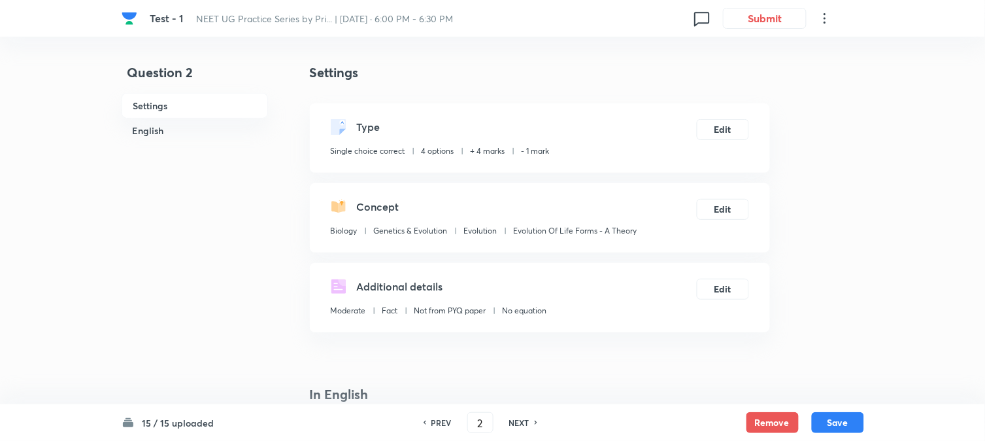
drag, startPoint x: 854, startPoint y: 422, endPoint x: 782, endPoint y: 286, distance: 153.8
click at [853, 422] on button "Save" at bounding box center [838, 422] width 52 height 21
click at [722, 123] on button "Edit" at bounding box center [723, 128] width 52 height 21
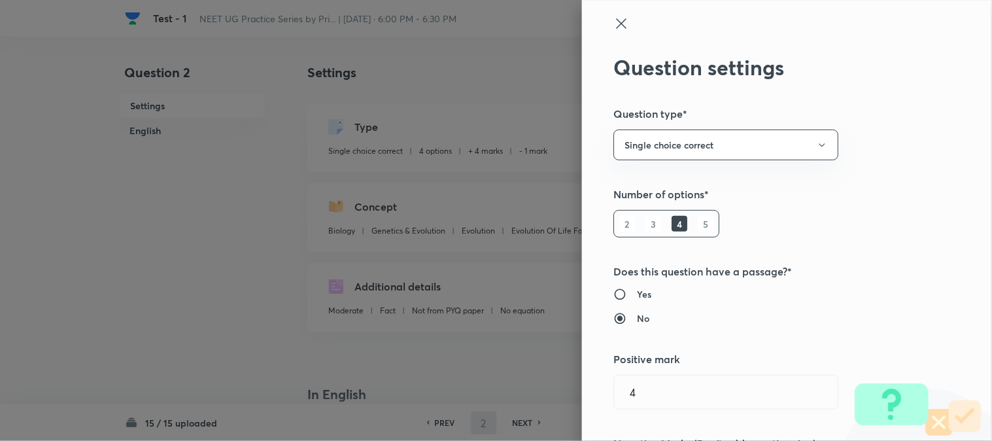
type input "3"
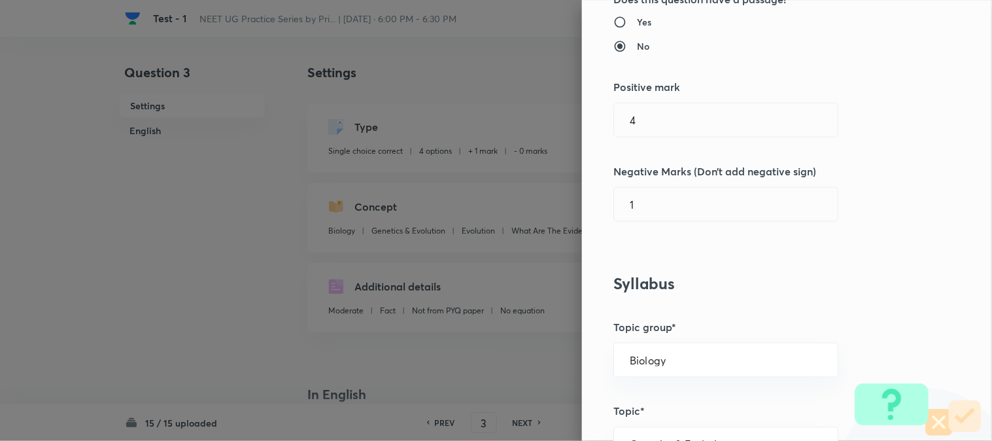
checkbox input "true"
type input "1"
type input "0"
type input "What Are The Evidences For Evolution?"
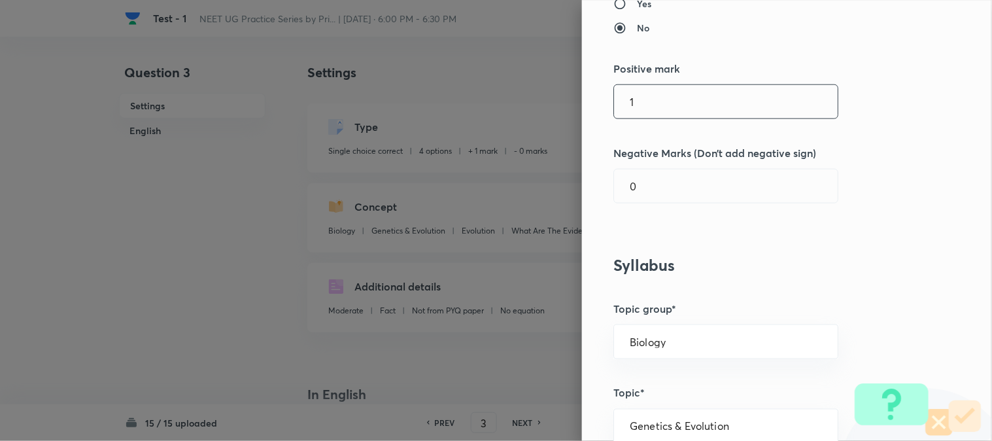
click at [641, 112] on input "1" at bounding box center [726, 101] width 224 height 33
type input "4"
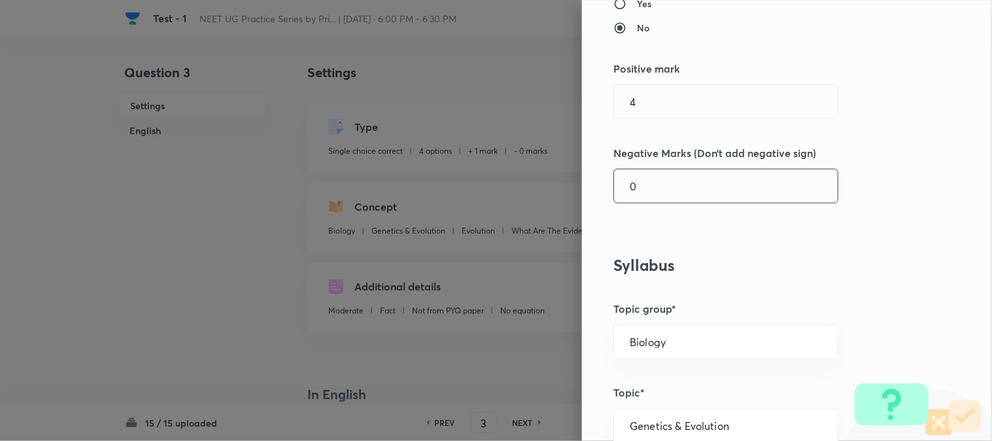
click at [641, 182] on input "0" at bounding box center [726, 185] width 224 height 33
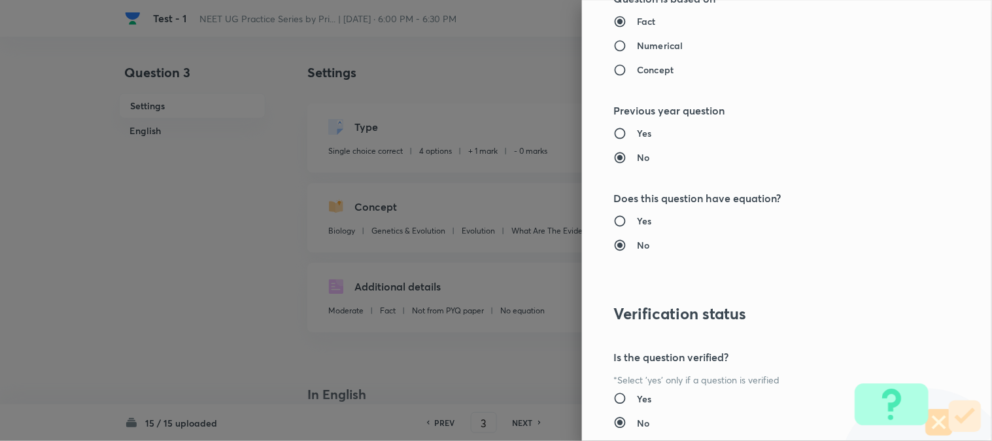
scroll to position [1341, 0]
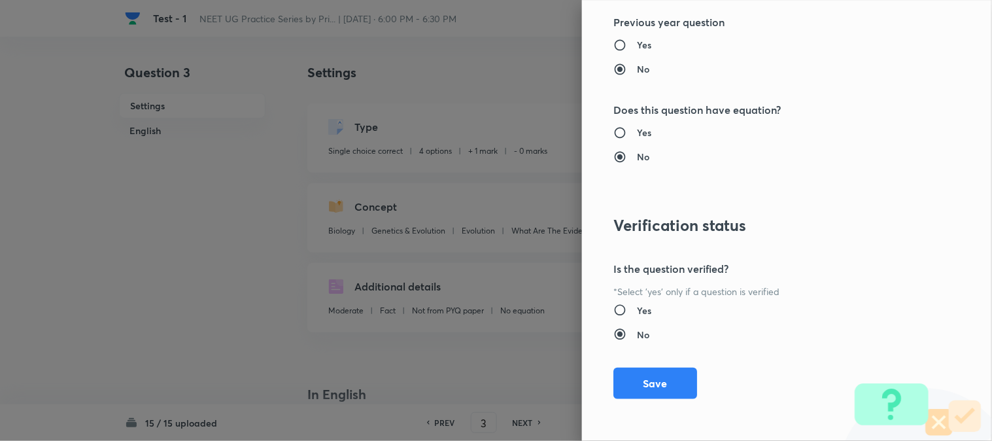
type input "1"
click at [650, 382] on button "Save" at bounding box center [655, 382] width 84 height 31
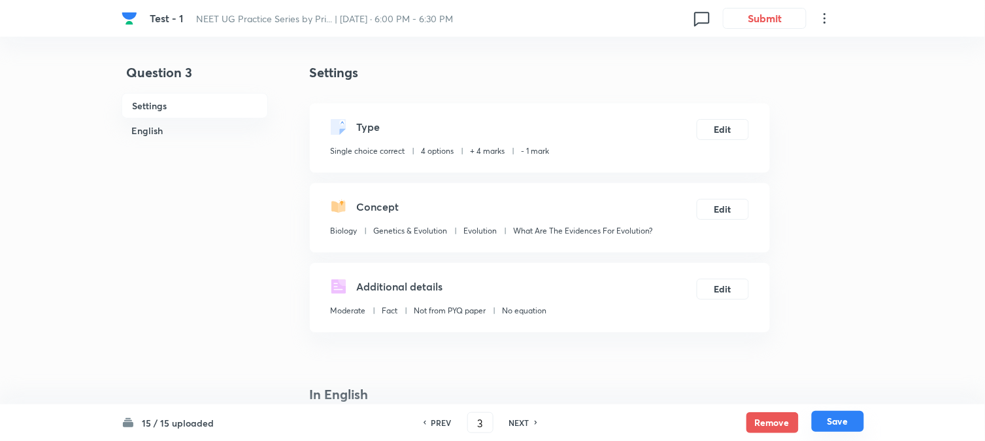
click at [844, 410] on button "Save" at bounding box center [838, 420] width 52 height 21
click at [723, 120] on button "Edit" at bounding box center [723, 128] width 52 height 21
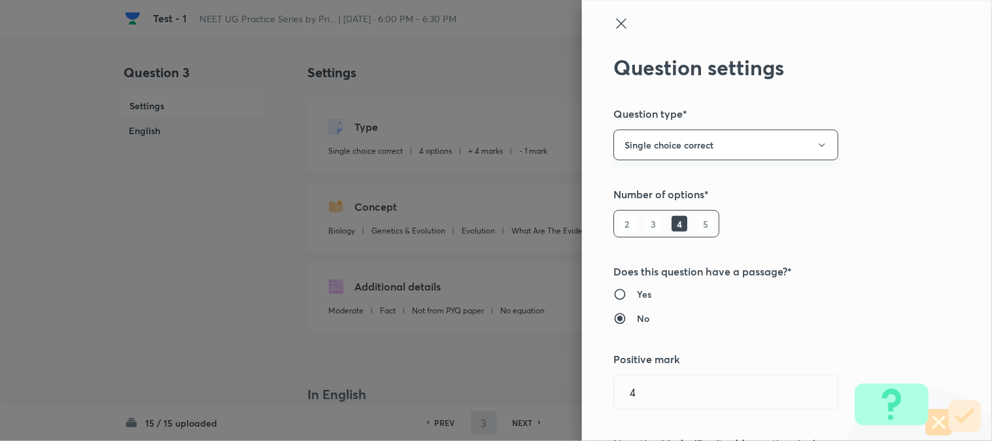
type input "4"
checkbox input "true"
type input "1"
type input "0"
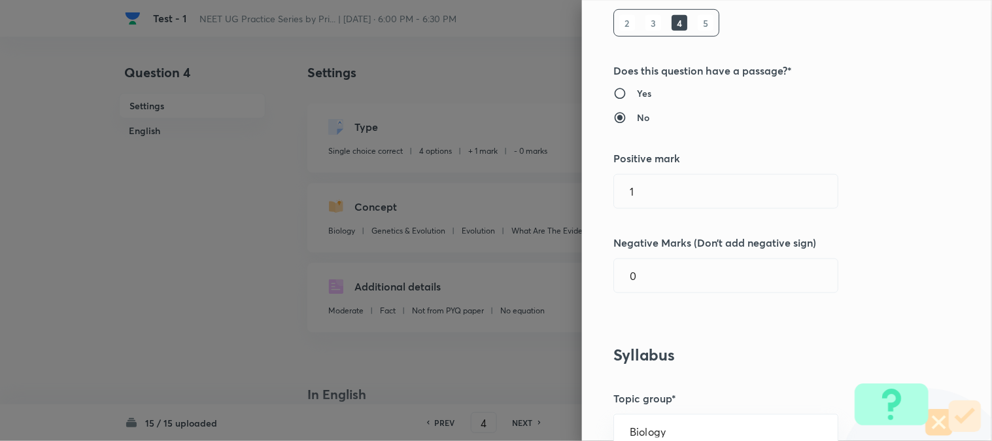
scroll to position [218, 0]
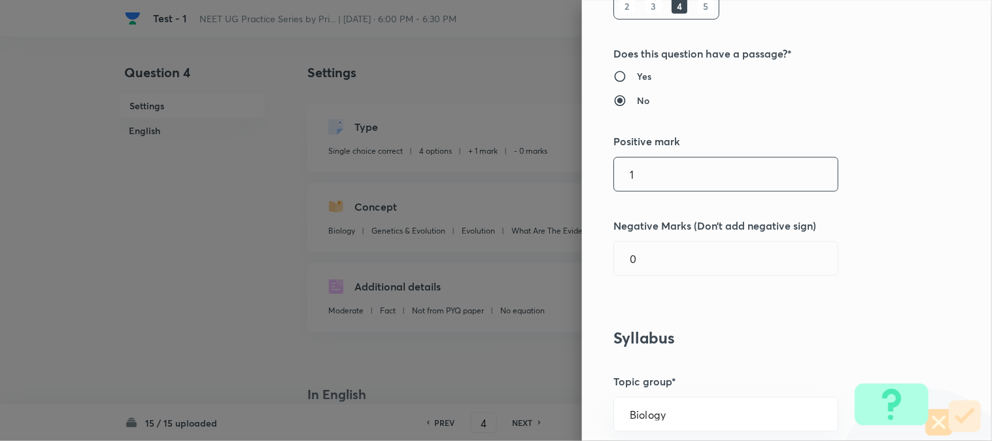
click at [638, 173] on input "1" at bounding box center [726, 174] width 224 height 33
type input "4"
click at [663, 254] on input "1" at bounding box center [726, 258] width 224 height 33
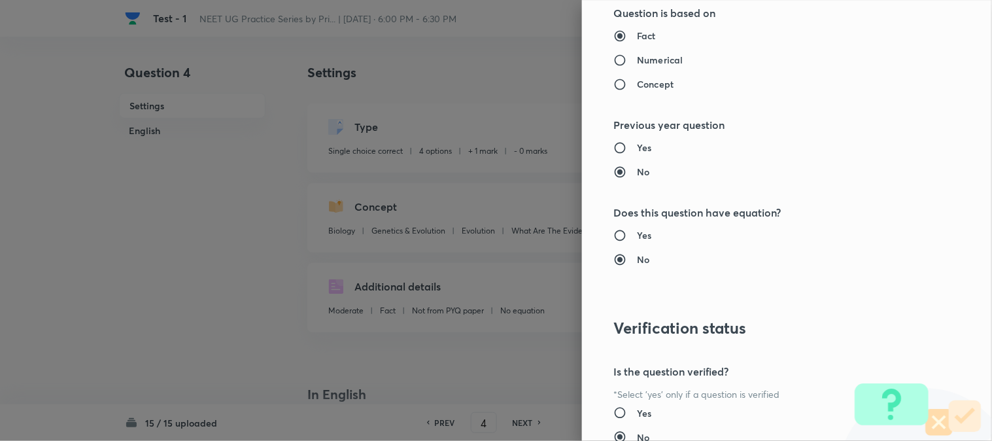
scroll to position [1341, 0]
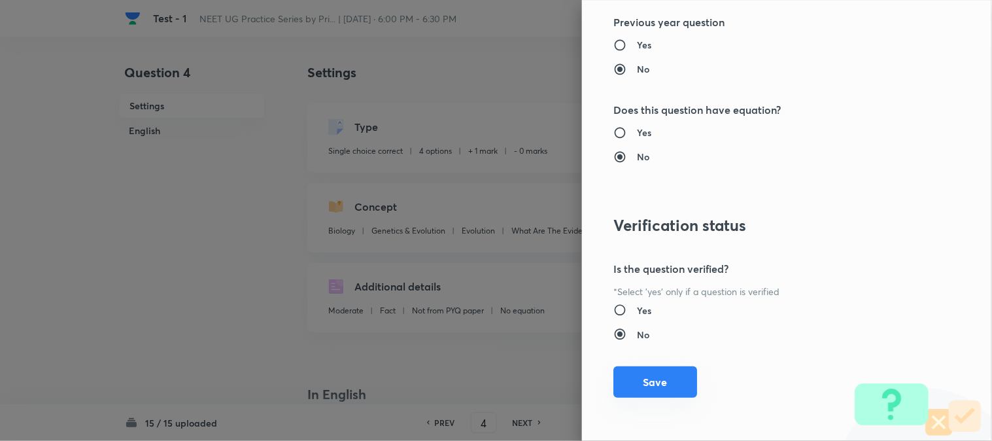
type input "1"
drag, startPoint x: 652, startPoint y: 388, endPoint x: 683, endPoint y: 389, distance: 31.4
click at [652, 389] on button "Save" at bounding box center [655, 382] width 84 height 31
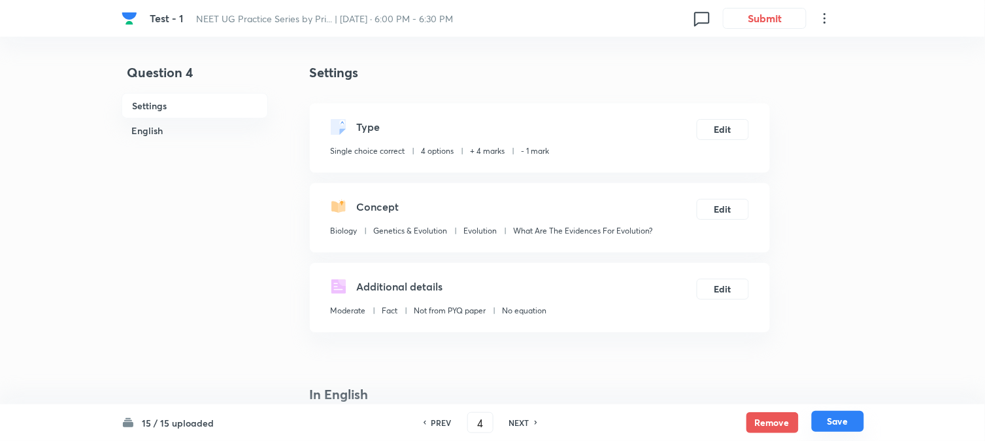
click at [846, 426] on button "Save" at bounding box center [838, 420] width 52 height 21
click at [732, 137] on button "Edit" at bounding box center [723, 128] width 52 height 21
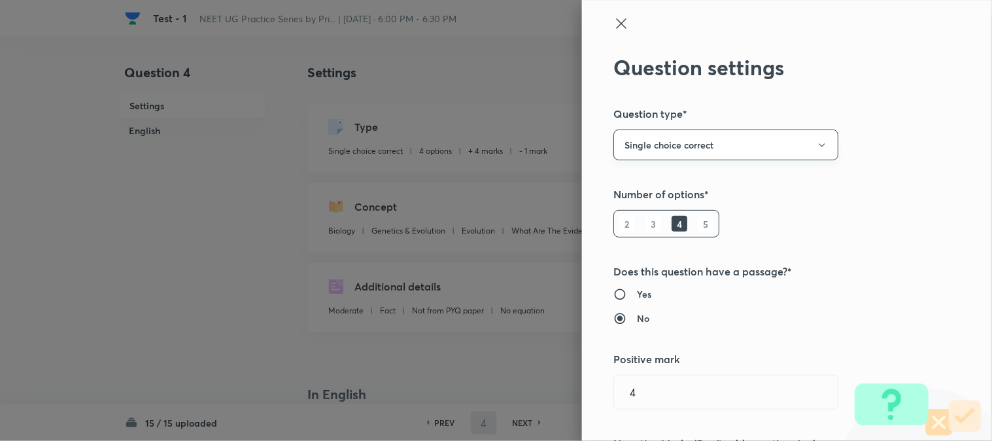
type input "5"
checkbox input "false"
checkbox input "true"
type input "1"
type input "0"
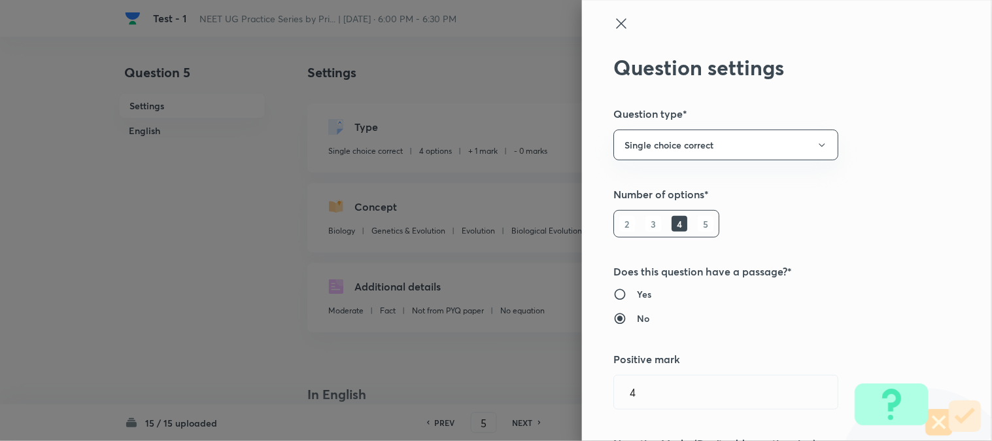
type input "Biological Evolution"
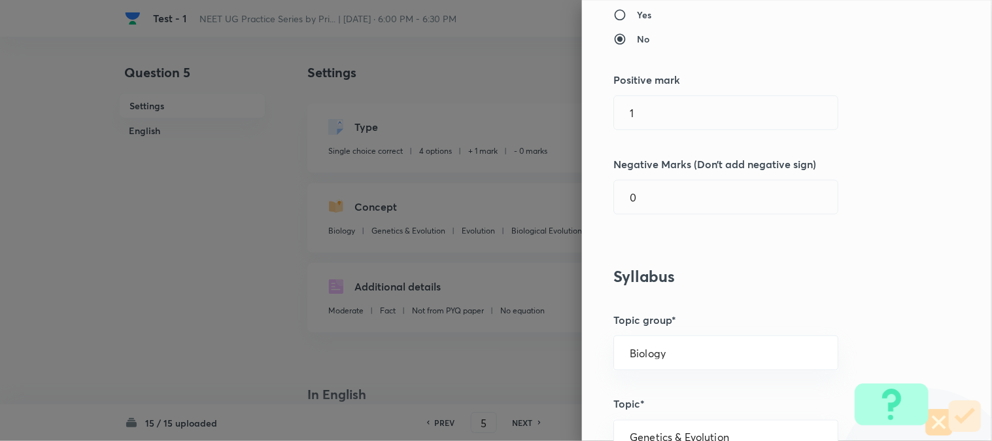
scroll to position [290, 0]
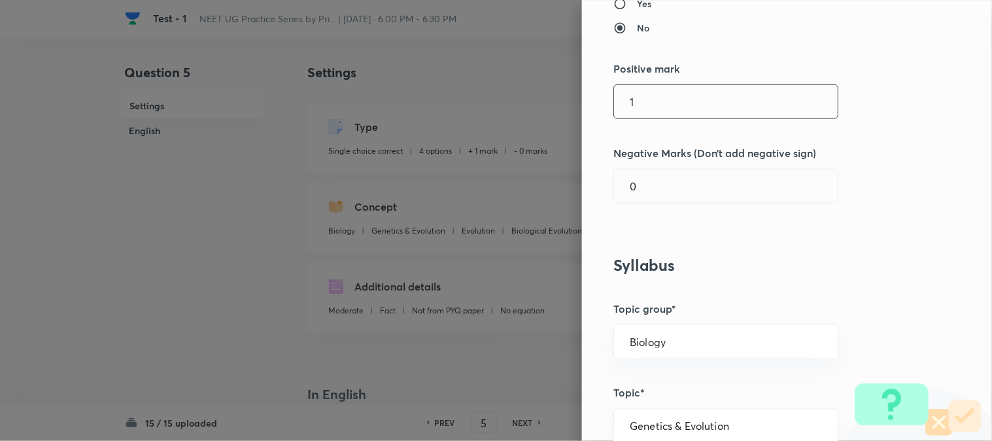
click at [651, 103] on input "1" at bounding box center [726, 101] width 224 height 33
type input "4"
click at [643, 192] on input "0" at bounding box center [726, 185] width 224 height 33
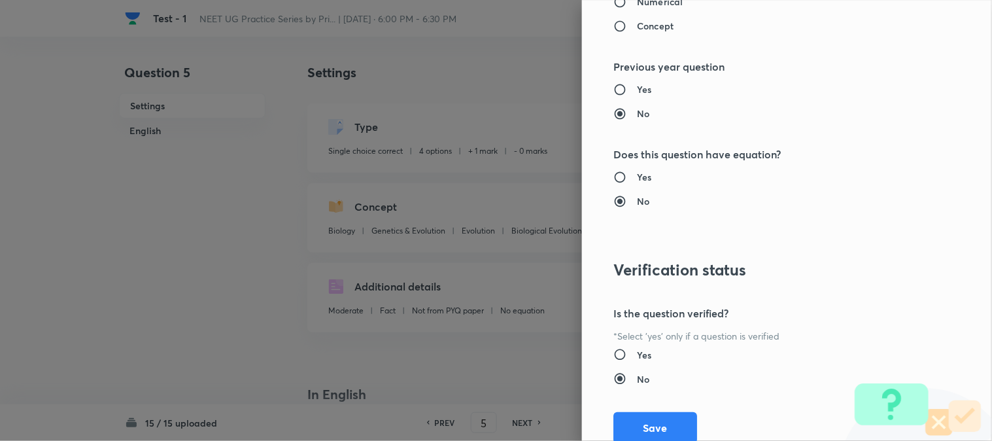
scroll to position [1341, 0]
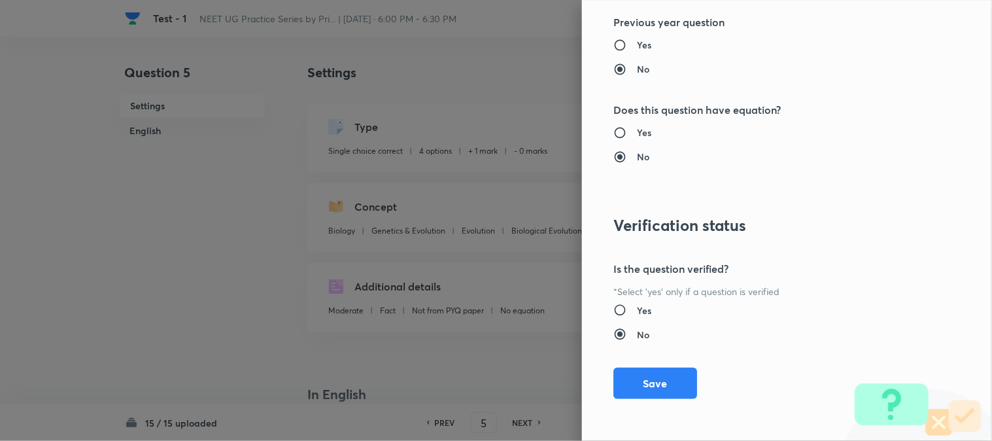
type input "1"
click at [655, 382] on button "Save" at bounding box center [655, 382] width 84 height 31
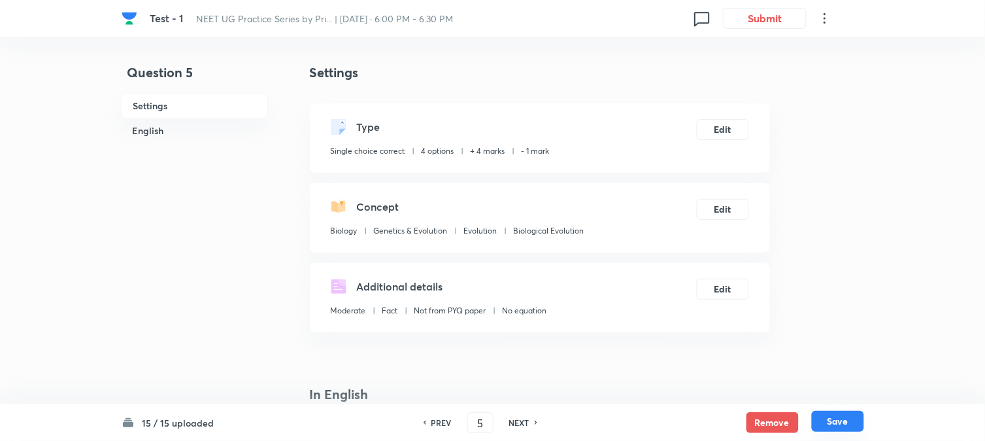
click at [839, 424] on button "Save" at bounding box center [838, 420] width 52 height 21
type input "6"
click at [733, 122] on button "Edit" at bounding box center [723, 128] width 52 height 21
checkbox input "false"
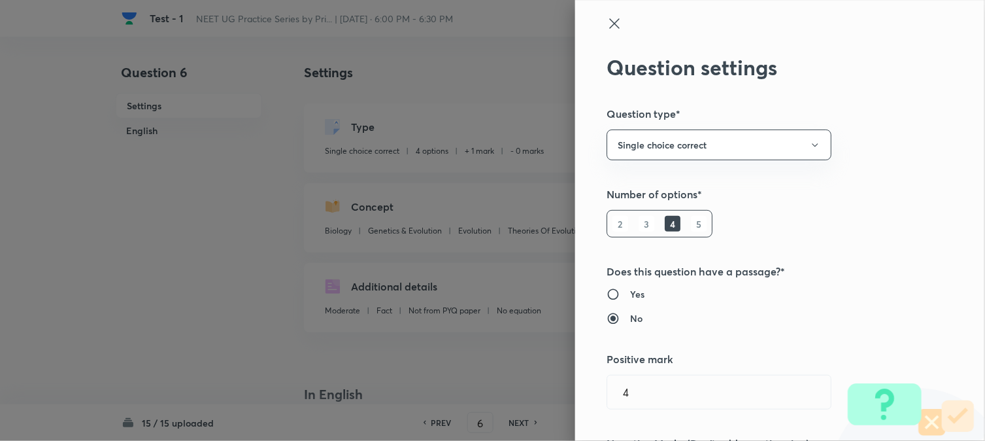
checkbox input "true"
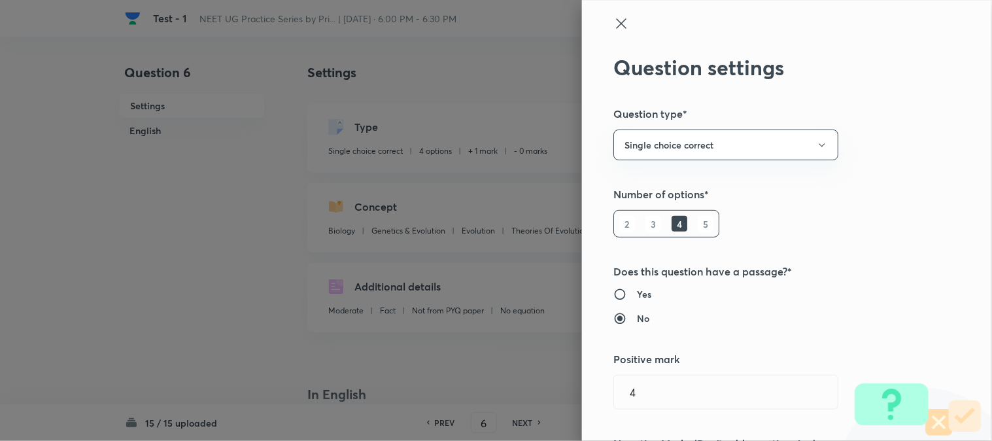
type input "1"
type input "0"
type input "Theories Of Evolution"
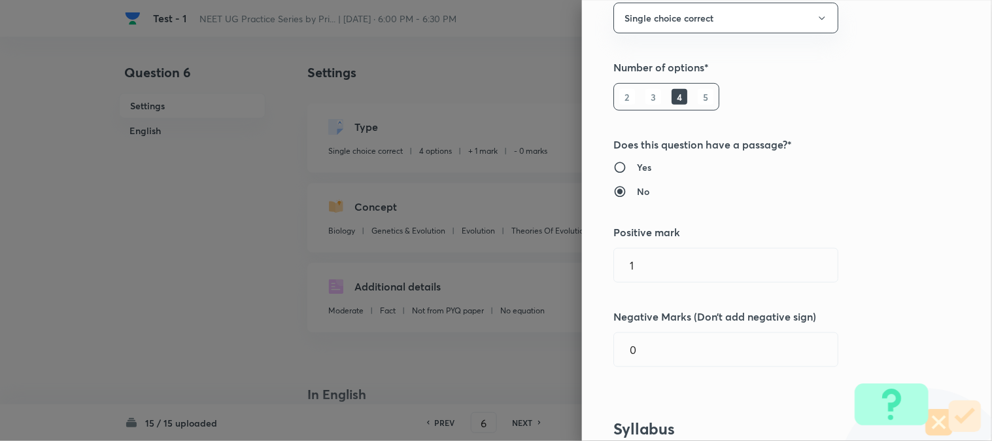
scroll to position [218, 0]
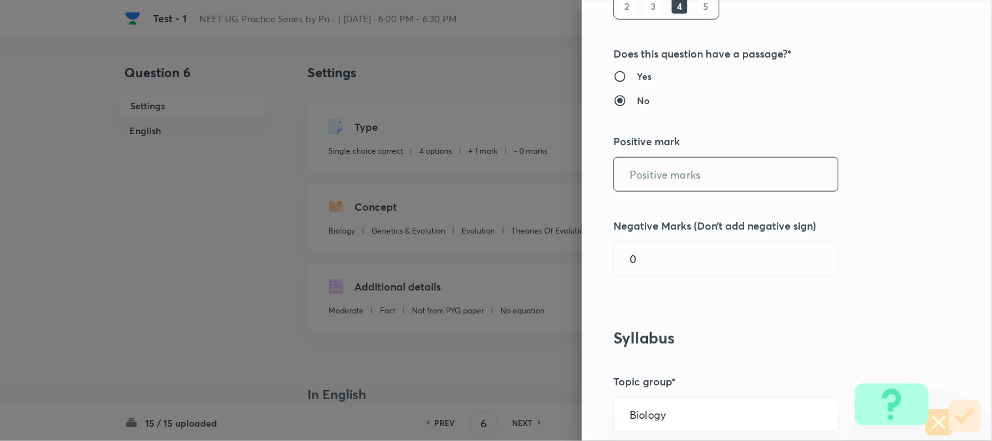
click at [658, 181] on input "text" at bounding box center [726, 174] width 224 height 33
type input "4"
click at [654, 237] on div "Question settings Question type* Single choice correct Number of options* 2 3 4…" at bounding box center [787, 220] width 410 height 441
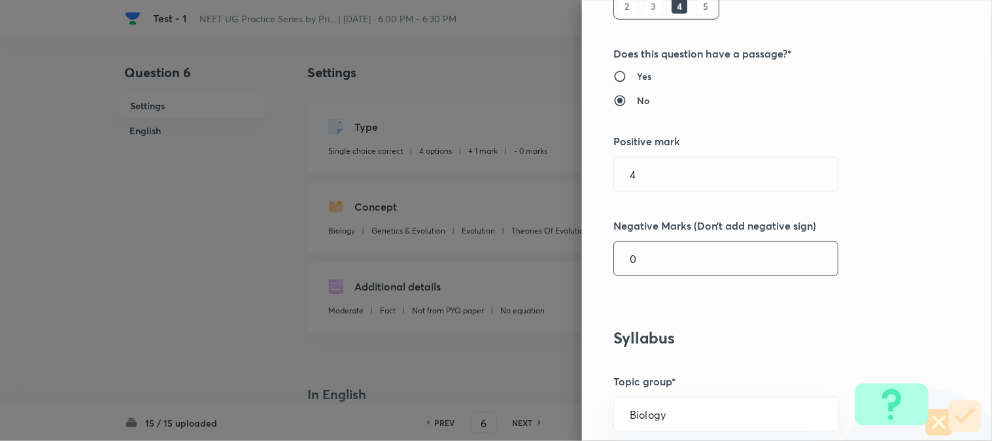
click at [655, 250] on input "0" at bounding box center [726, 258] width 224 height 33
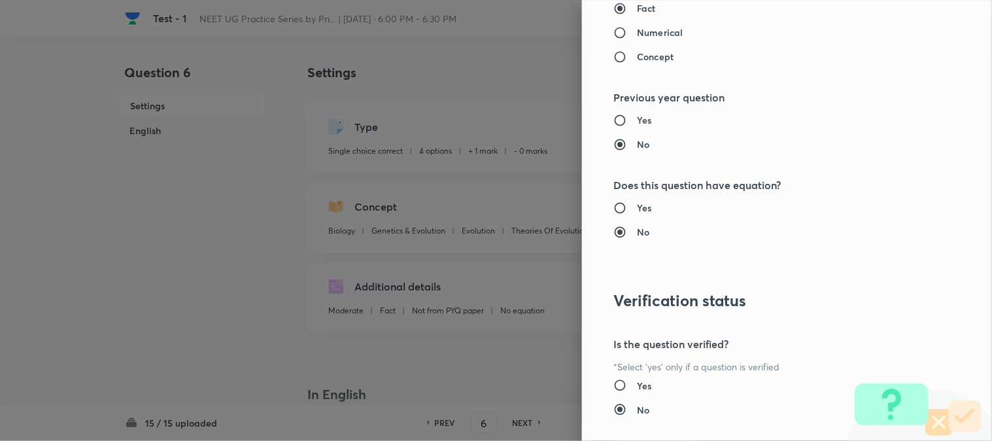
scroll to position [1341, 0]
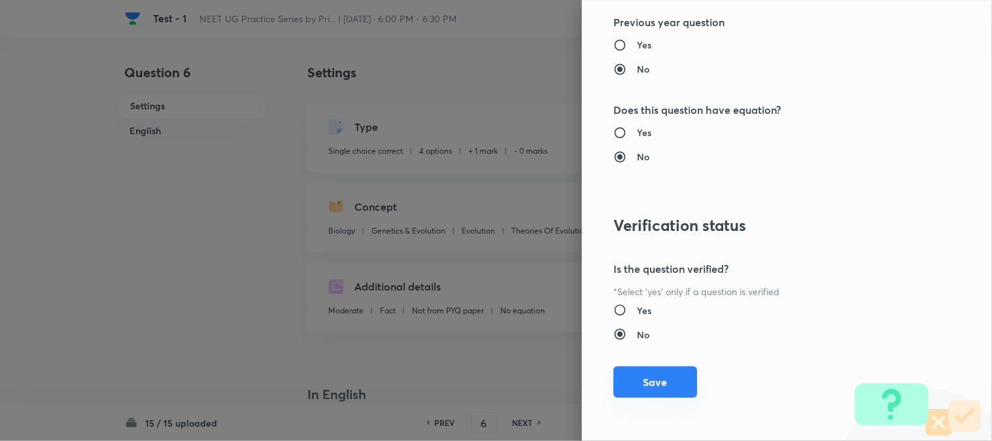
type input "1"
click at [667, 384] on button "Save" at bounding box center [655, 381] width 84 height 31
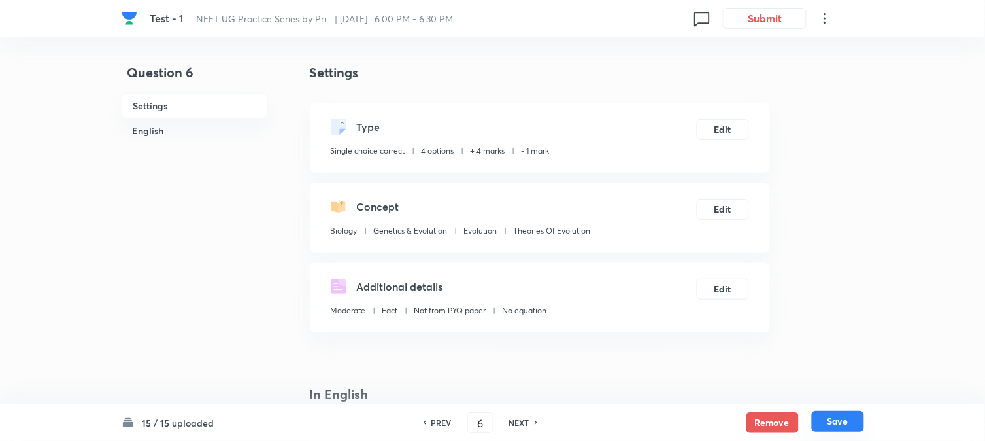
click at [833, 424] on button "Save" at bounding box center [838, 420] width 52 height 21
type input "7"
checkbox input "false"
checkbox input "true"
click at [737, 139] on button "Edit" at bounding box center [723, 128] width 52 height 21
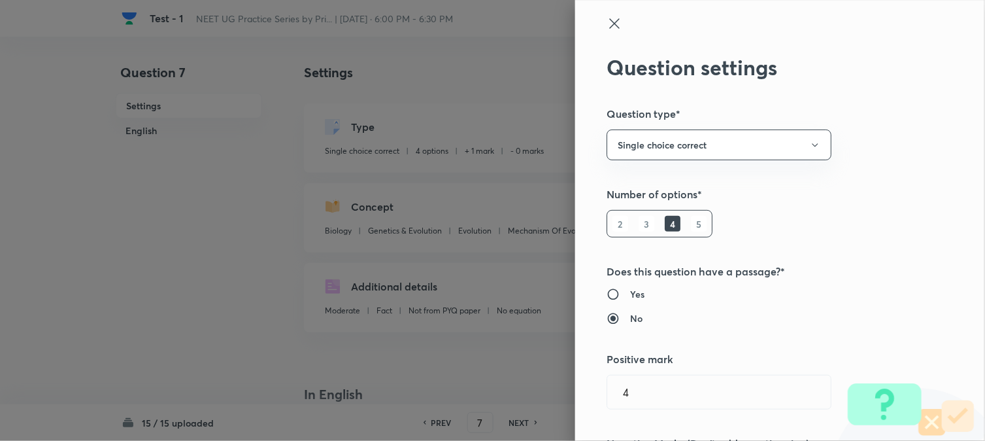
type input "1"
type input "0"
type input "Mechanism Of Evolution"
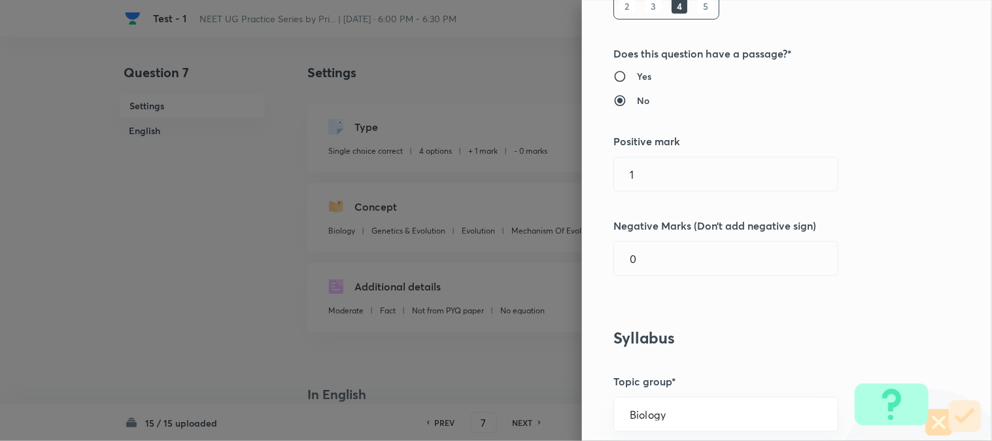
scroll to position [290, 0]
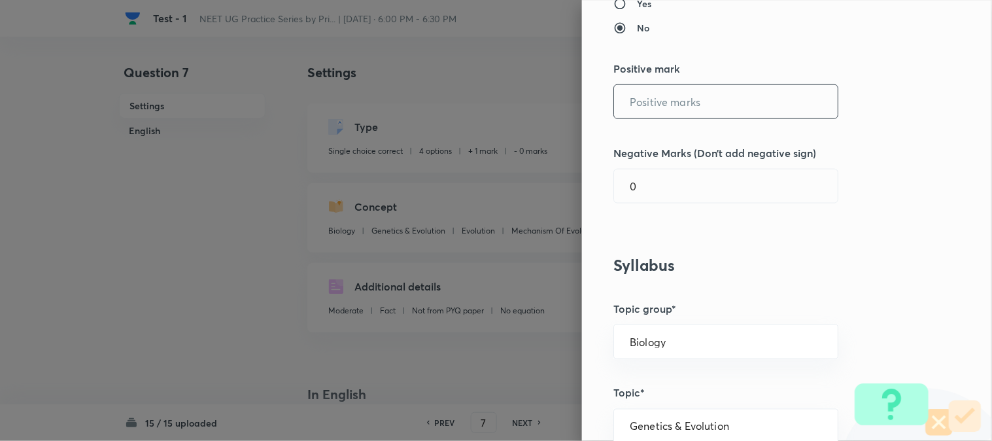
click at [675, 94] on input "text" at bounding box center [726, 101] width 224 height 33
type input "4"
click at [663, 177] on input "0" at bounding box center [726, 185] width 224 height 33
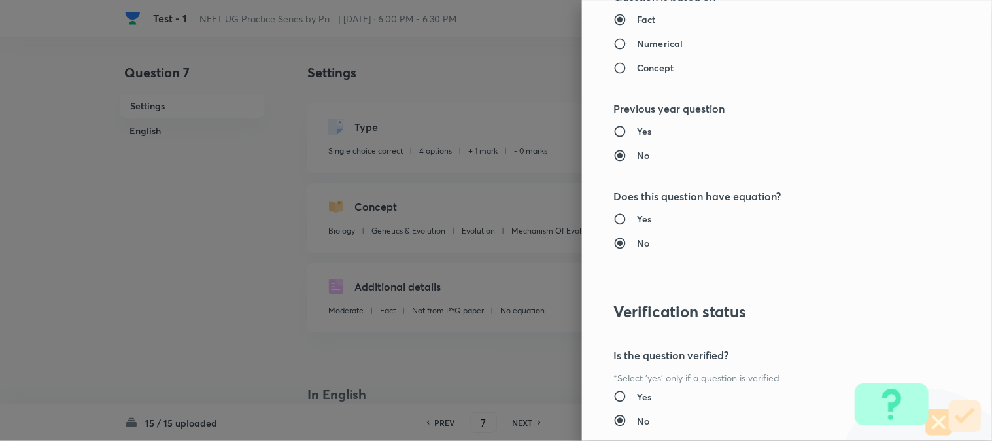
scroll to position [1341, 0]
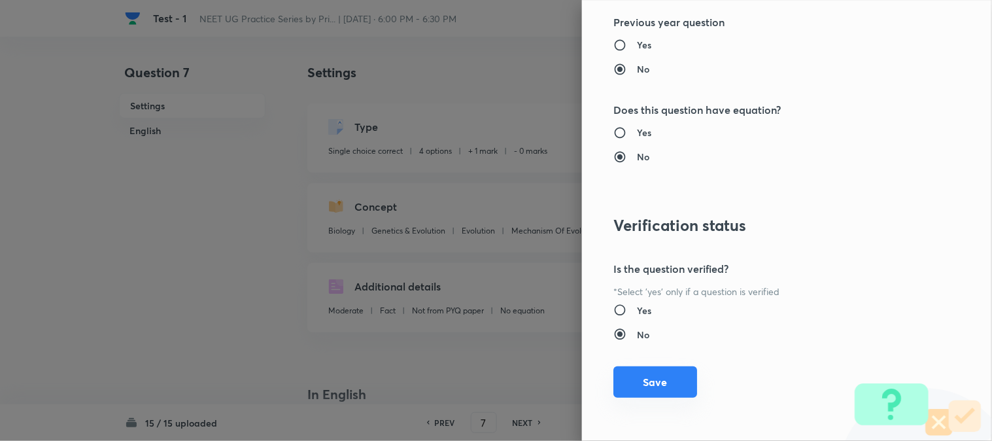
type input "1"
click at [659, 382] on button "Save" at bounding box center [655, 381] width 84 height 31
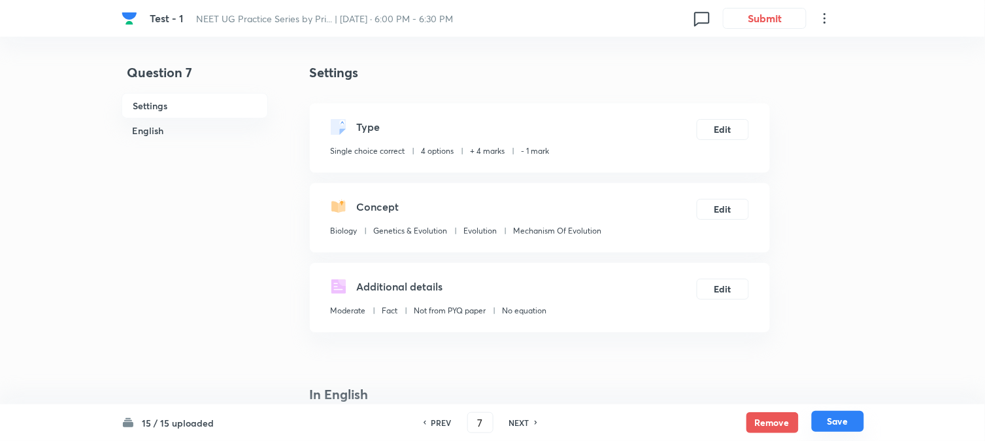
click at [841, 429] on button "Save" at bounding box center [838, 420] width 52 height 21
click at [724, 129] on button "Edit" at bounding box center [723, 128] width 52 height 21
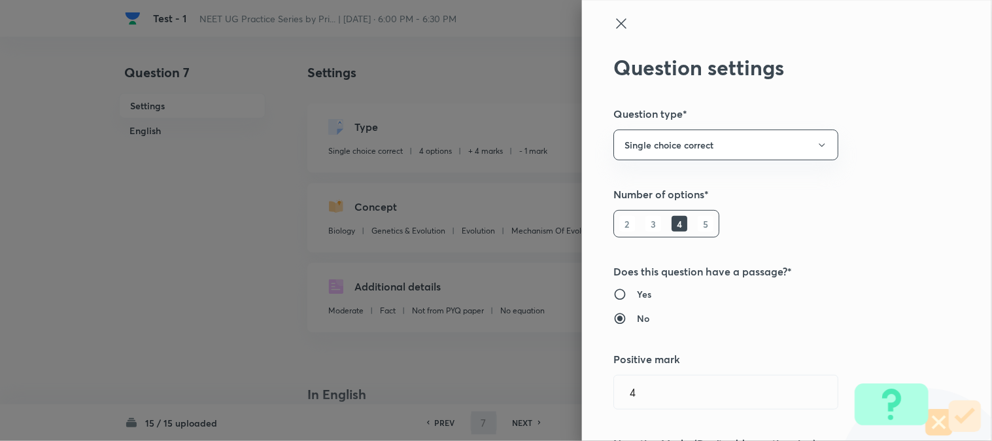
scroll to position [290, 0]
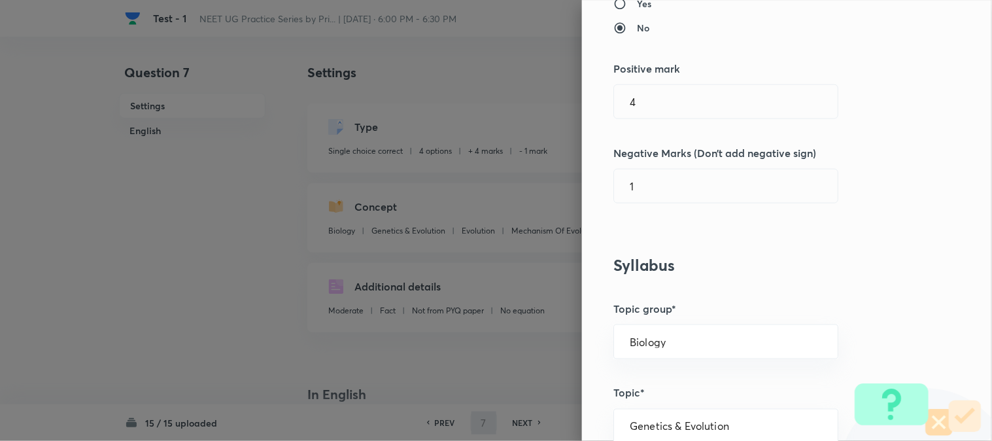
type input "8"
click at [658, 108] on input "4" at bounding box center [726, 101] width 224 height 33
checkbox input "true"
type input "1"
type input "0"
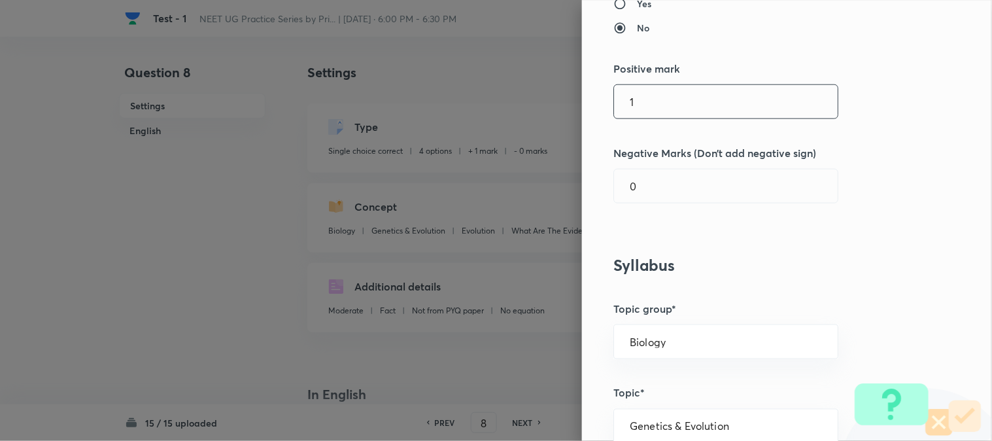
type input "What Are The Evidences For Evolution?"
type input "4"
click at [659, 192] on input "0" at bounding box center [726, 185] width 224 height 33
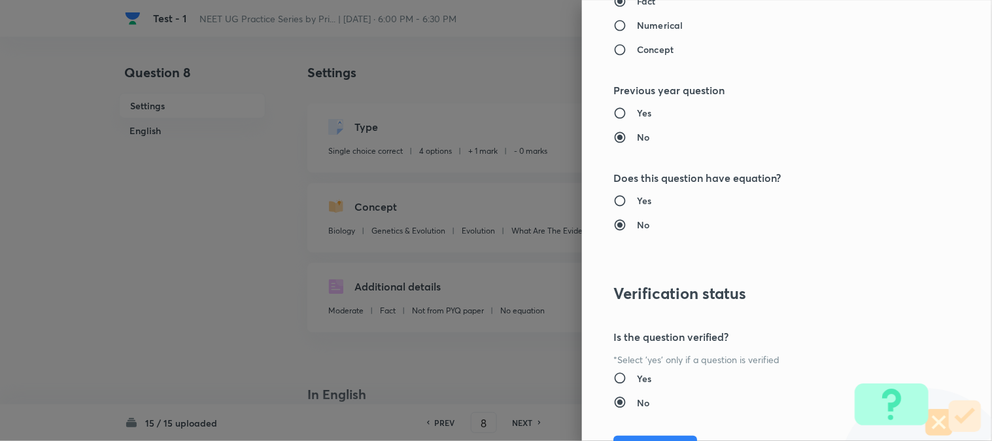
scroll to position [1341, 0]
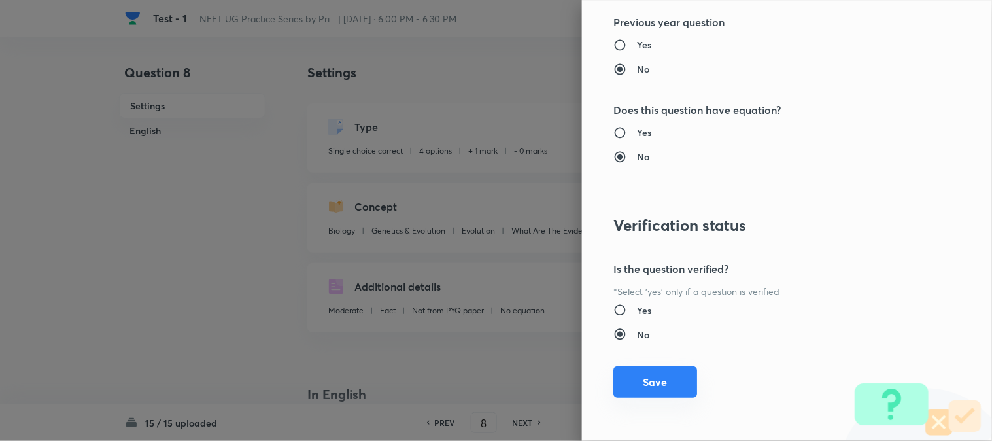
type input "1"
click at [644, 380] on button "Save" at bounding box center [655, 381] width 84 height 31
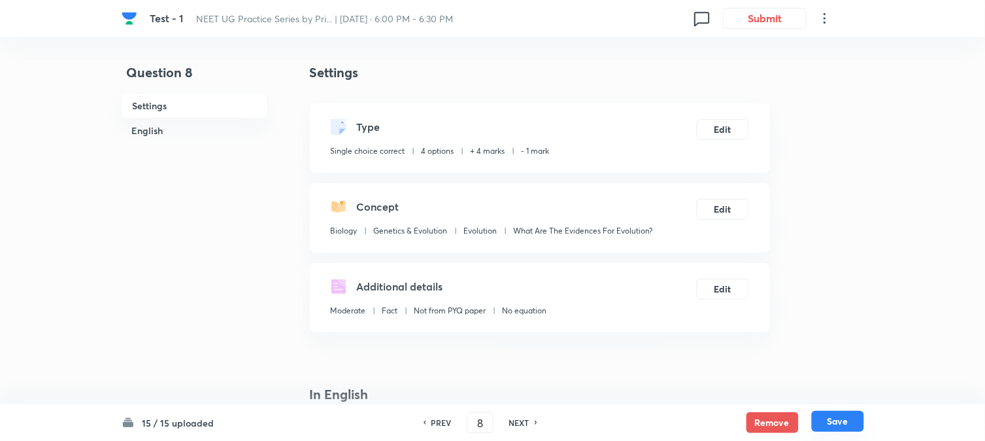
click at [835, 416] on button "Save" at bounding box center [838, 420] width 52 height 21
click at [735, 131] on button "Edit" at bounding box center [723, 128] width 52 height 21
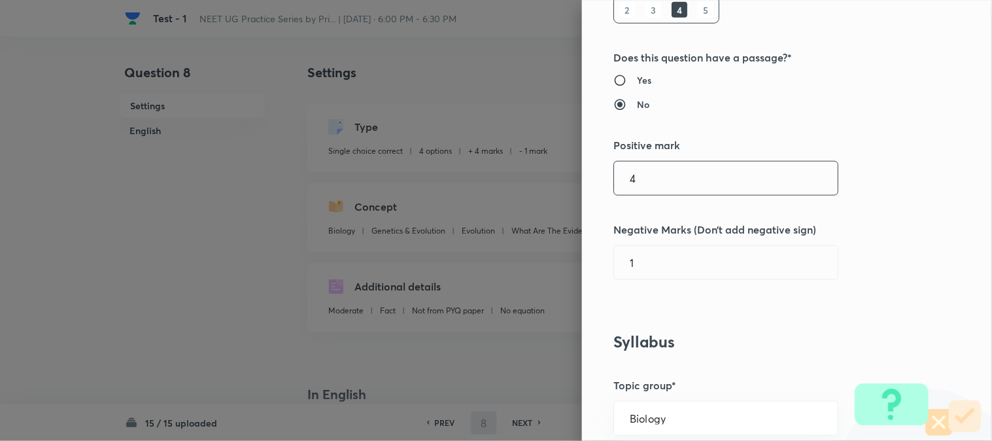
type input "9"
checkbox input "false"
click at [647, 171] on input "4" at bounding box center [726, 177] width 224 height 33
checkbox input "true"
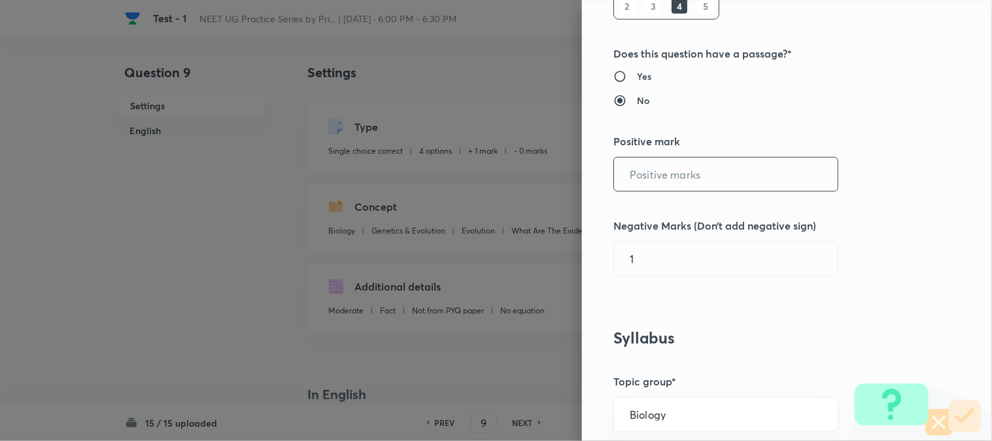
type input "0"
click at [650, 265] on input "0" at bounding box center [726, 258] width 224 height 33
type input "1"
click at [652, 192] on div "​" at bounding box center [725, 174] width 225 height 35
click at [655, 177] on input "text" at bounding box center [726, 174] width 224 height 33
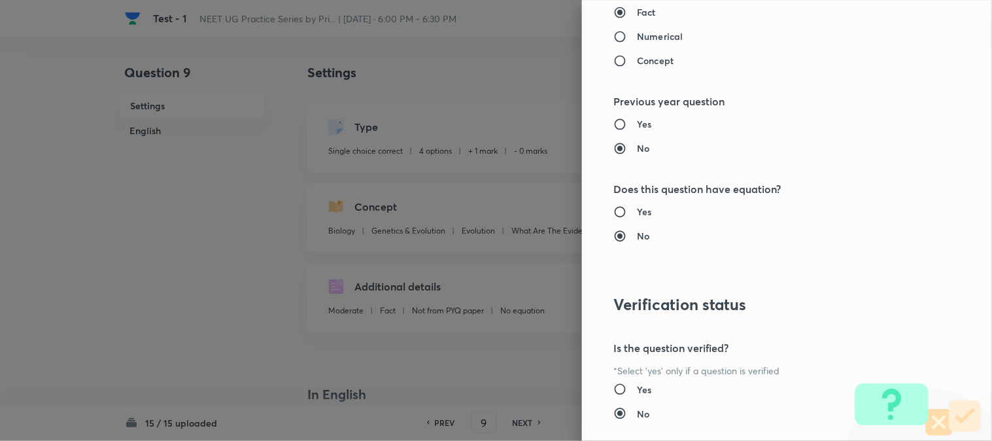
scroll to position [1341, 0]
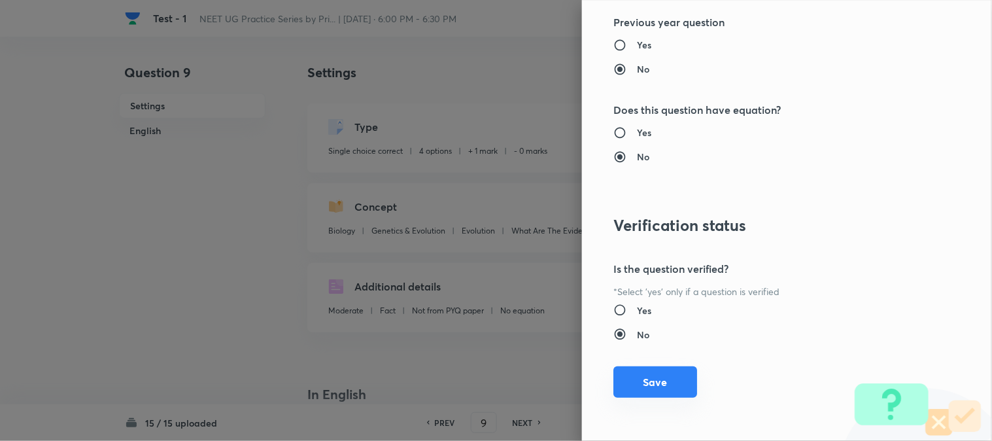
type input "4"
click at [662, 384] on button "Save" at bounding box center [655, 381] width 84 height 31
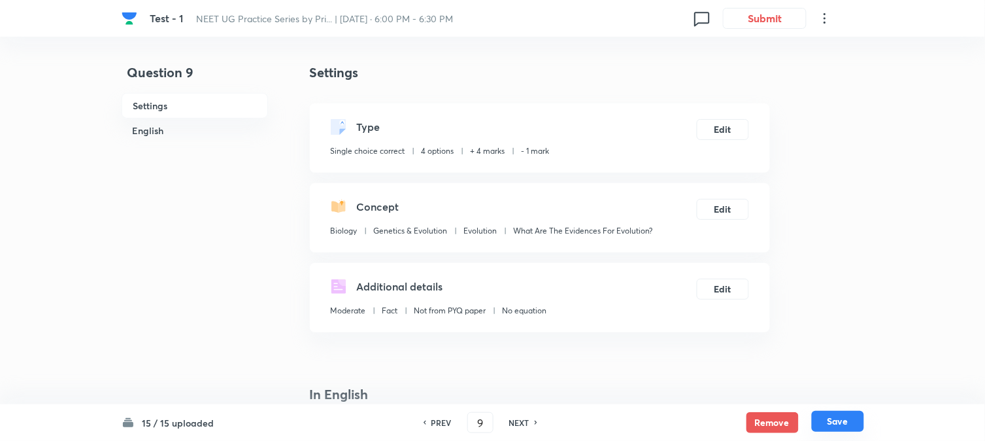
click at [850, 427] on button "Save" at bounding box center [838, 420] width 52 height 21
click at [719, 133] on button "Edit" at bounding box center [723, 128] width 52 height 21
type input "10"
checkbox input "false"
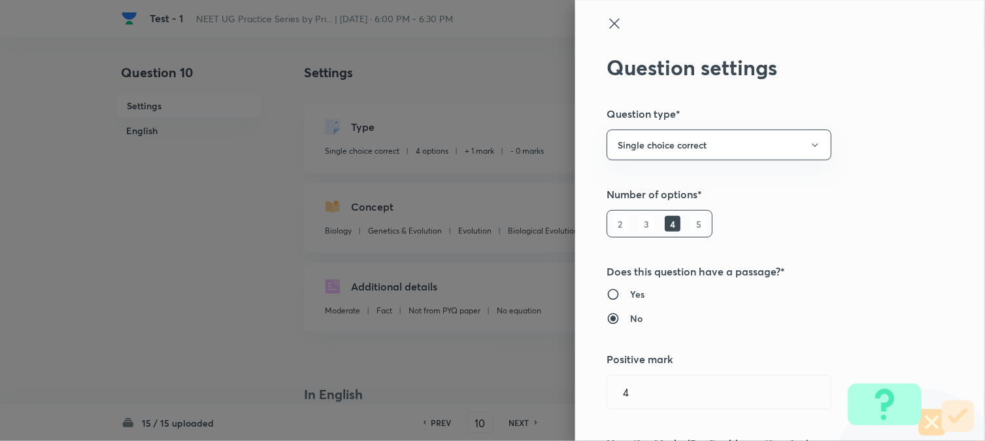
checkbox input "true"
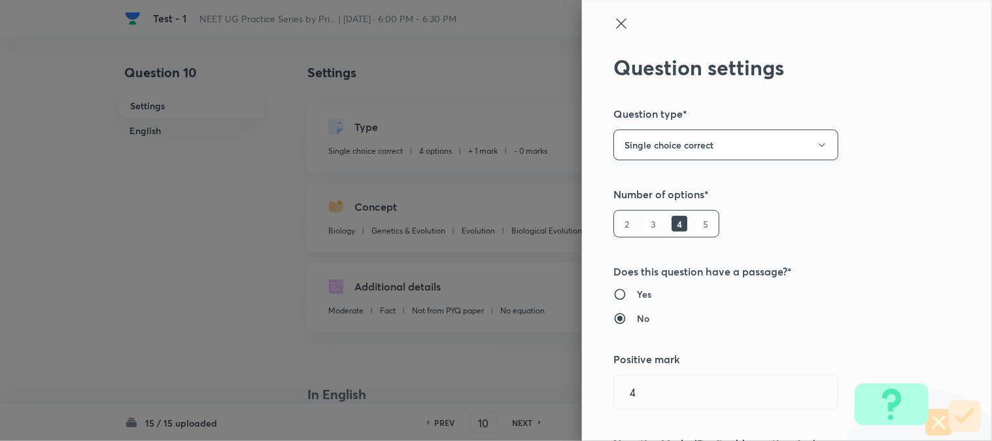
type input "1"
type input "0"
type input "Biological Evolution"
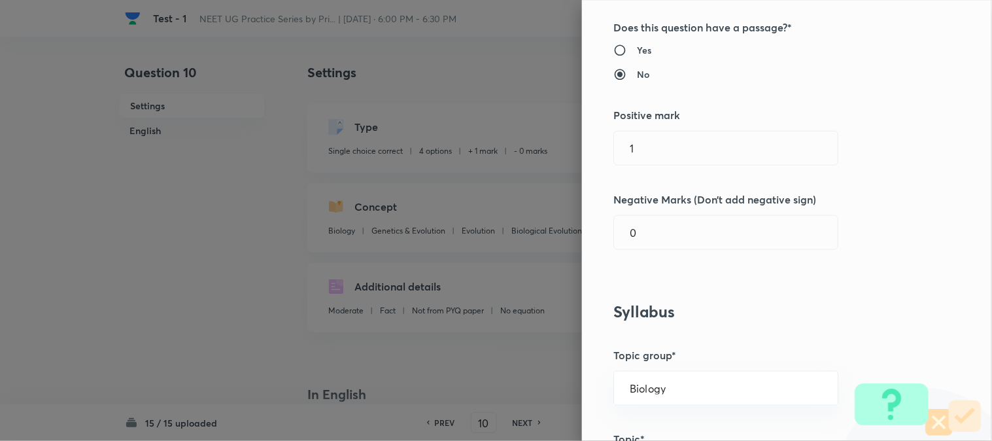
scroll to position [218, 0]
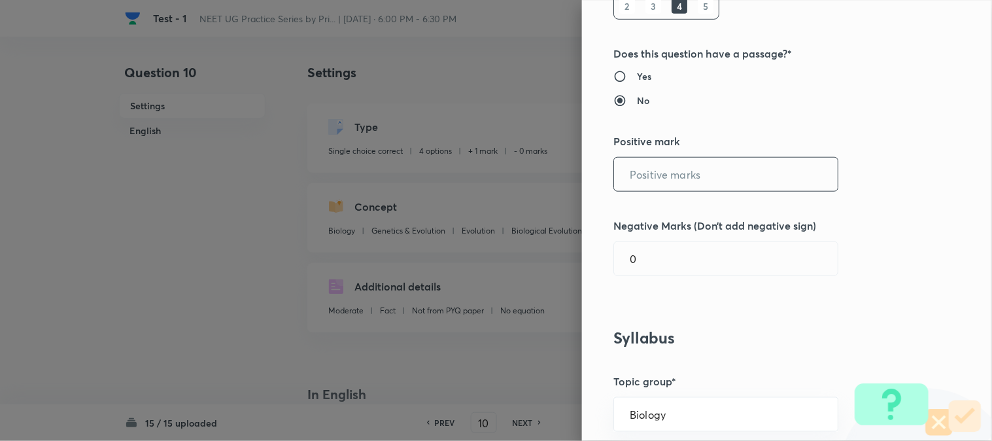
click at [663, 180] on input "text" at bounding box center [726, 174] width 224 height 33
type input "4"
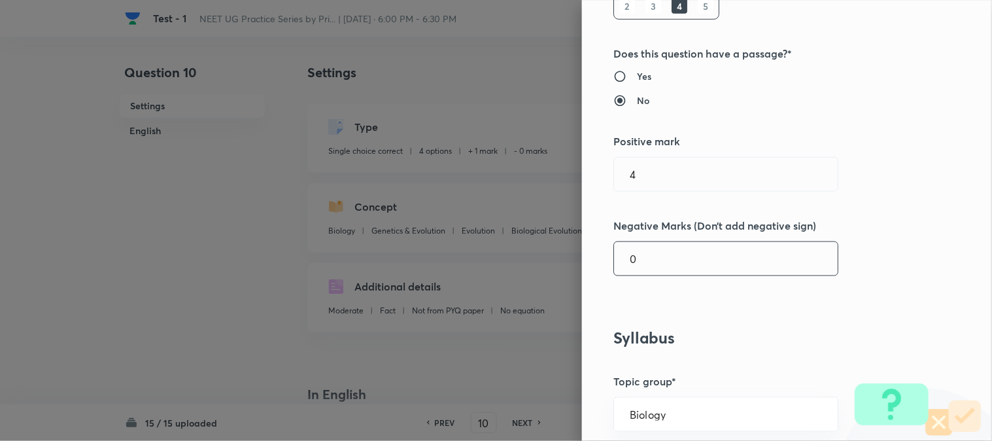
click at [656, 251] on input "0" at bounding box center [726, 258] width 224 height 33
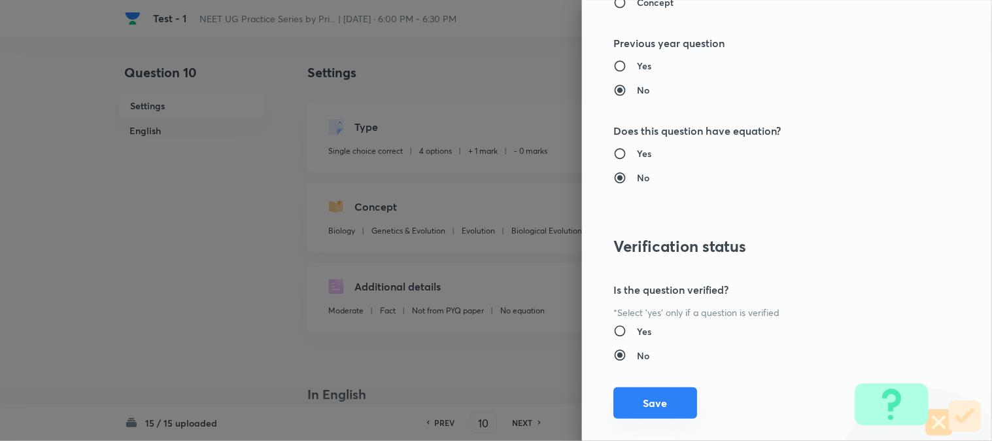
scroll to position [1341, 0]
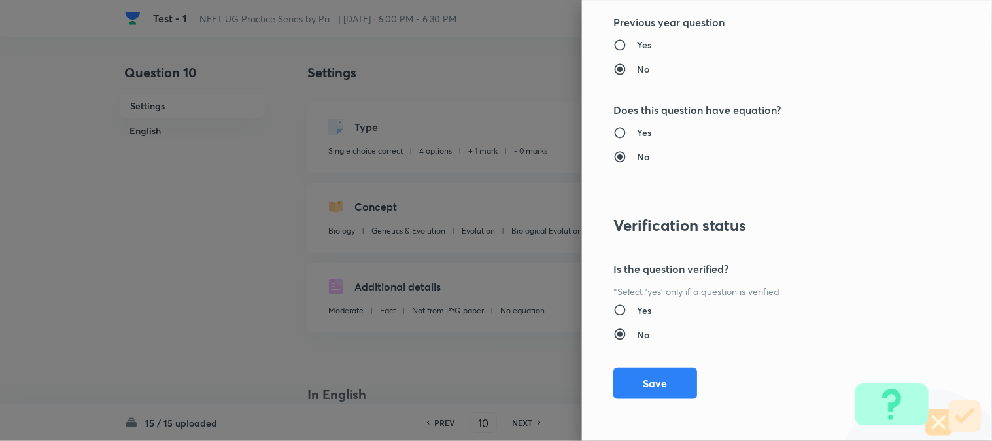
type input "1"
click at [657, 381] on button "Save" at bounding box center [655, 382] width 84 height 31
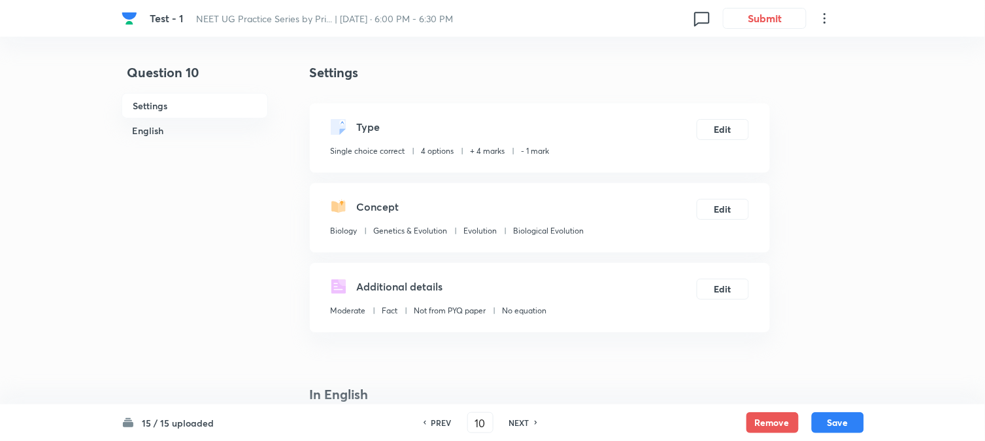
click at [840, 428] on button "Save" at bounding box center [838, 422] width 52 height 21
click at [732, 128] on button "Edit" at bounding box center [723, 128] width 52 height 21
type input "11"
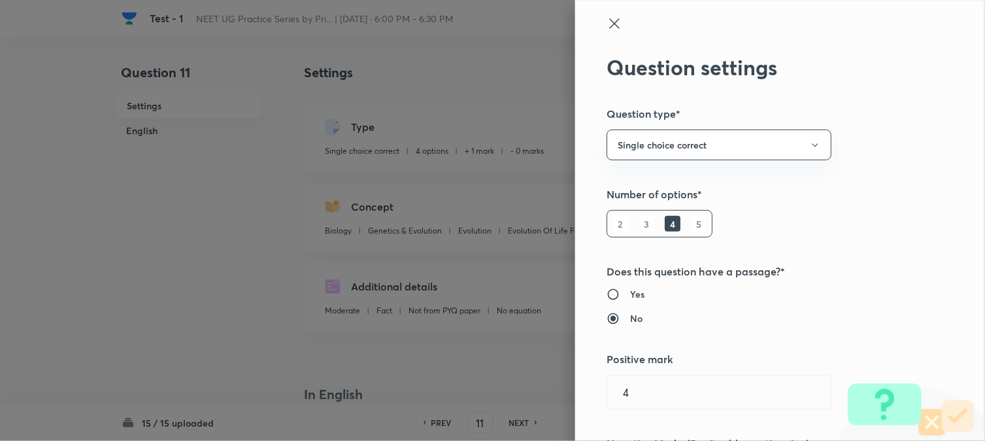
checkbox input "false"
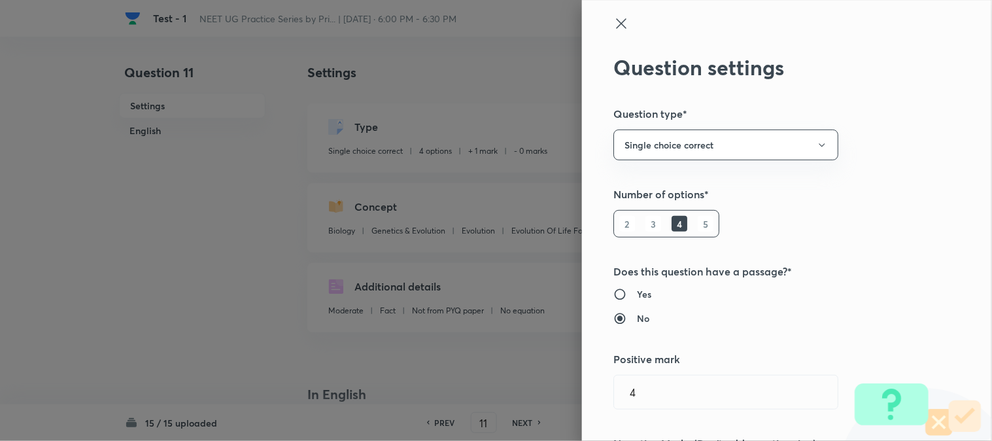
checkbox input "true"
type input "1"
type input "0"
type input "Evolution Of Life Forms - A Theory"
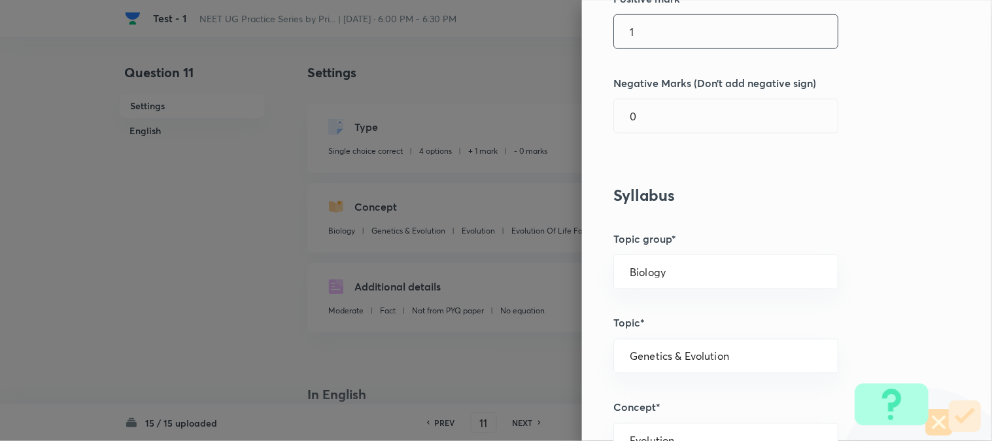
scroll to position [290, 0]
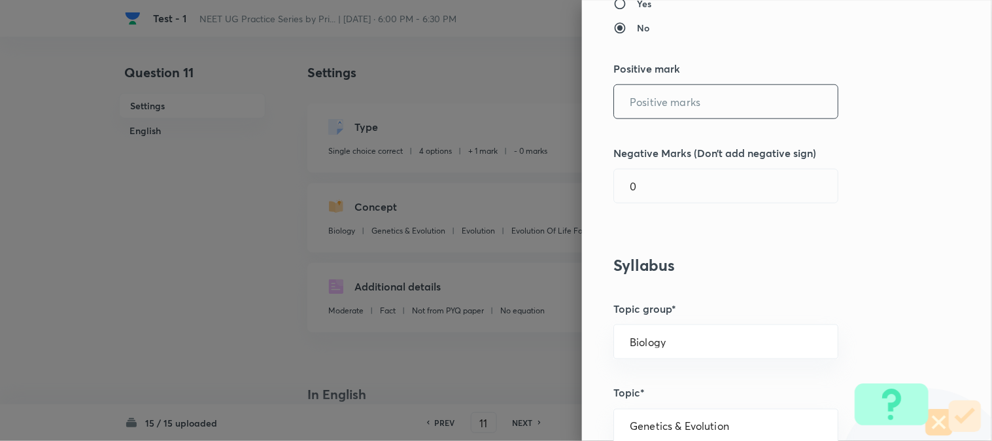
click at [652, 108] on input "text" at bounding box center [726, 101] width 224 height 33
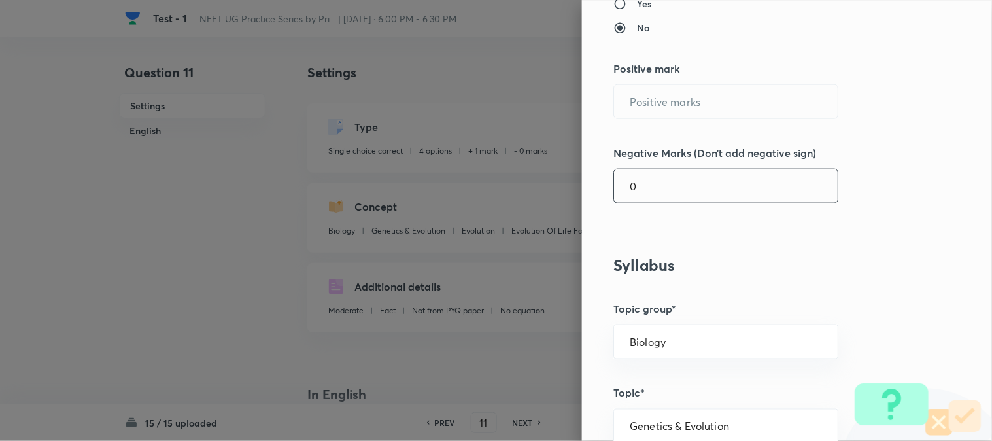
click at [651, 177] on input "0" at bounding box center [726, 185] width 224 height 33
type input "4"
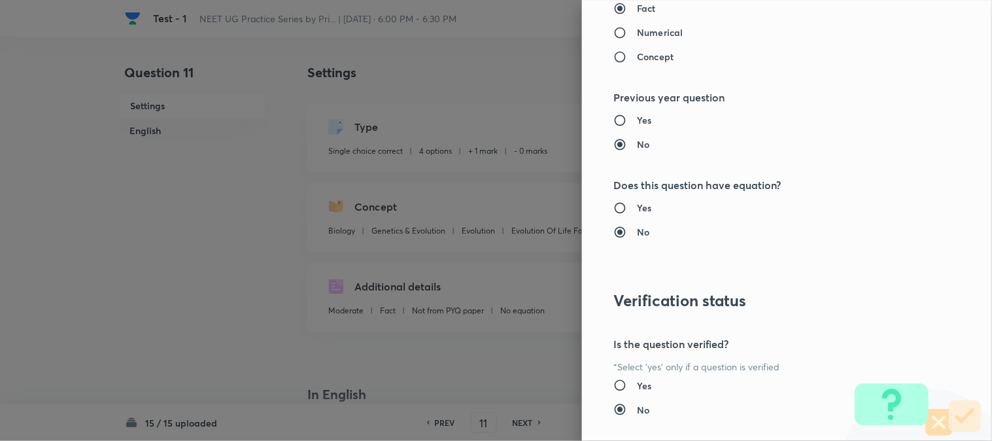
scroll to position [1341, 0]
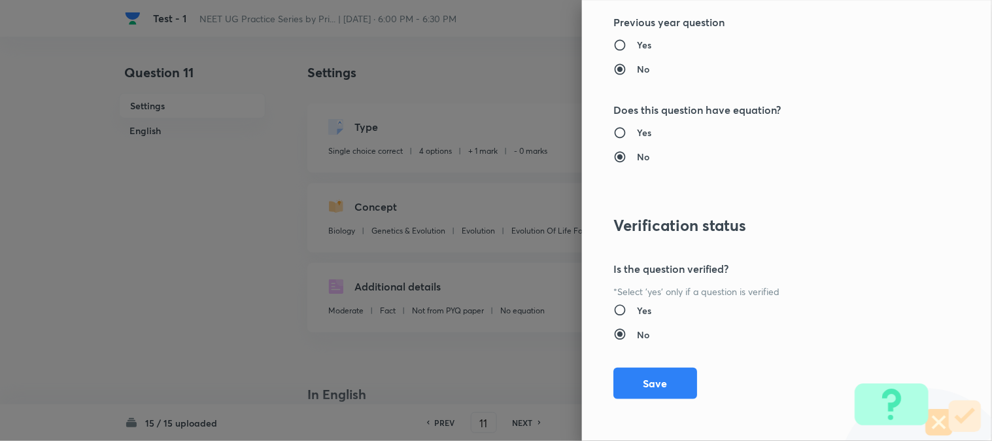
type input "1"
click at [658, 393] on button "Save" at bounding box center [655, 382] width 84 height 31
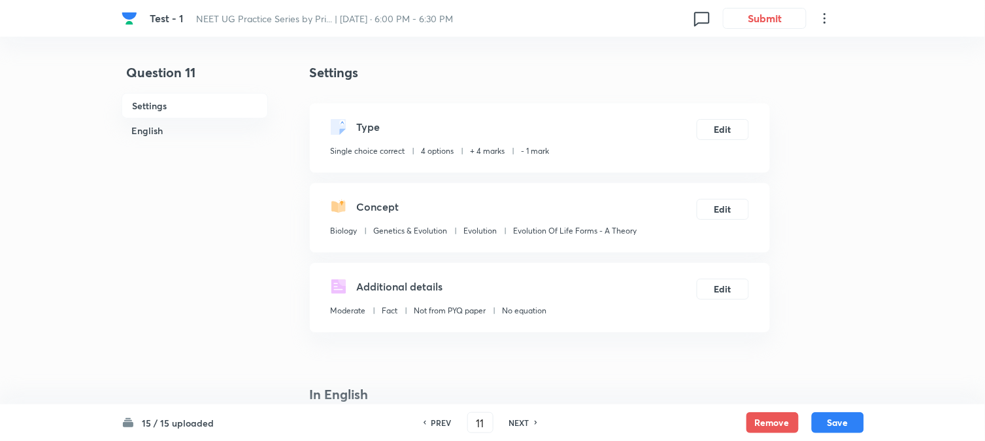
drag, startPoint x: 854, startPoint y: 428, endPoint x: 828, endPoint y: 363, distance: 69.8
click at [854, 427] on button "Save" at bounding box center [838, 422] width 52 height 21
click at [724, 131] on button "Edit" at bounding box center [723, 128] width 52 height 21
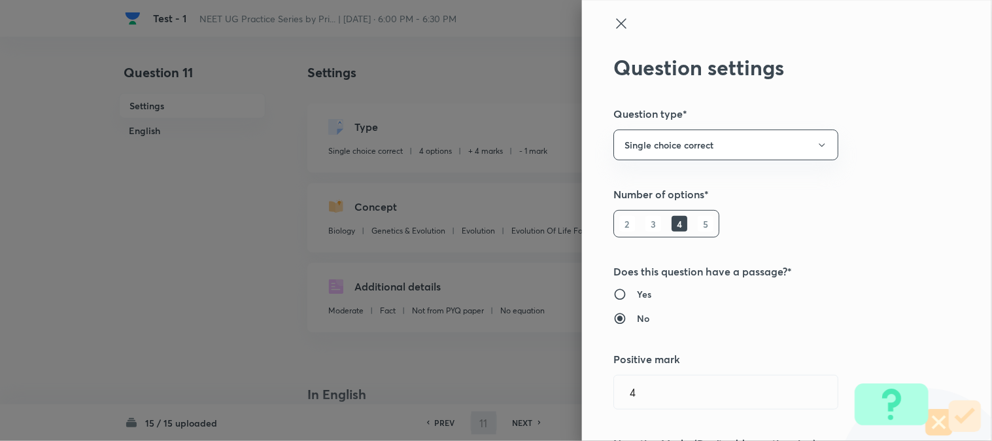
type input "12"
checkbox input "false"
checkbox input "true"
type input "1"
type input "0"
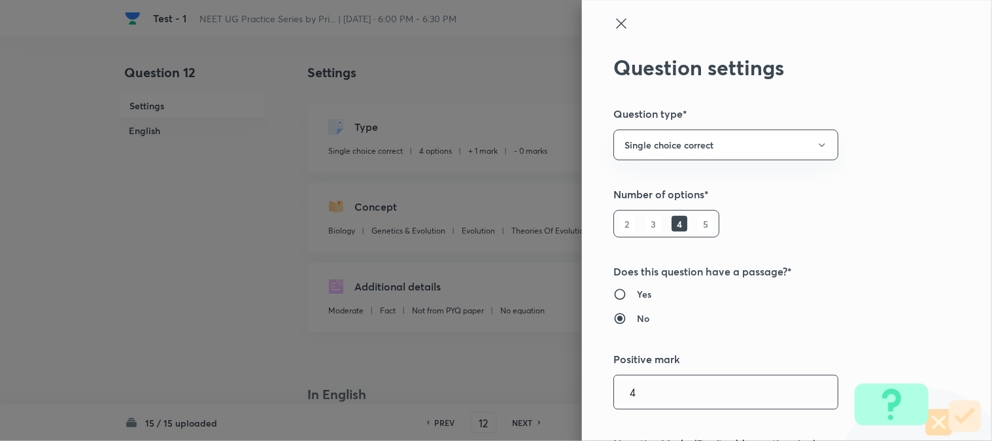
type input "Theories Of Evolution"
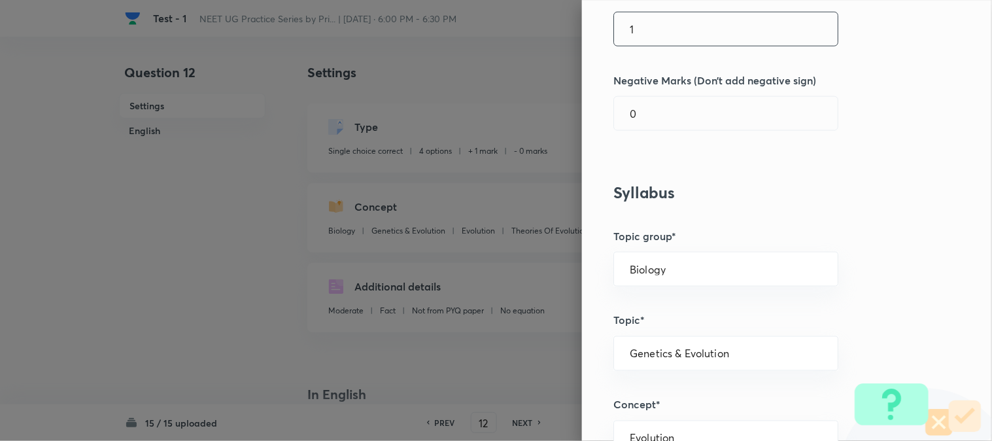
click at [652, 25] on input "1" at bounding box center [726, 28] width 224 height 33
type input "4"
click at [646, 118] on input "0" at bounding box center [726, 113] width 224 height 33
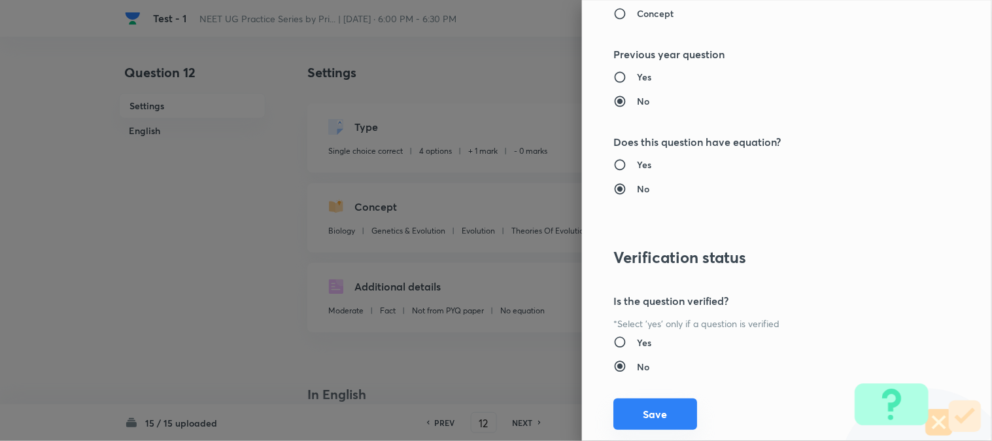
scroll to position [1341, 0]
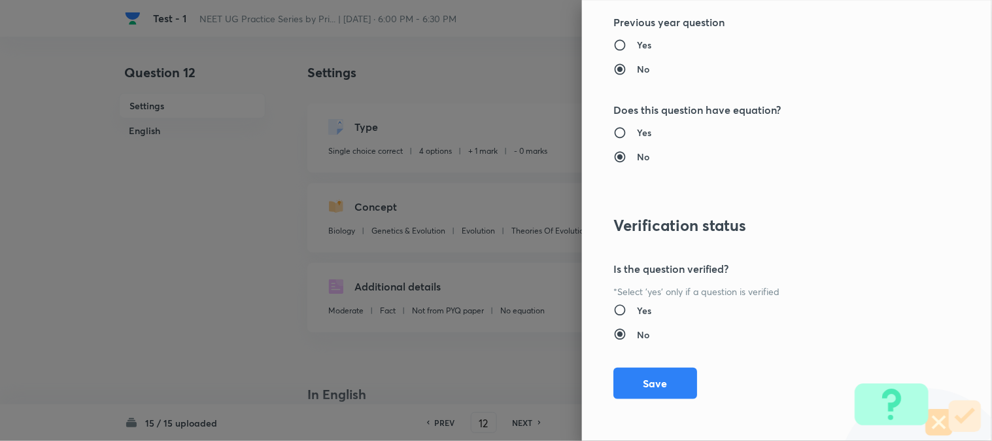
type input "1"
click at [658, 381] on button "Save" at bounding box center [655, 382] width 84 height 31
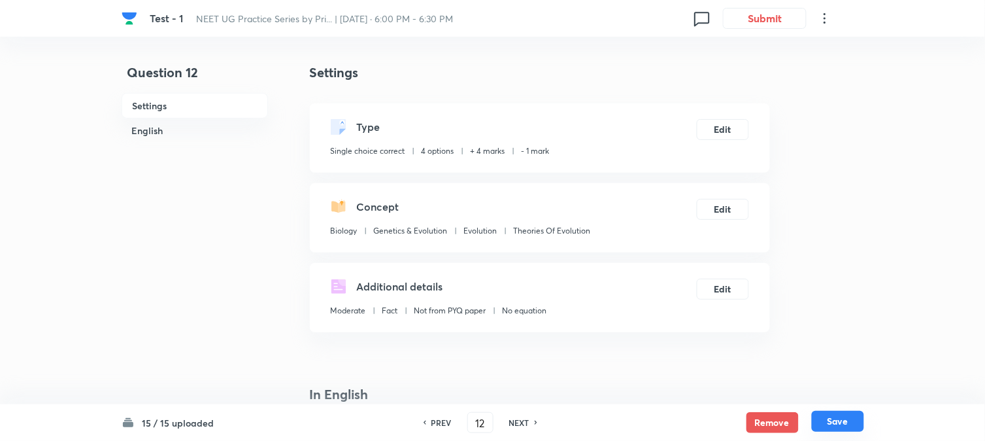
click at [838, 426] on button "Save" at bounding box center [838, 420] width 52 height 21
type input "13"
checkbox input "false"
click at [722, 129] on button "Edit" at bounding box center [723, 128] width 52 height 21
checkbox input "true"
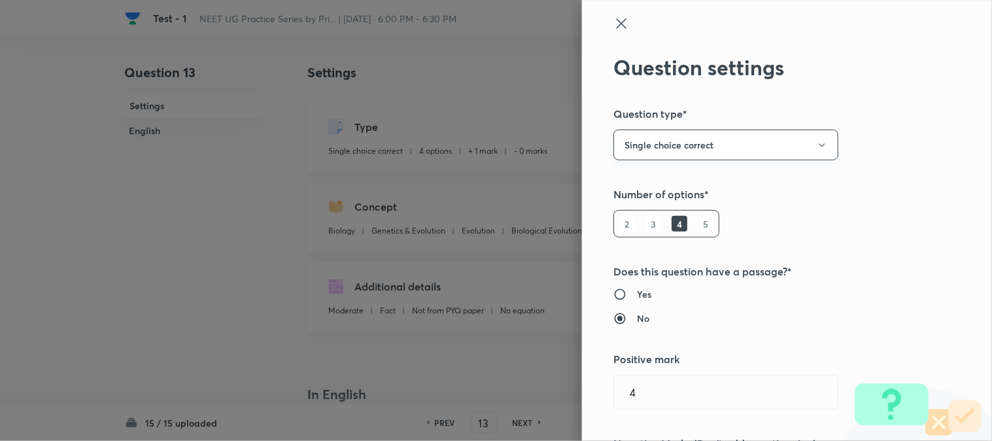
type input "1"
type input "0"
type input "Biological Evolution"
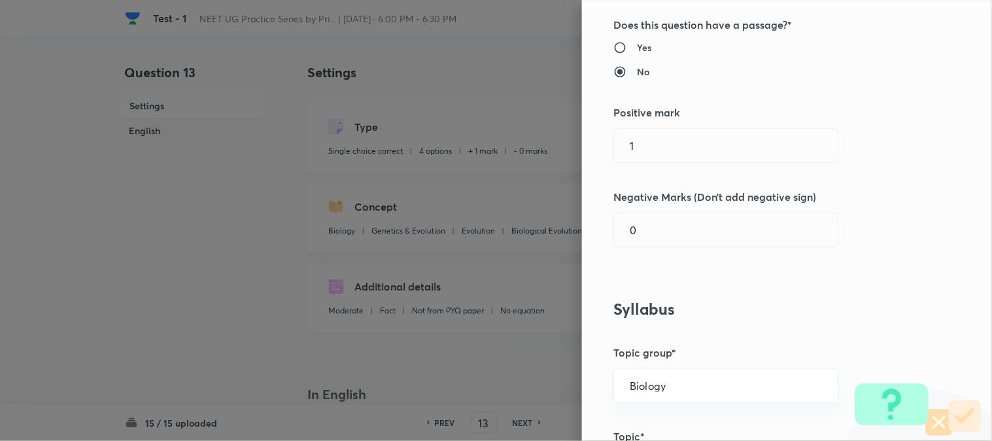
scroll to position [290, 0]
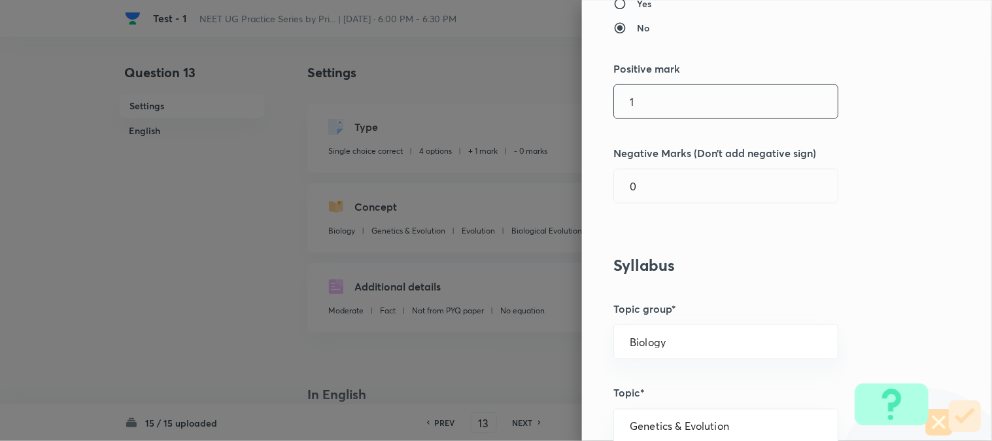
click at [631, 95] on input "1" at bounding box center [726, 101] width 224 height 33
type input "4"
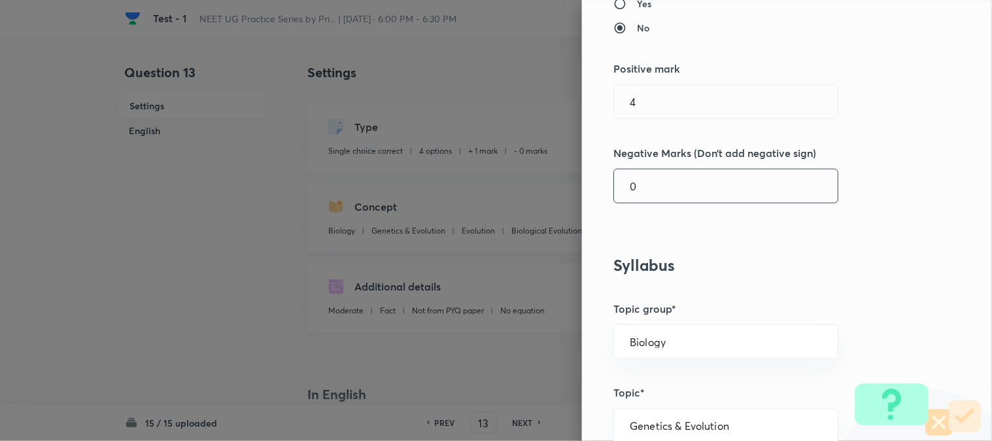
click at [645, 193] on input "0" at bounding box center [726, 185] width 224 height 33
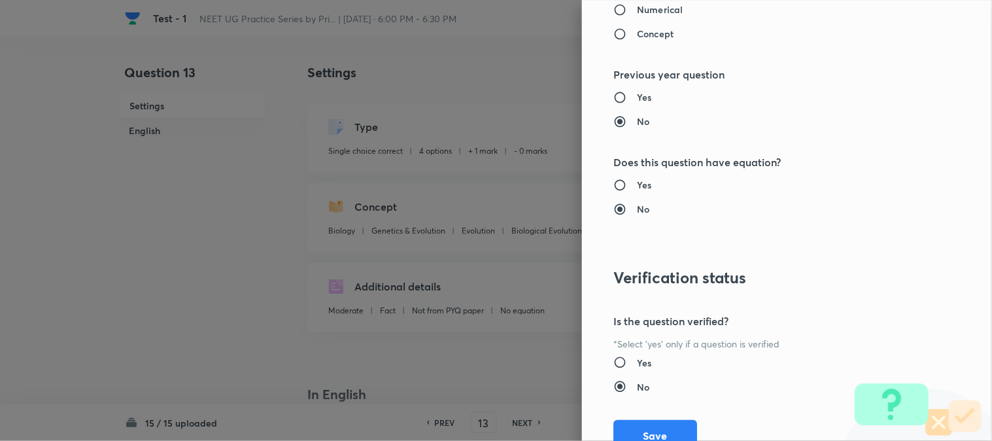
scroll to position [1341, 0]
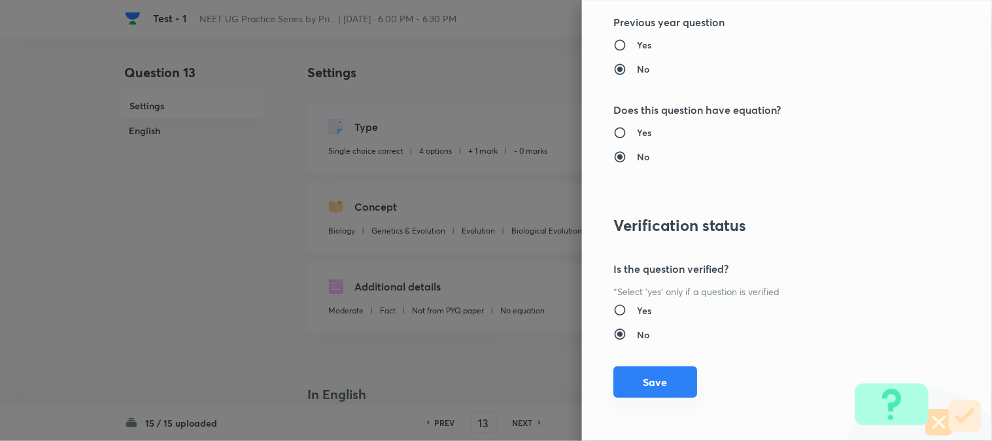
type input "1"
click at [652, 376] on button "Save" at bounding box center [655, 381] width 84 height 31
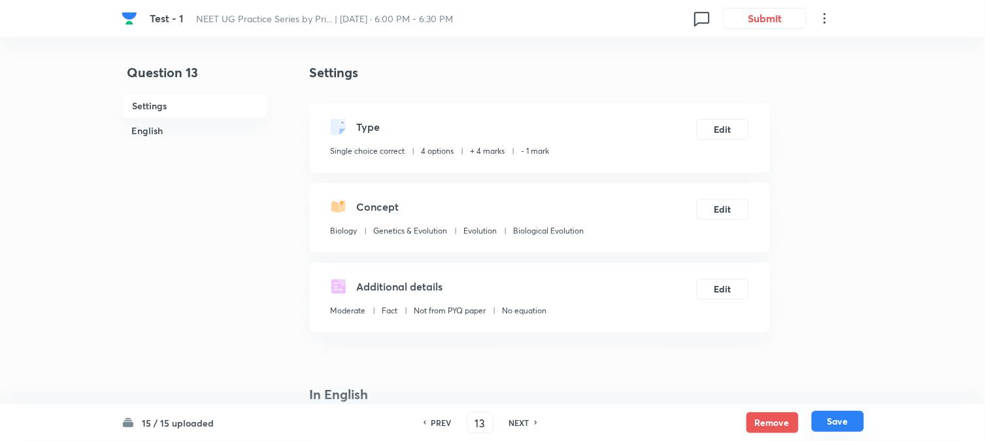
click at [828, 420] on button "Save" at bounding box center [838, 420] width 52 height 21
click at [730, 127] on button "Edit" at bounding box center [723, 128] width 52 height 21
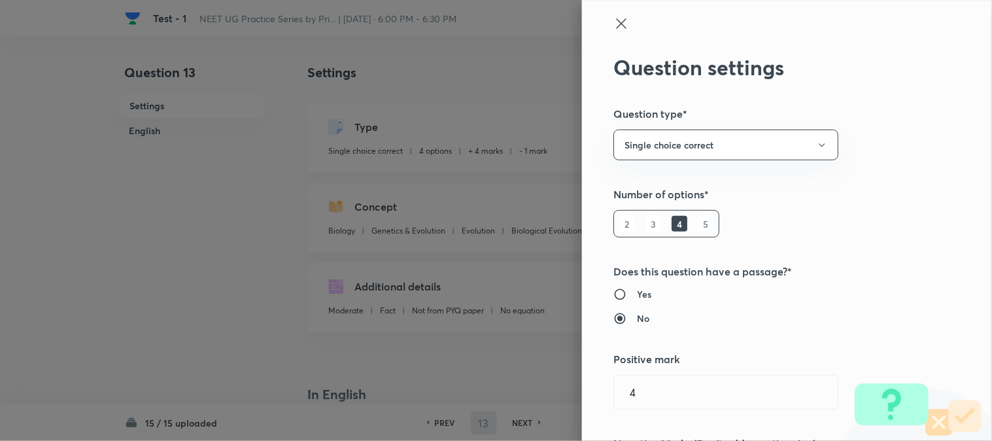
type input "14"
checkbox input "false"
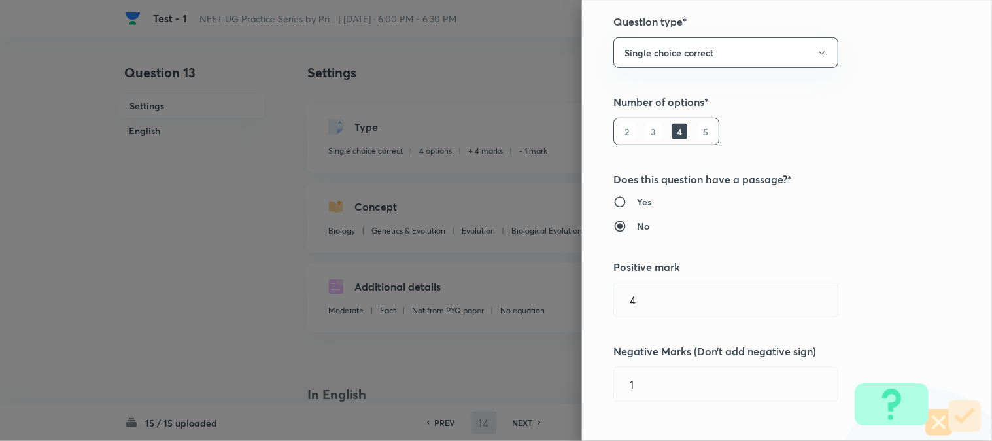
checkbox input "true"
type input "1"
type input "0"
type input "Theories Of Evolution"
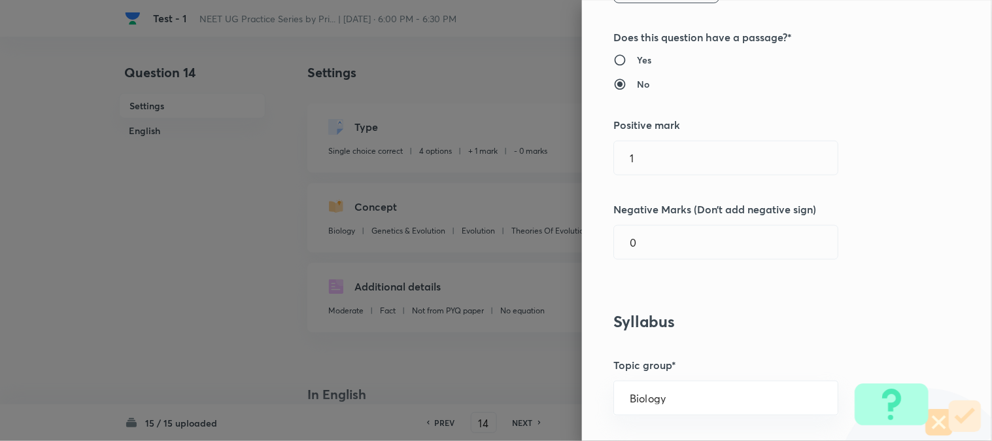
scroll to position [290, 0]
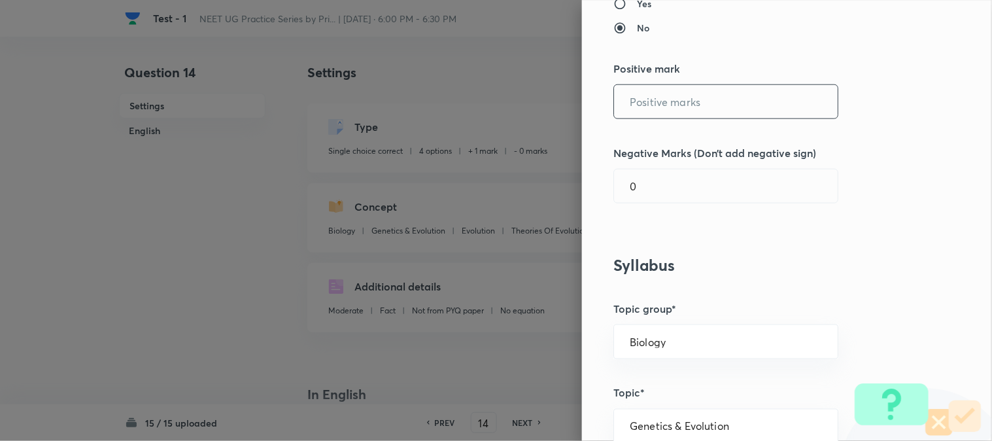
click at [656, 108] on input "text" at bounding box center [726, 101] width 224 height 33
type input "4"
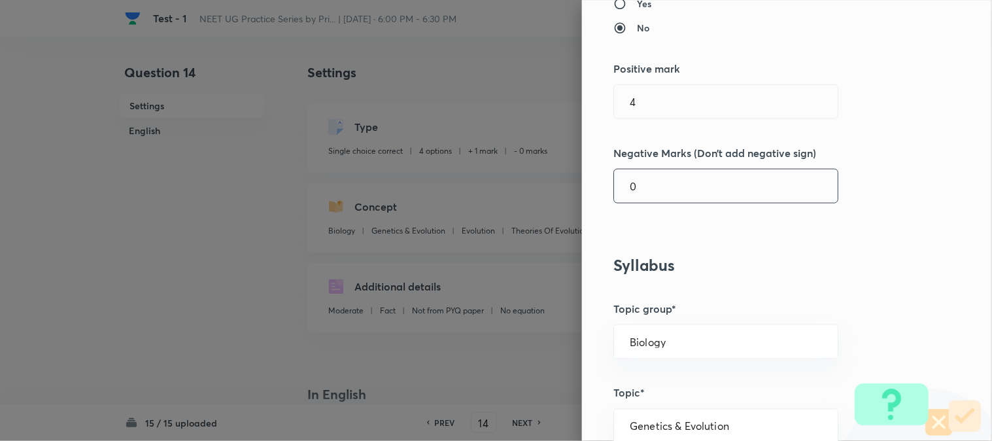
click at [635, 182] on input "0" at bounding box center [726, 185] width 224 height 33
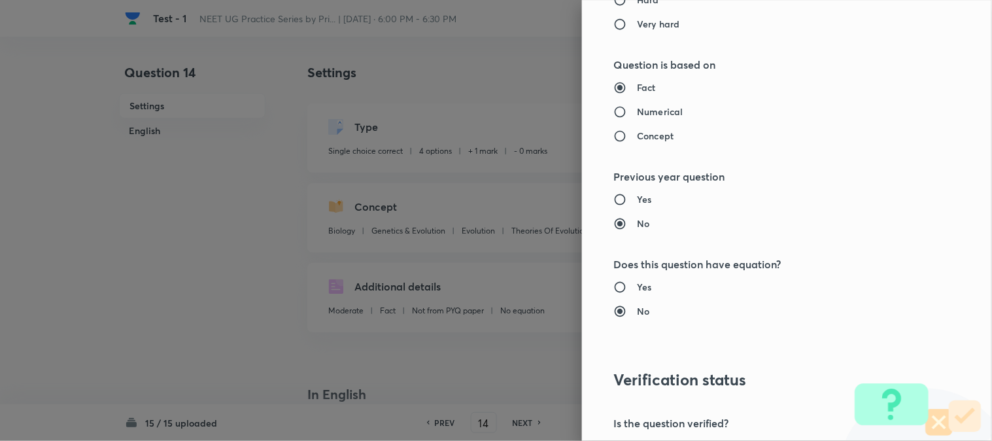
scroll to position [1341, 0]
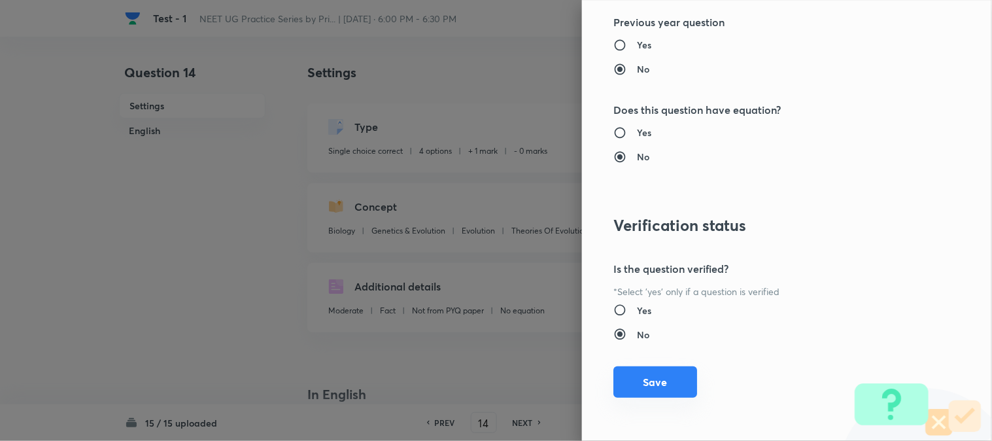
type input "1"
click at [654, 386] on button "Save" at bounding box center [655, 381] width 84 height 31
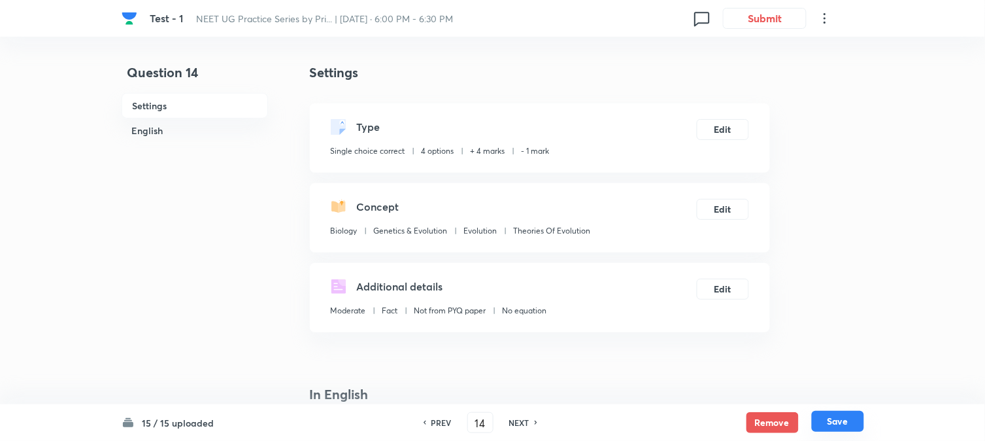
click at [844, 424] on button "Save" at bounding box center [838, 420] width 52 height 21
click at [722, 123] on button "Edit" at bounding box center [723, 128] width 52 height 21
type input "15"
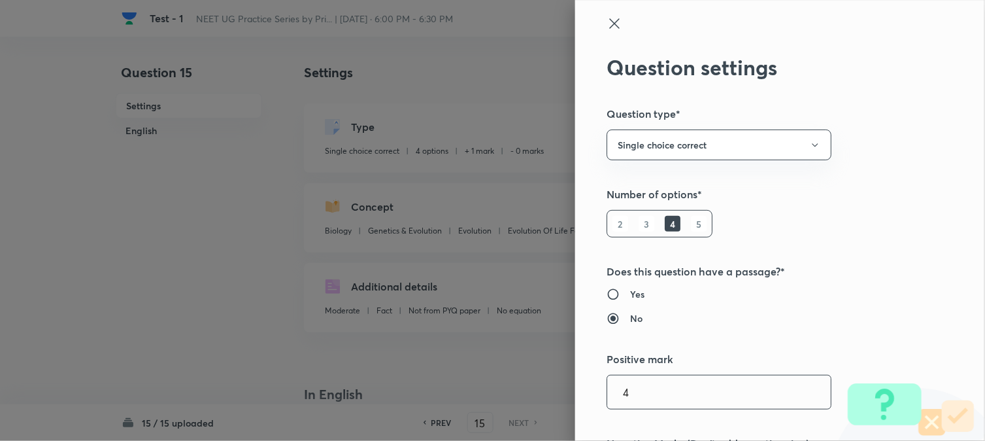
checkbox input "false"
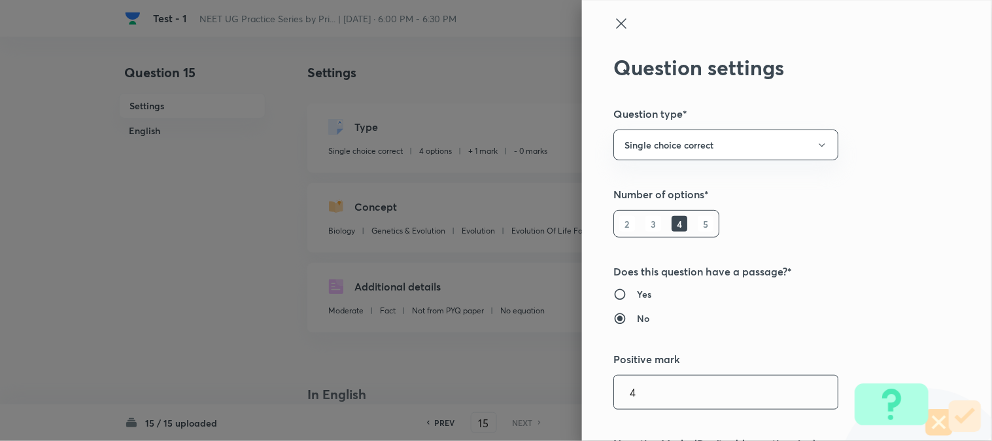
checkbox input "true"
type input "1"
type input "0"
type input "Evolution Of Life Forms - A Theory"
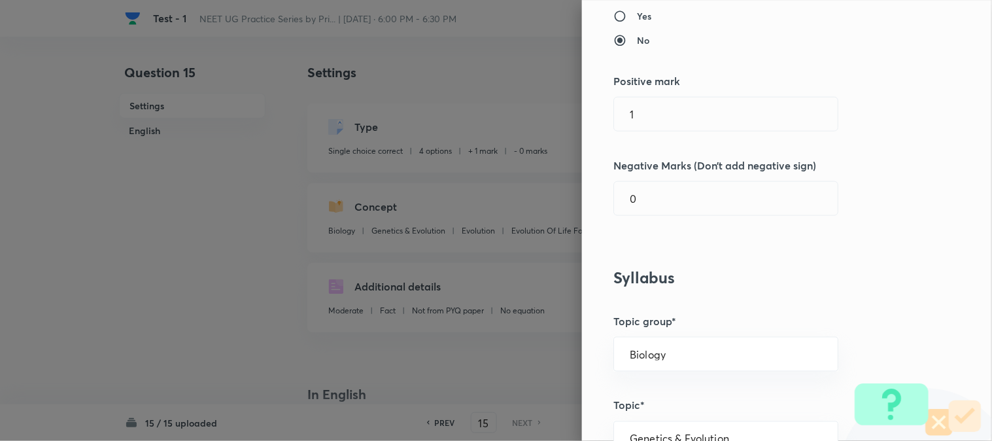
scroll to position [290, 0]
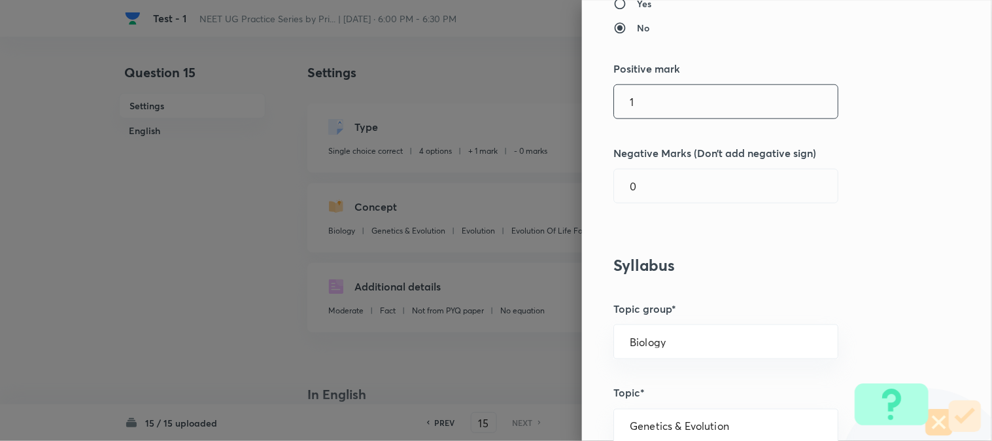
click at [642, 116] on input "1" at bounding box center [726, 101] width 224 height 33
type input "4"
click at [641, 180] on input "0" at bounding box center [726, 185] width 224 height 33
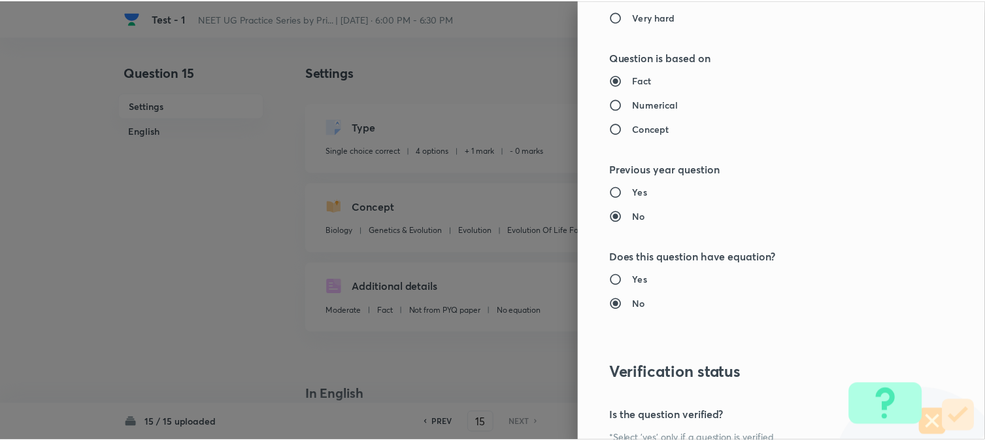
scroll to position [1341, 0]
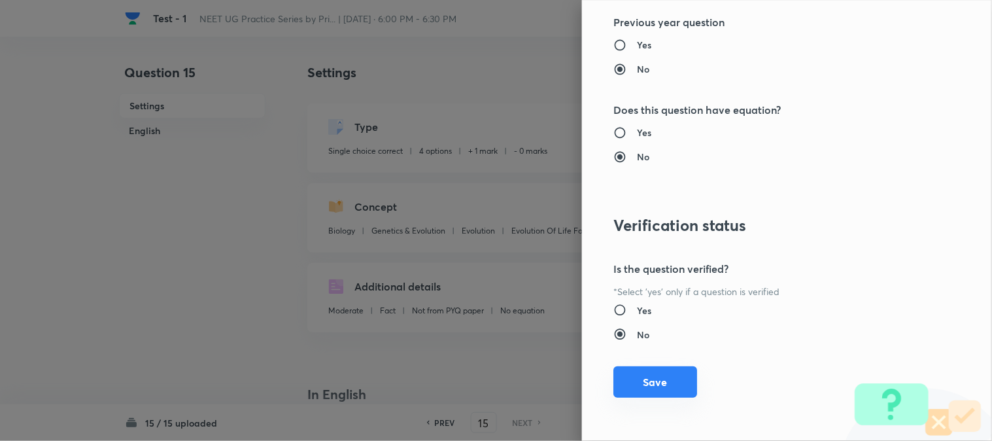
type input "1"
click at [642, 391] on button "Save" at bounding box center [655, 381] width 84 height 31
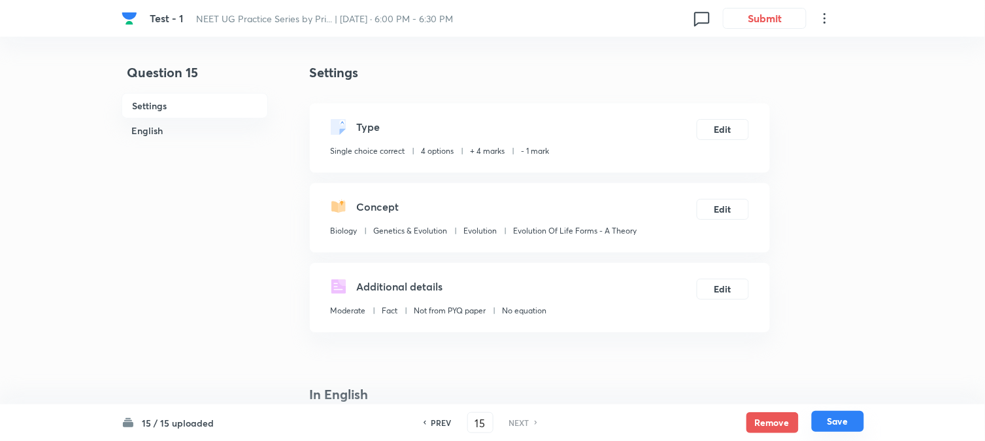
click at [824, 421] on button "Save" at bounding box center [838, 420] width 52 height 21
checkbox input "true"
click at [440, 422] on h6 "PREV" at bounding box center [441, 422] width 20 height 12
type input "14"
checkbox input "false"
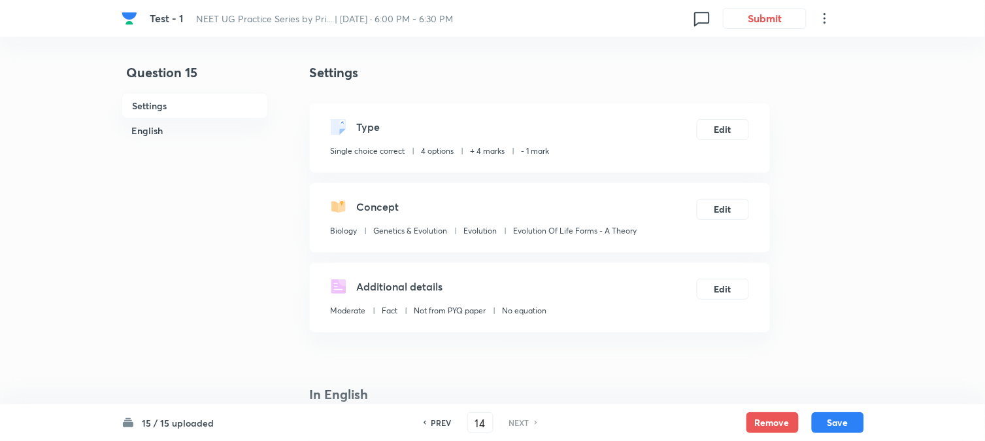
checkbox input "true"
click at [440, 422] on h6 "PREV" at bounding box center [441, 422] width 20 height 12
type input "13"
checkbox input "false"
checkbox input "true"
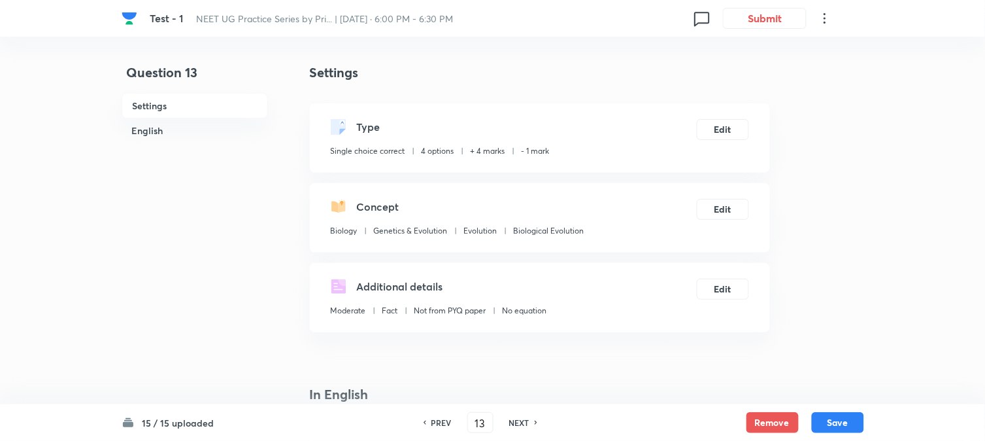
click at [440, 422] on h6 "PREV" at bounding box center [441, 422] width 20 height 12
type input "12"
checkbox input "false"
checkbox input "true"
click at [440, 422] on h6 "PREV" at bounding box center [441, 422] width 20 height 12
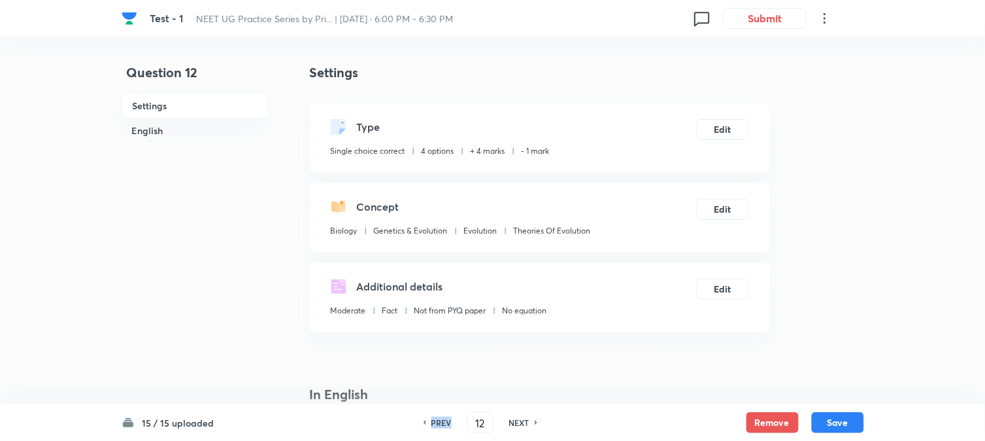
type input "11"
checkbox input "false"
checkbox input "true"
click at [440, 422] on h6 "PREV" at bounding box center [441, 422] width 20 height 12
type input "10"
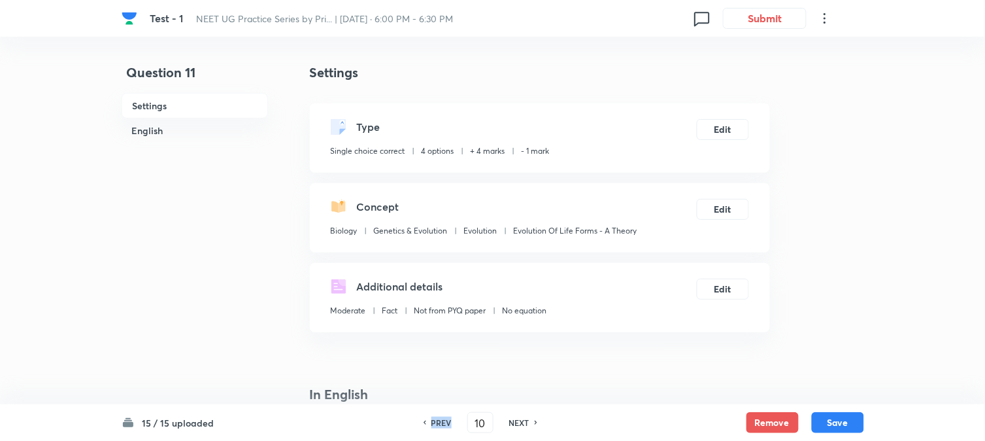
checkbox input "false"
checkbox input "true"
click at [440, 422] on h6 "PREV" at bounding box center [441, 422] width 20 height 12
type input "9"
checkbox input "false"
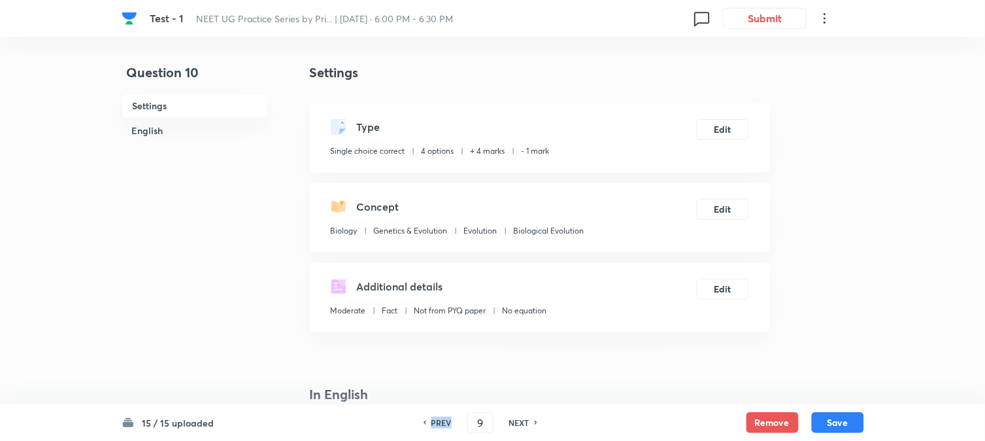
checkbox input "true"
click at [440, 422] on h6 "PREV" at bounding box center [441, 422] width 20 height 12
type input "8"
checkbox input "true"
click at [440, 422] on h6 "PREV" at bounding box center [441, 422] width 20 height 12
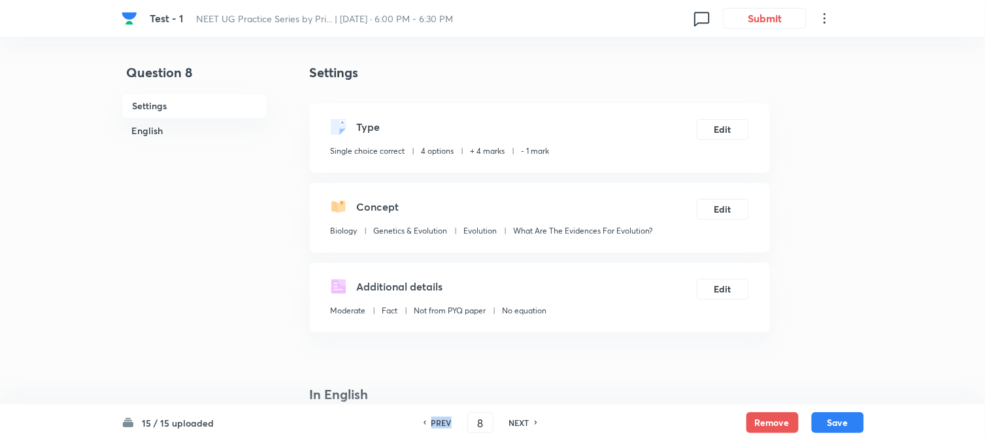
type input "7"
checkbox input "true"
click at [440, 422] on h6 "PREV" at bounding box center [441, 422] width 20 height 12
type input "6"
checkbox input "false"
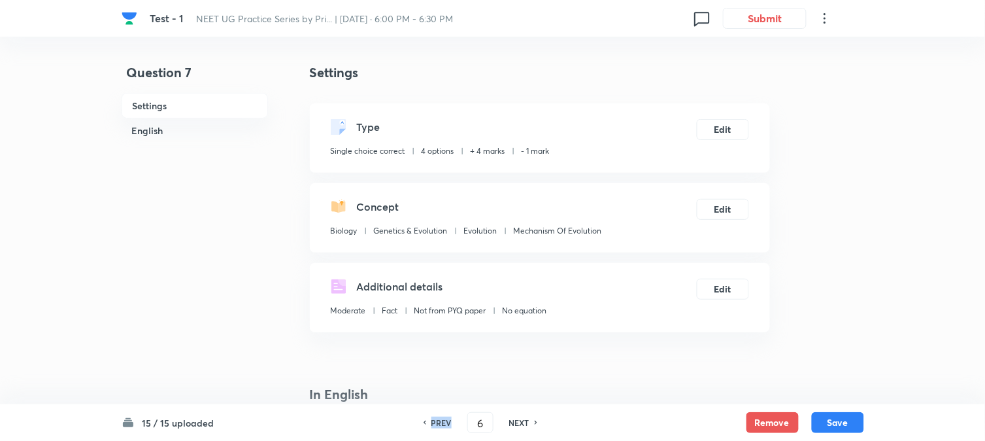
checkbox input "true"
click at [440, 422] on h6 "PREV" at bounding box center [441, 422] width 20 height 12
type input "5"
checkbox input "false"
checkbox input "true"
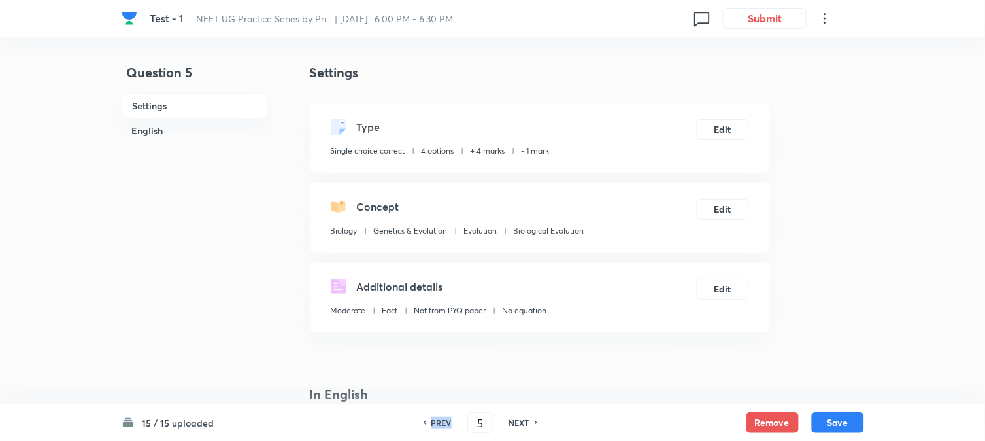
click at [440, 422] on h6 "PREV" at bounding box center [441, 422] width 20 height 12
type input "4"
checkbox input "false"
checkbox input "true"
click at [440, 422] on h6 "PREV" at bounding box center [441, 422] width 20 height 12
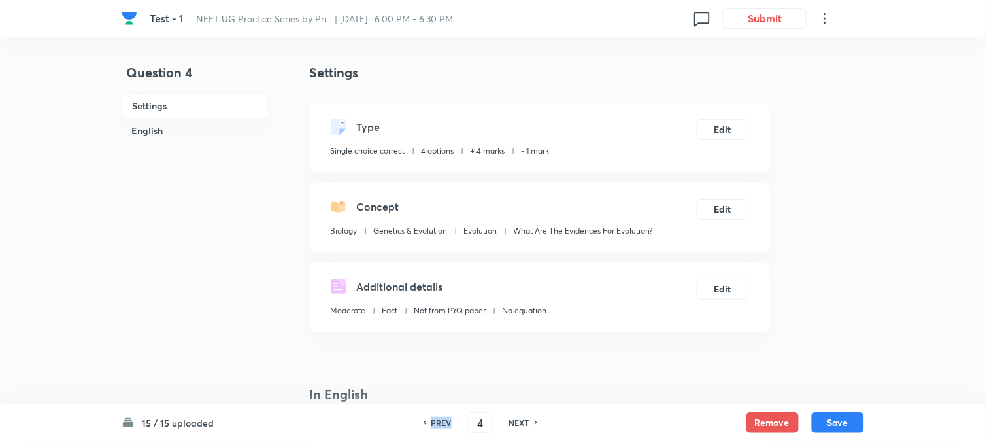
type input "3"
checkbox input "true"
click at [440, 422] on h6 "PREV" at bounding box center [441, 422] width 20 height 12
type input "2"
checkbox input "true"
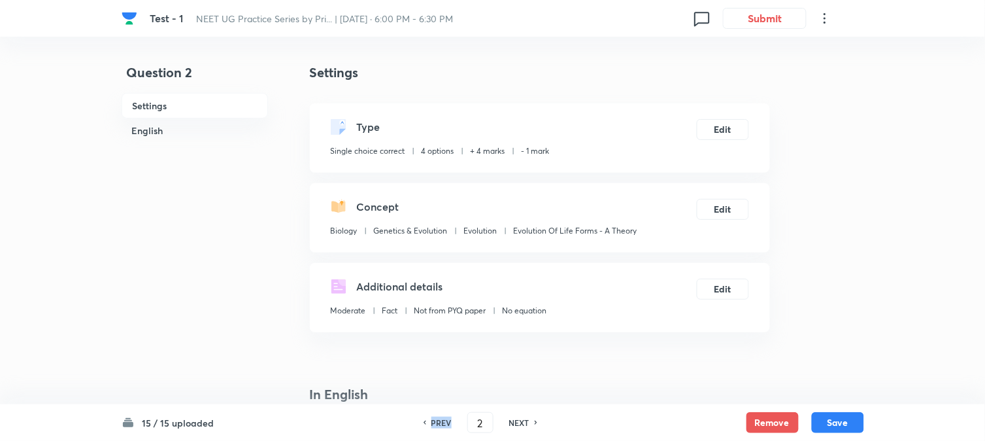
click at [440, 422] on h6 "PREV" at bounding box center [441, 422] width 20 height 12
type input "1"
checkbox input "false"
checkbox input "true"
click at [440, 422] on h6 "PREV" at bounding box center [441, 422] width 20 height 12
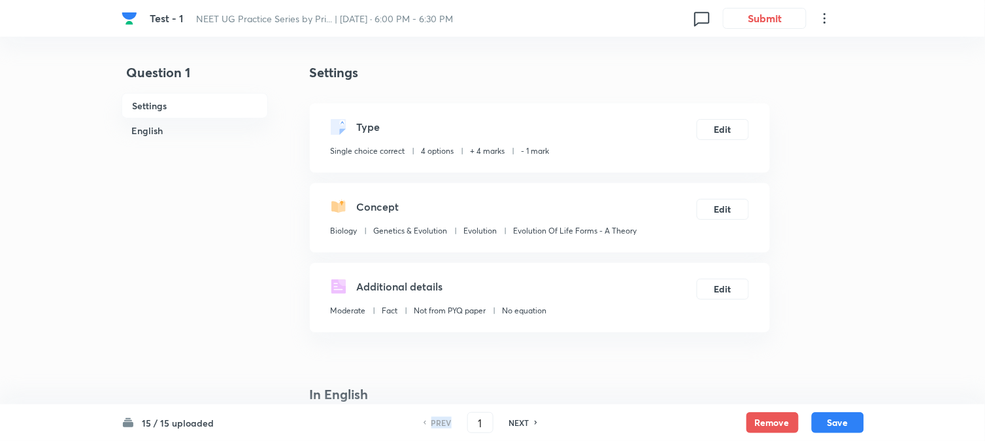
click at [440, 422] on h6 "PREV" at bounding box center [441, 422] width 20 height 12
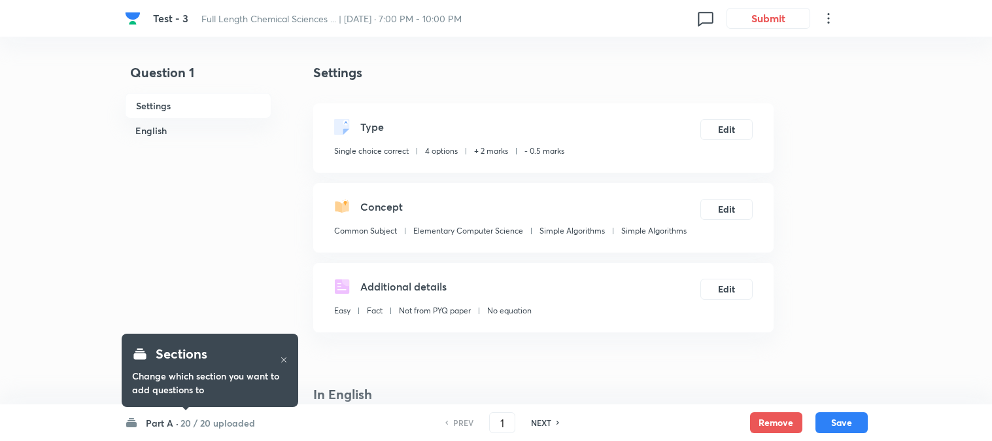
checkbox input "true"
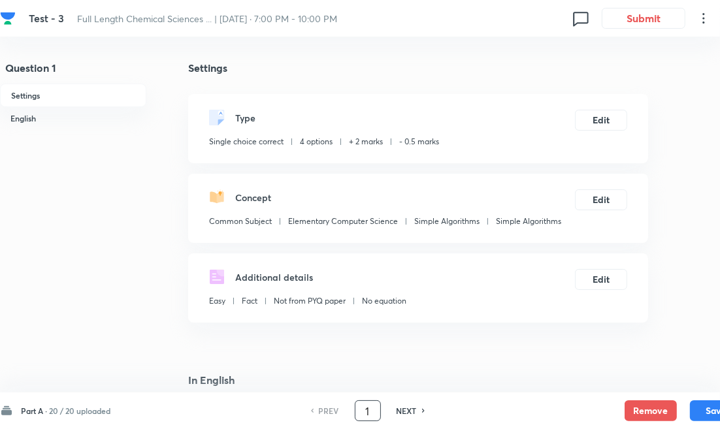
click at [359, 410] on input "1" at bounding box center [368, 411] width 25 height 23
type input "21"
checkbox input "true"
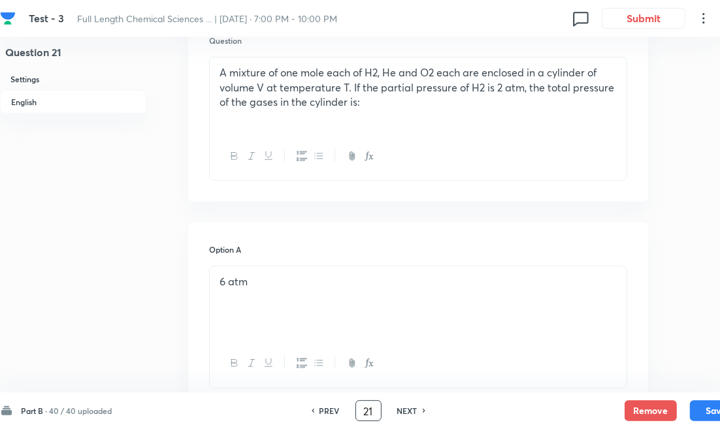
scroll to position [290, 0]
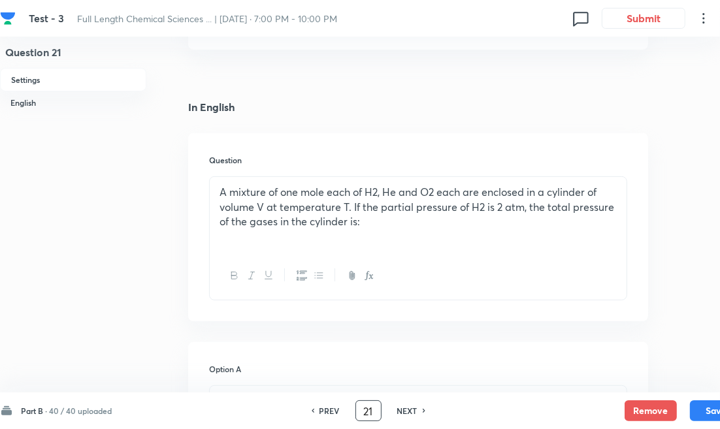
click at [415, 409] on h6 "NEXT" at bounding box center [407, 411] width 20 height 12
type input "22"
checkbox input "false"
checkbox input "true"
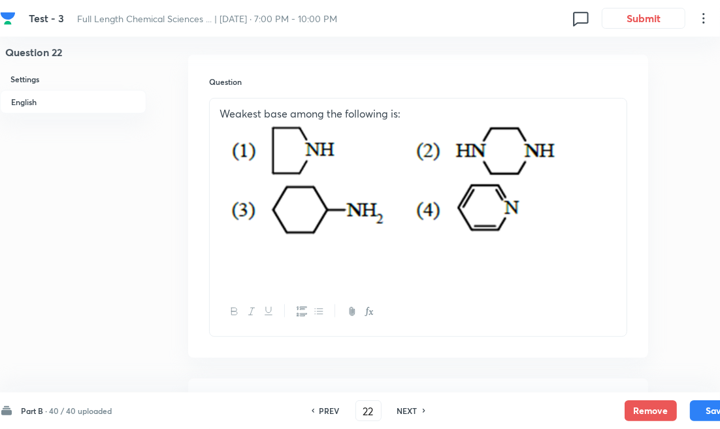
scroll to position [363, 0]
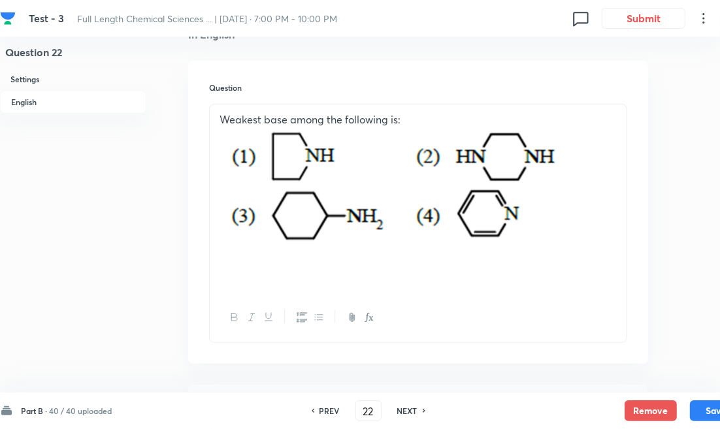
click at [416, 412] on h6 "NEXT" at bounding box center [407, 411] width 20 height 12
type input "23"
checkbox input "false"
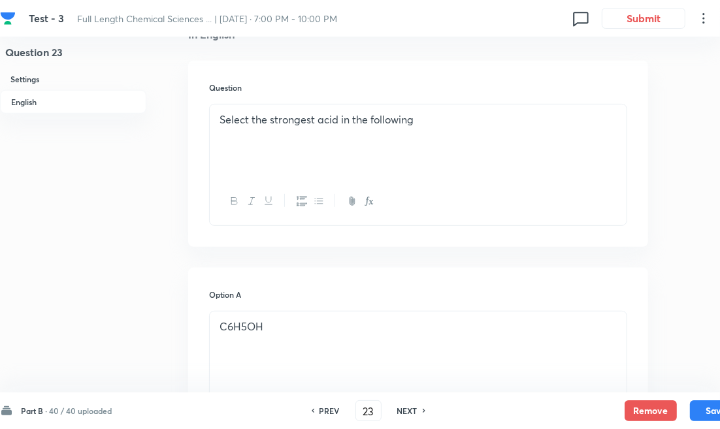
checkbox input "true"
click at [358, 145] on p at bounding box center [418, 149] width 397 height 15
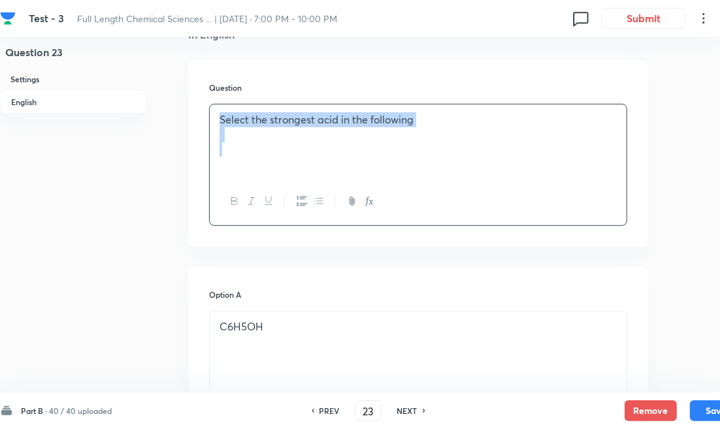
copy div "Select the strongest acid in the following"
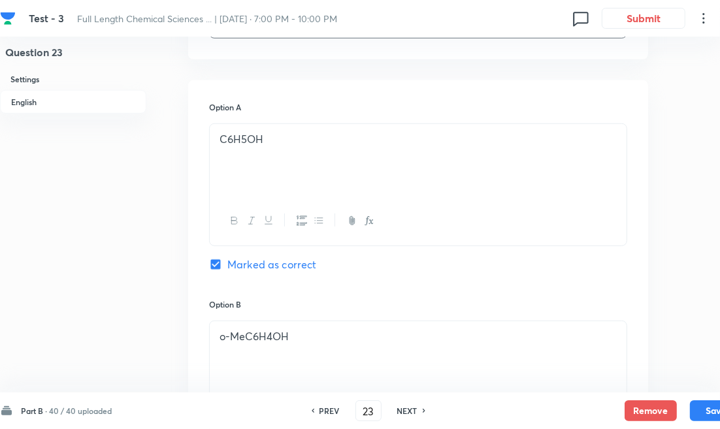
scroll to position [580, 0]
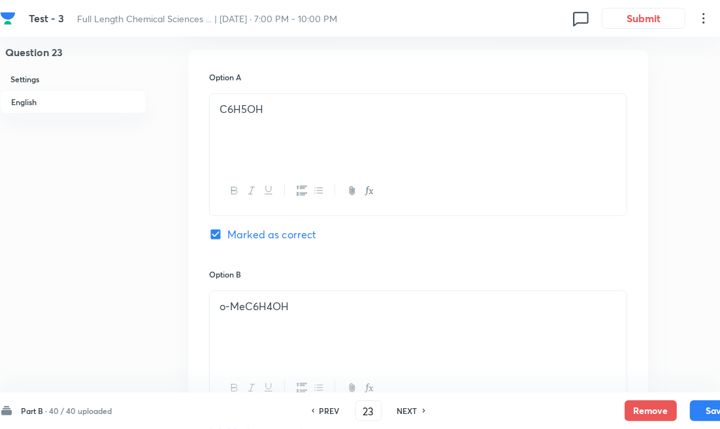
click at [277, 141] on div "C6H5OH" at bounding box center [418, 130] width 417 height 73
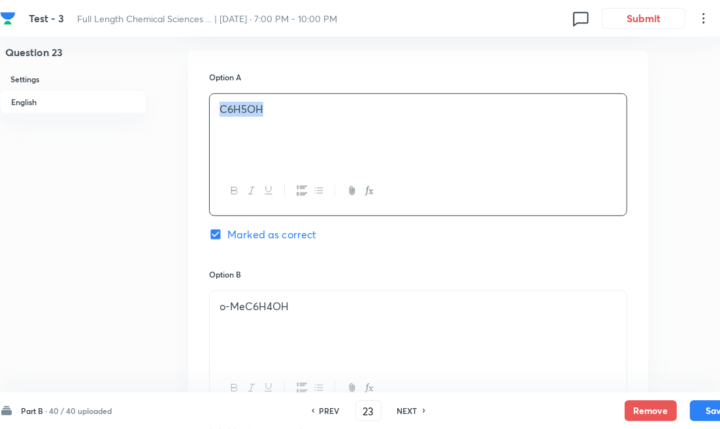
copy p "C6H5OH"
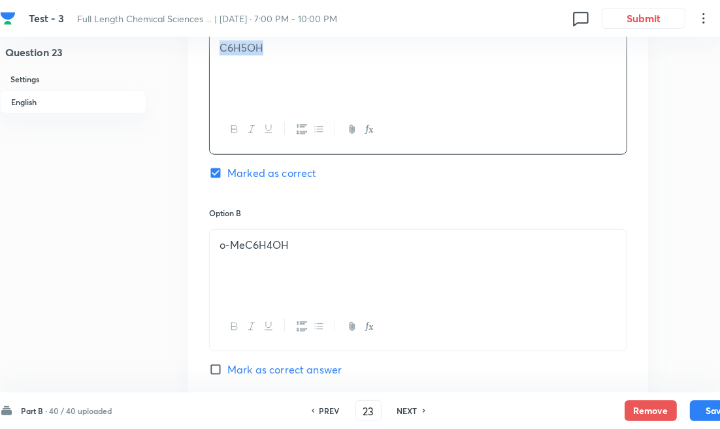
scroll to position [799, 0]
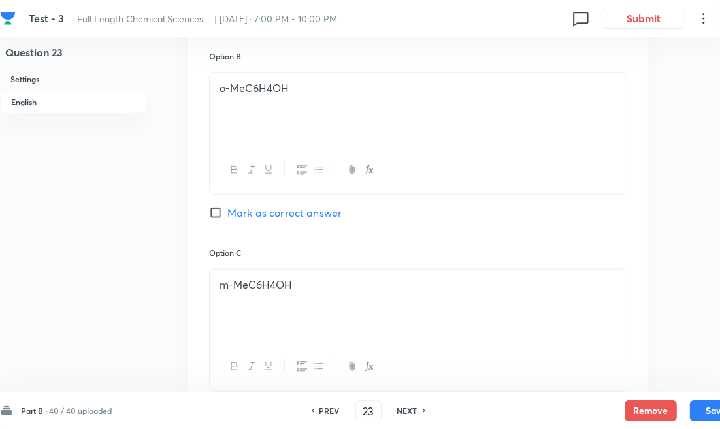
click at [259, 105] on div "o-MeC6H4OH" at bounding box center [418, 109] width 417 height 73
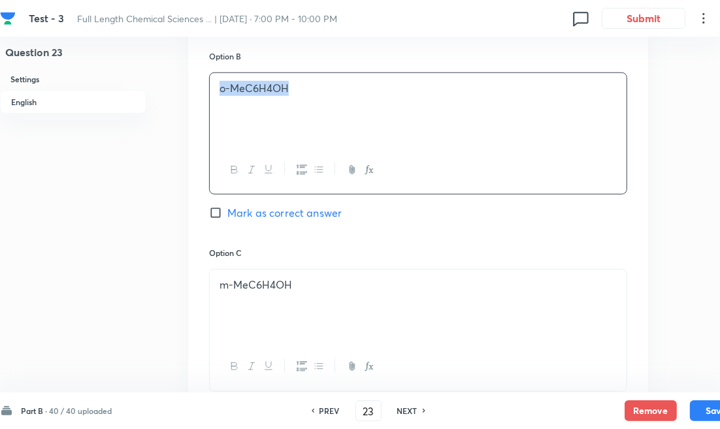
copy p "o-MeC6H4OH"
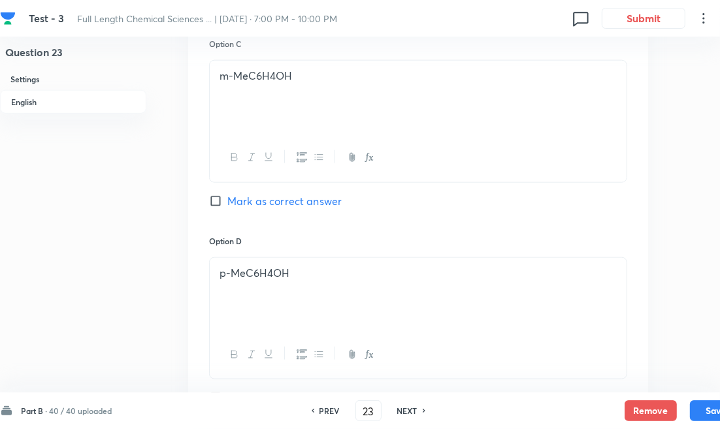
scroll to position [1016, 0]
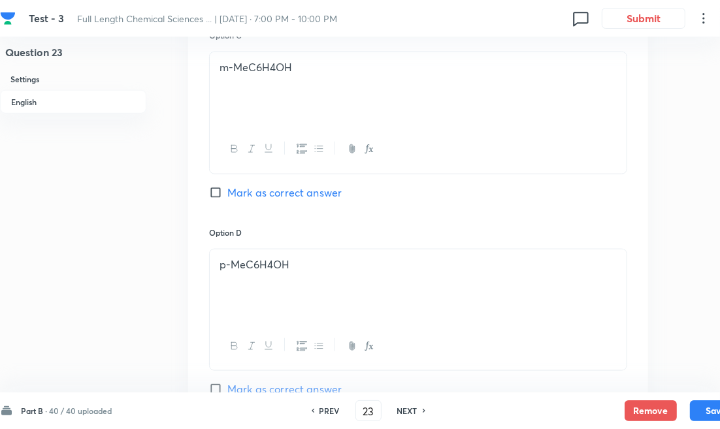
click at [258, 92] on div "m-MeC6H4OH" at bounding box center [418, 88] width 417 height 73
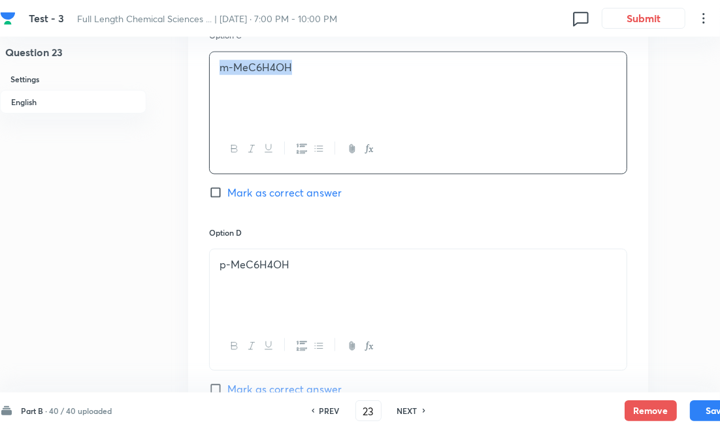
copy p "m-MeC6H4OH"
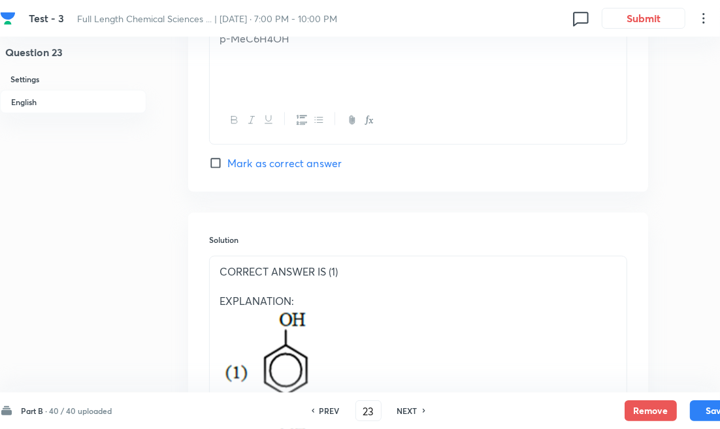
scroll to position [1161, 0]
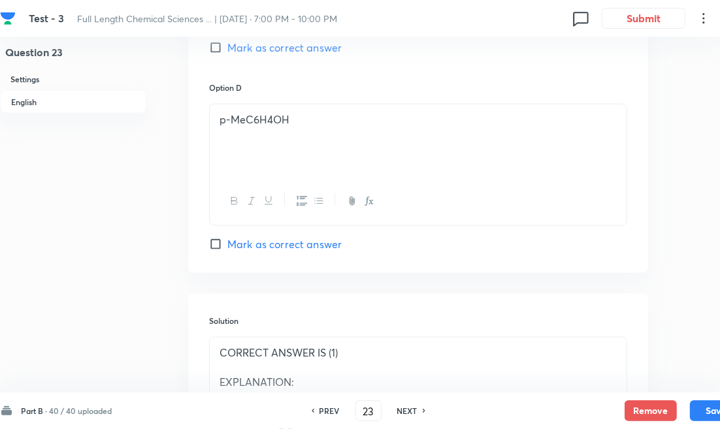
click at [267, 122] on p "p-MeC6H4OH" at bounding box center [418, 119] width 397 height 15
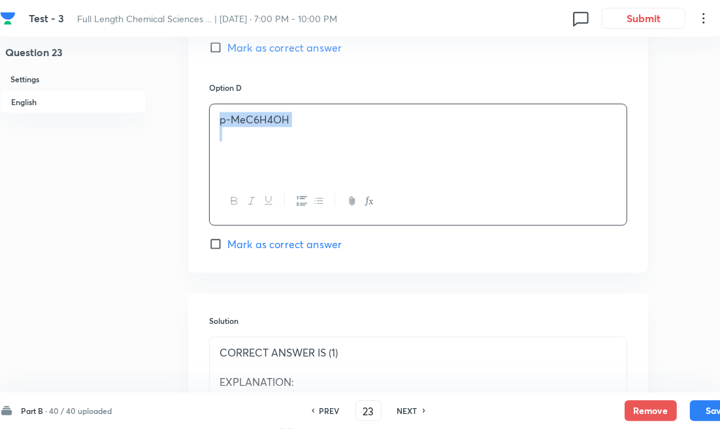
copy div "p-MeC6H4OH"
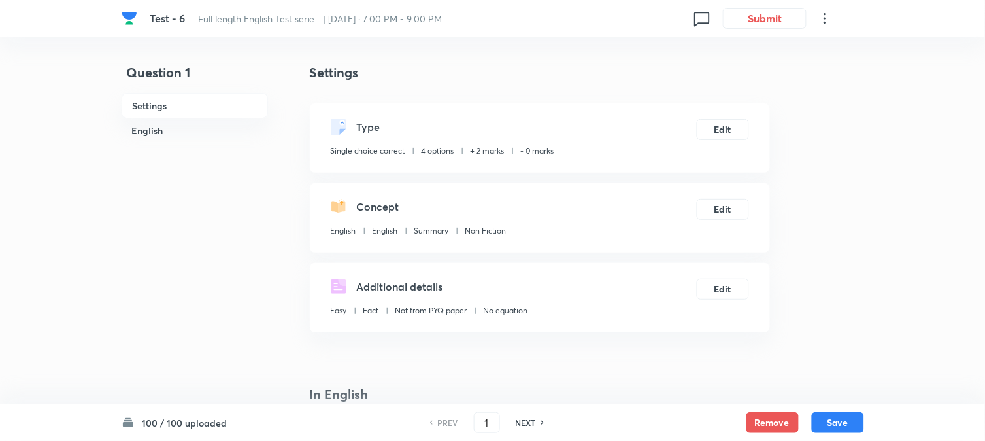
checkbox input "true"
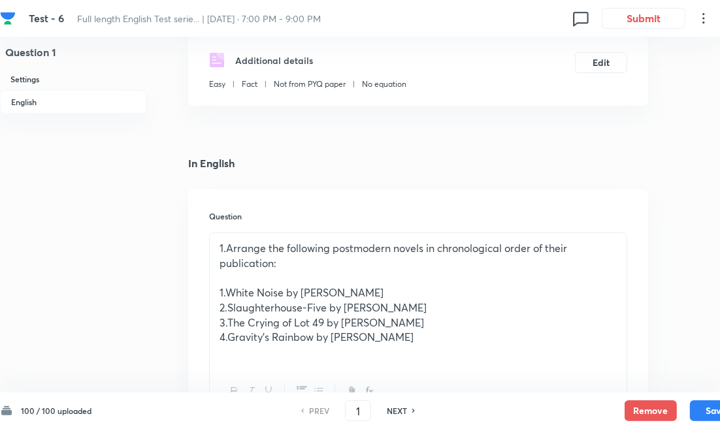
scroll to position [363, 0]
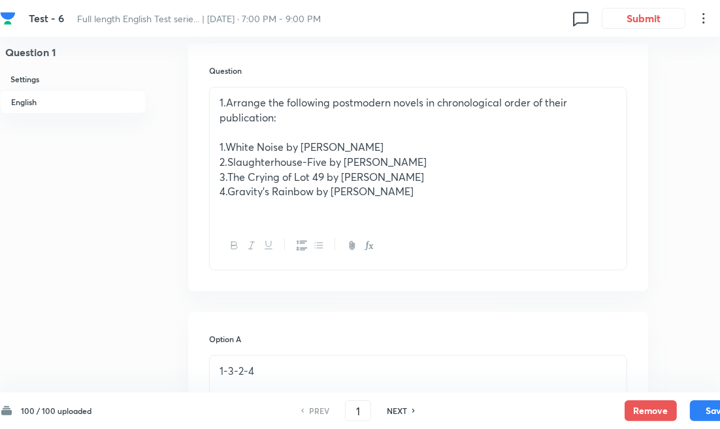
click at [400, 407] on h6 "NEXT" at bounding box center [397, 411] width 20 height 12
type input "2"
checkbox input "false"
checkbox input "true"
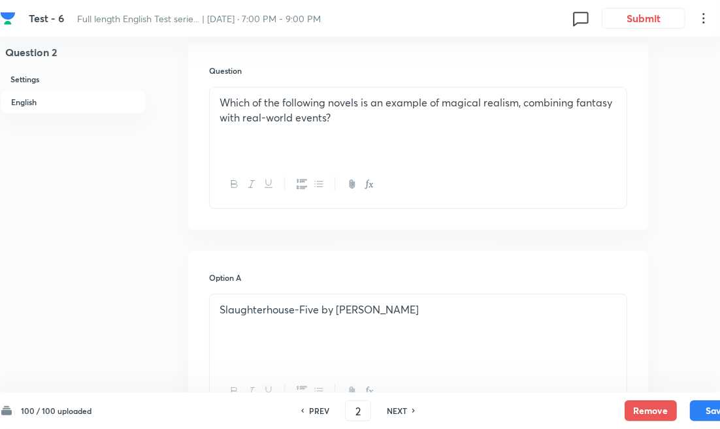
click at [344, 126] on p at bounding box center [418, 132] width 397 height 15
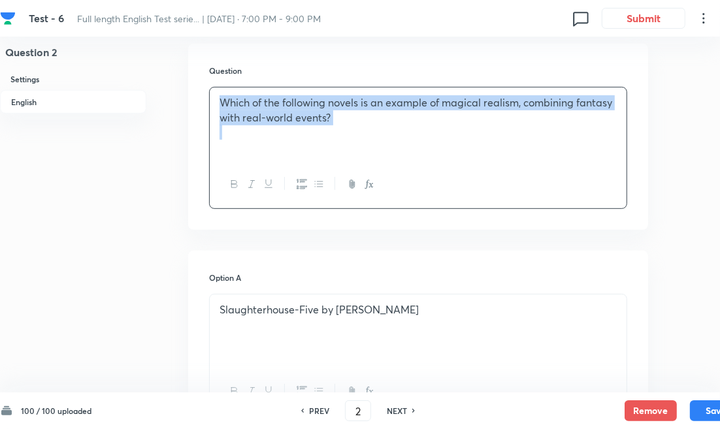
copy div "Which of the following novels is an example of magical realism, combining fanta…"
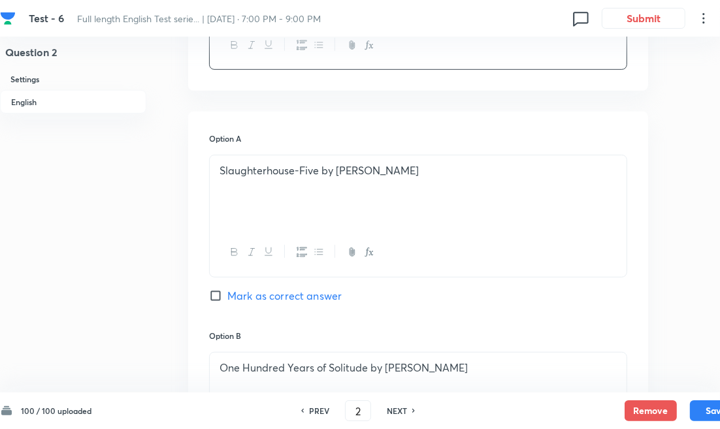
scroll to position [508, 0]
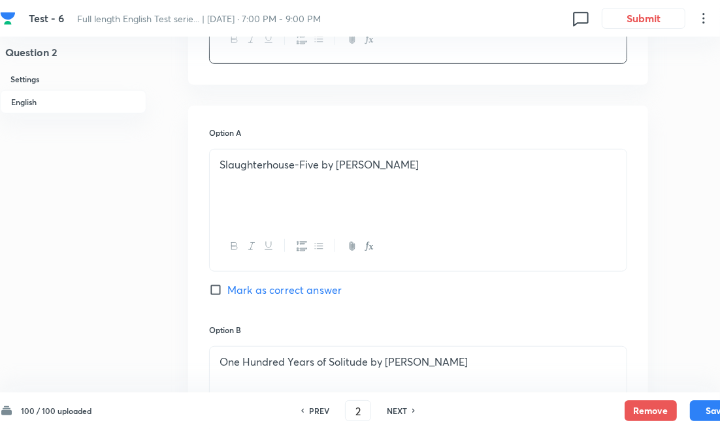
click at [292, 200] on div "Slaughterhouse-Five by Kurt Vonnegut" at bounding box center [418, 186] width 417 height 73
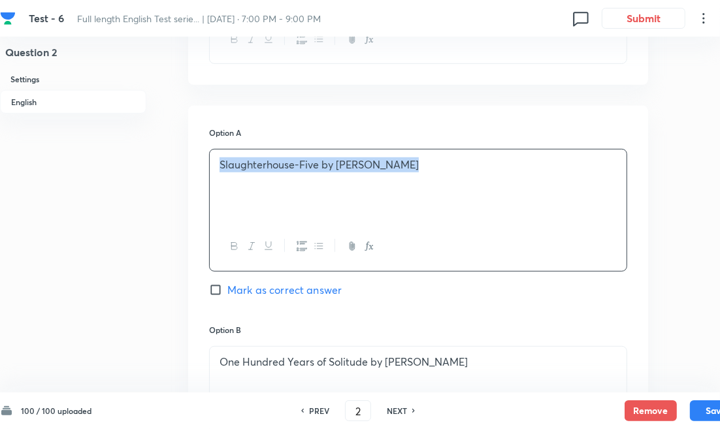
copy p "Slaughterhouse-Five by Kurt Vonnegut"
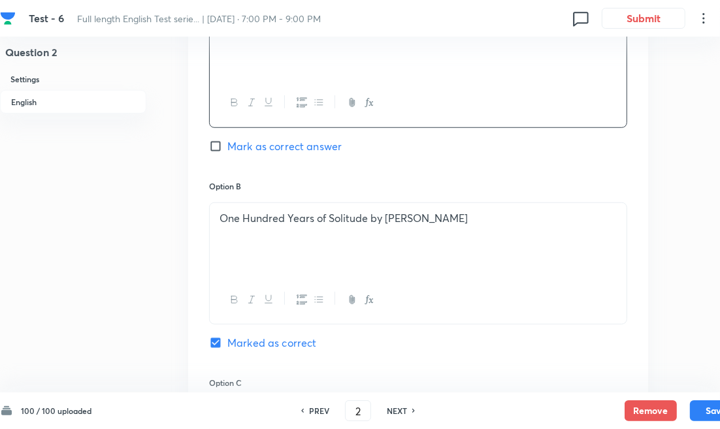
scroll to position [654, 0]
click at [265, 227] on div "One Hundred Years of Solitude by Gabriel García Márquez" at bounding box center [418, 237] width 417 height 73
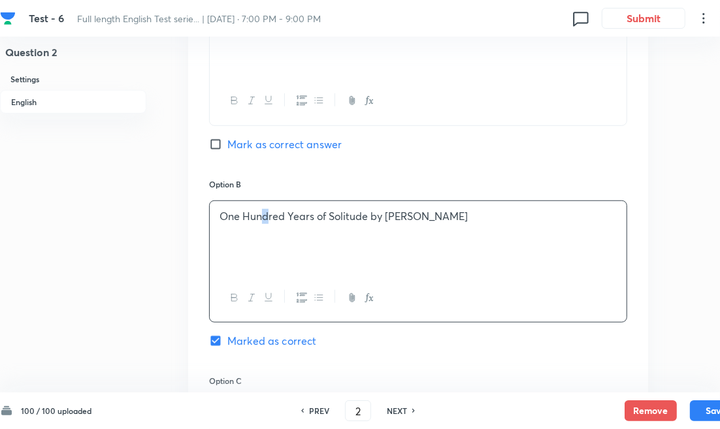
copy p "One Hundred Years of Solitude by Gabriel García Márquez"
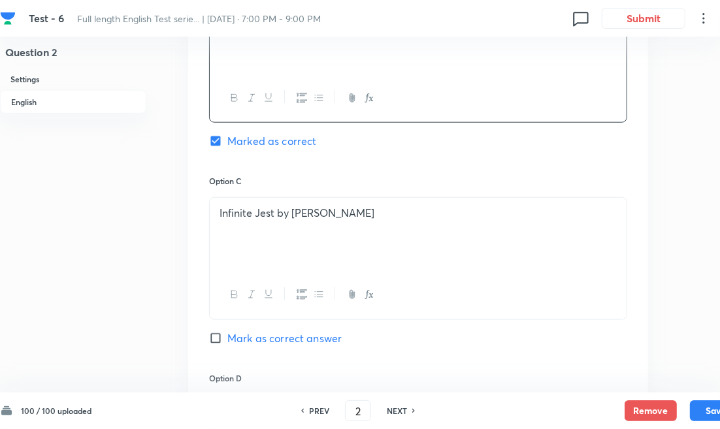
scroll to position [871, 0]
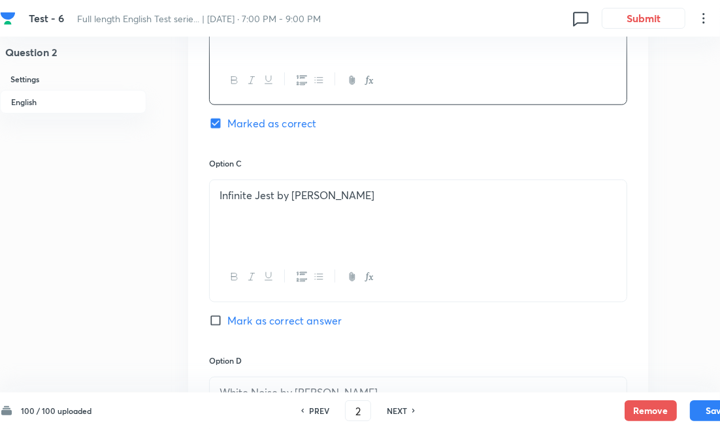
click at [249, 233] on div "Infinite Jest by David Foster Wallace" at bounding box center [418, 216] width 417 height 73
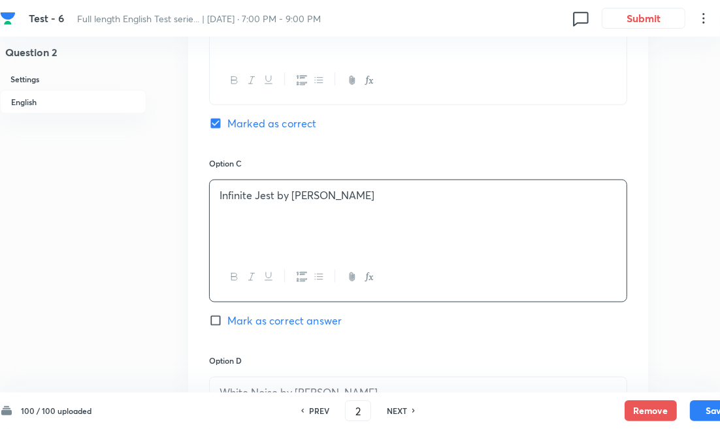
copy p "Infinite Jest by David Foster Wallace"
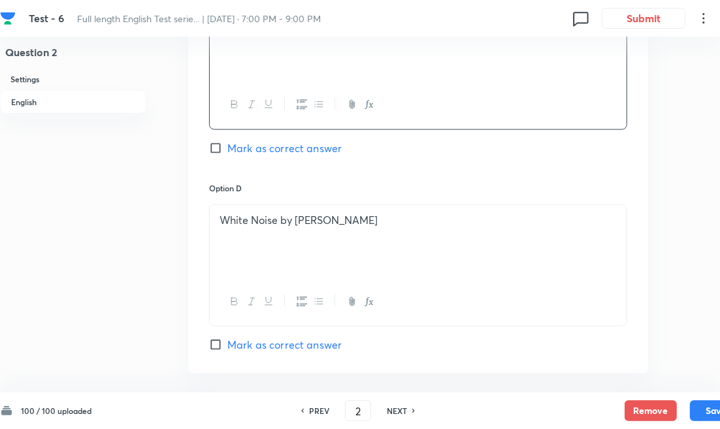
scroll to position [1089, 0]
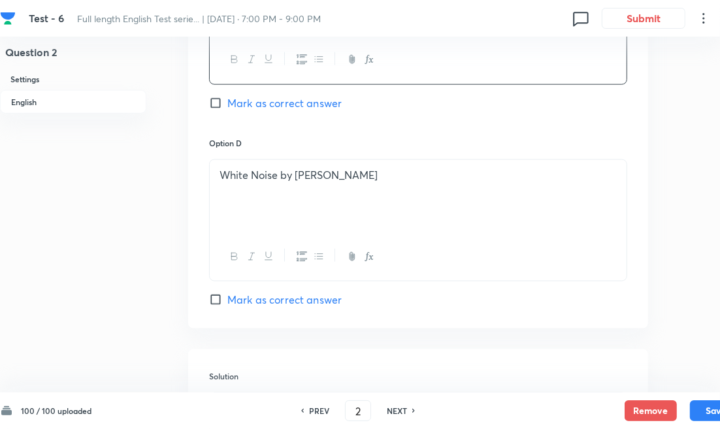
click at [252, 181] on p "White Noise by Don DeLillo" at bounding box center [418, 175] width 397 height 15
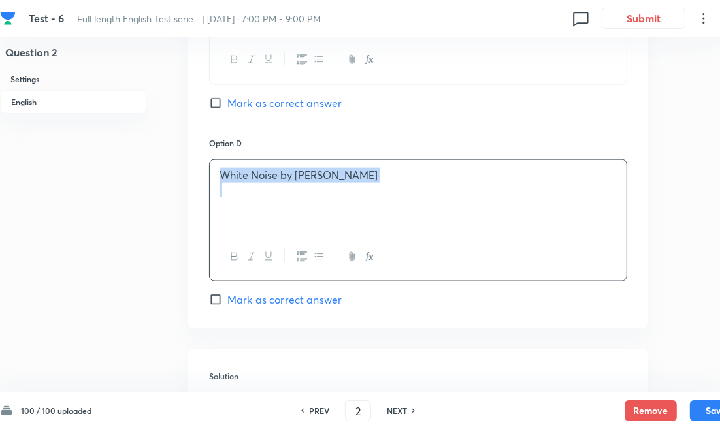
copy div "White Noise by Don DeLillo"
click at [396, 416] on h6 "NEXT" at bounding box center [397, 411] width 20 height 12
type input "3"
checkbox input "true"
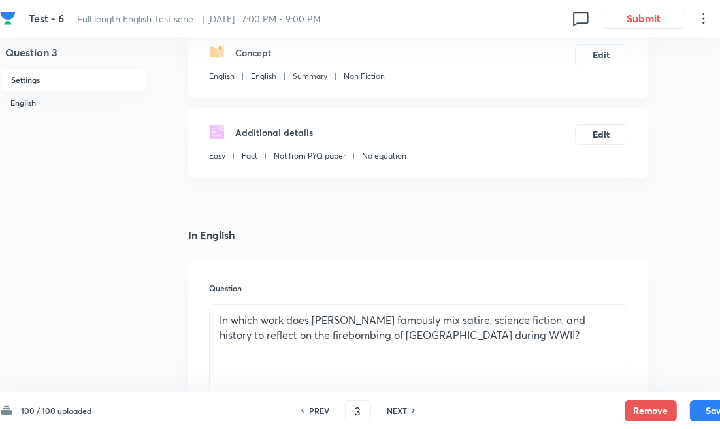
scroll to position [218, 0]
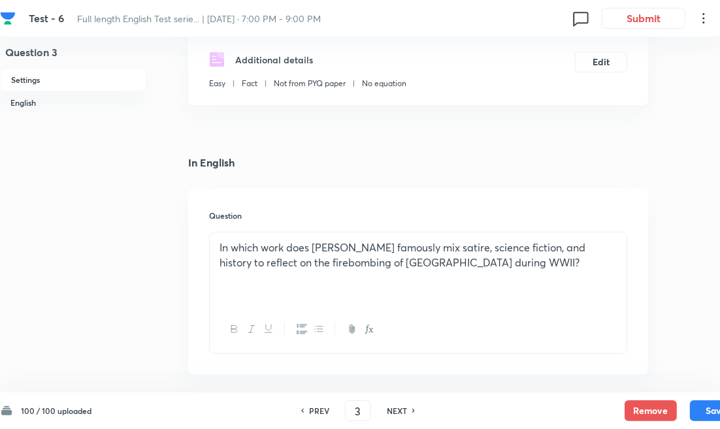
click at [322, 258] on p "In which work does Kurt Vonnegut famously mix satire, science fiction, and hist…" at bounding box center [418, 255] width 397 height 29
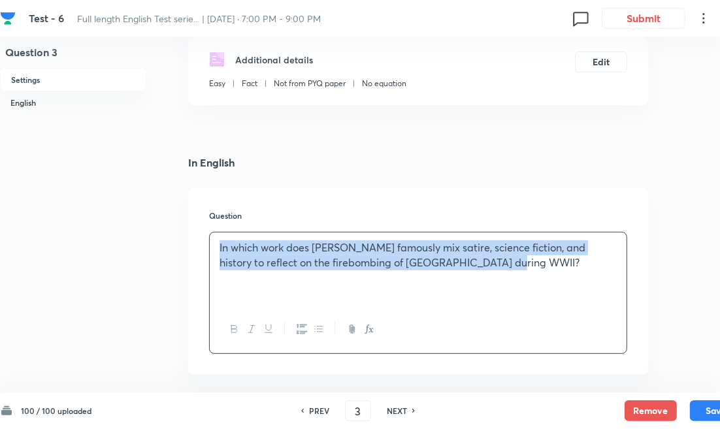
copy p "In which work does Kurt Vonnegut famously mix satire, science fiction, and hist…"
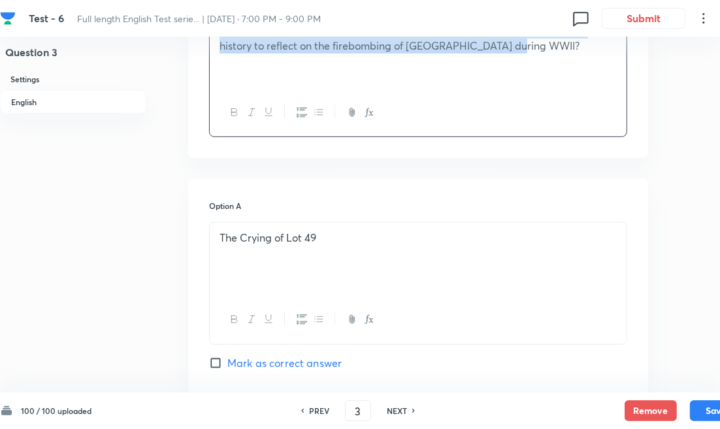
scroll to position [435, 0]
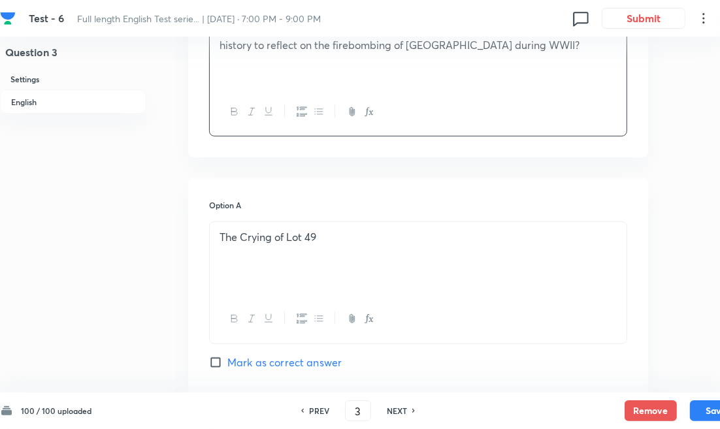
click at [270, 229] on div "The Crying of Lot 49" at bounding box center [418, 258] width 417 height 73
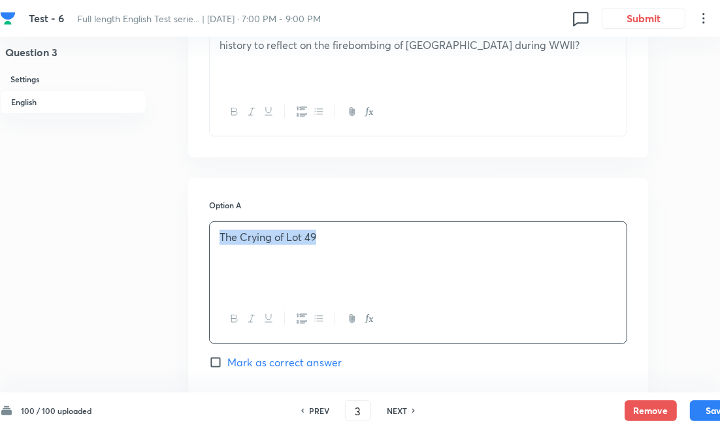
copy p "The Crying of Lot 49"
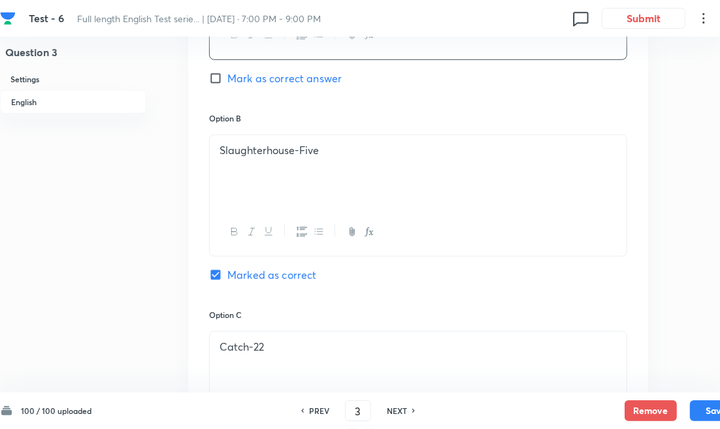
scroll to position [726, 0]
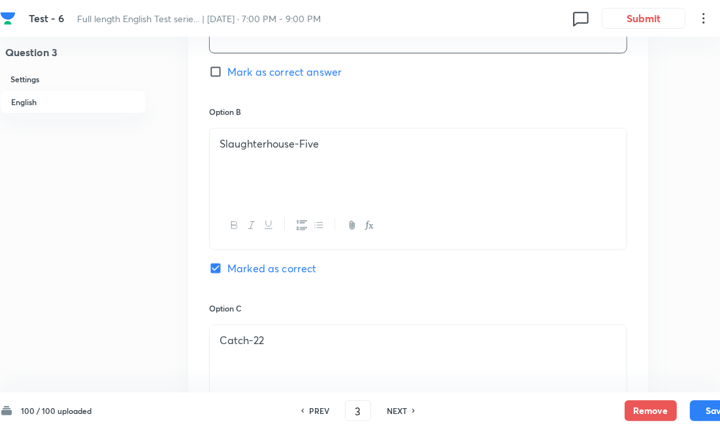
click at [260, 184] on div "Slaughterhouse-Five" at bounding box center [418, 165] width 417 height 73
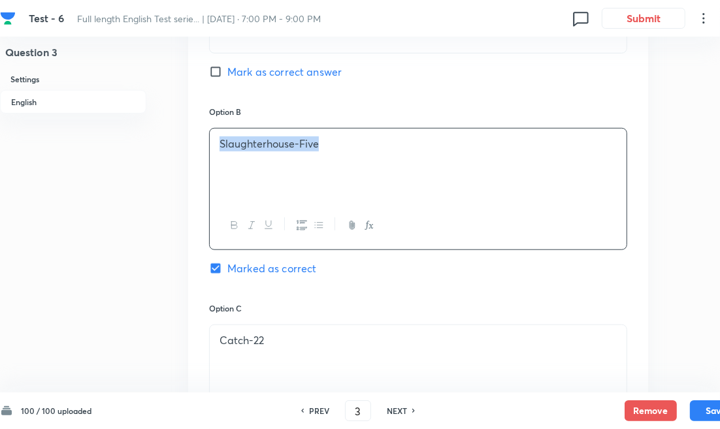
copy p "Slaughterhouse-Five"
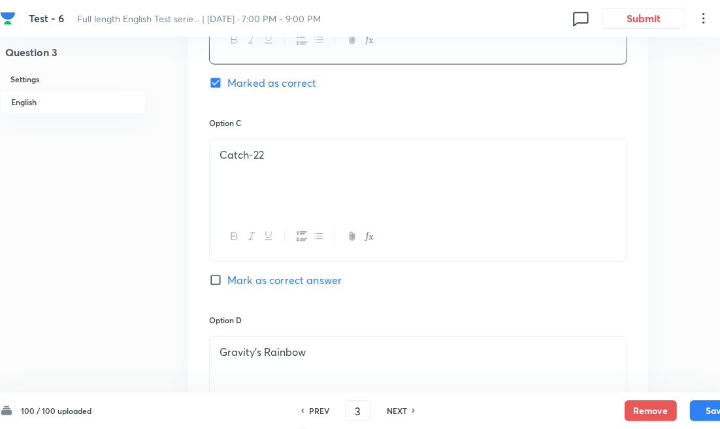
scroll to position [944, 0]
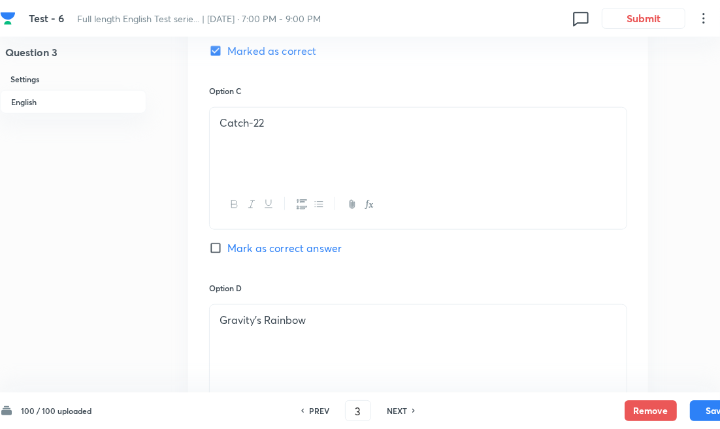
click at [275, 146] on div "Catch-22" at bounding box center [418, 144] width 417 height 73
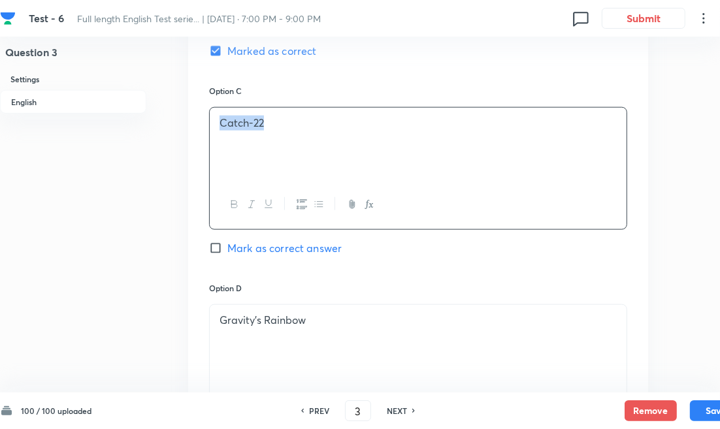
copy p "Catch-22"
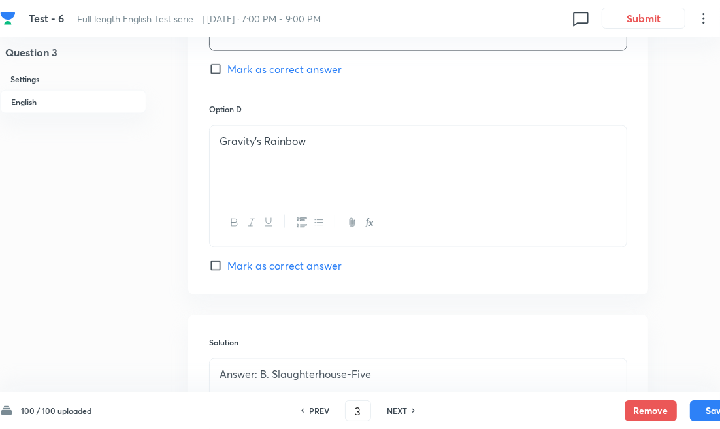
scroll to position [1161, 0]
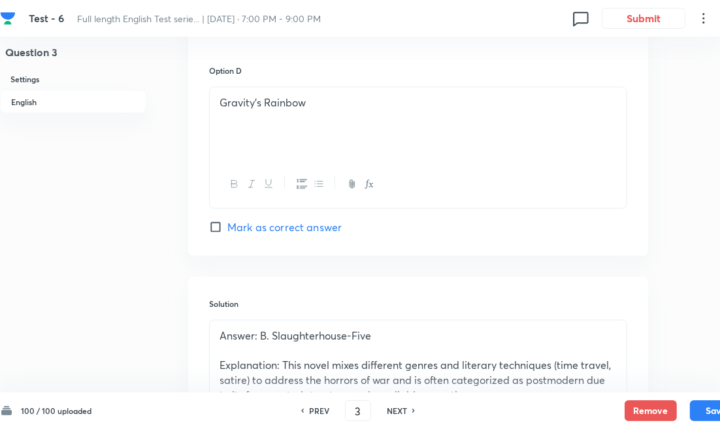
click at [271, 137] on div "Gravity’s Rainbow" at bounding box center [418, 124] width 417 height 73
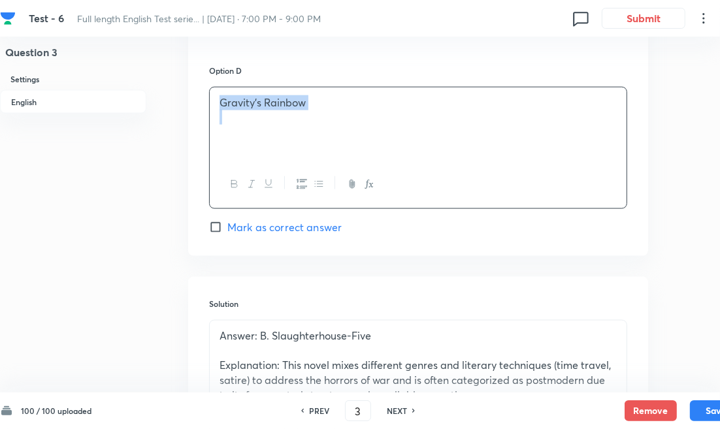
copy div "Gravity’s Rainbow"
